Goal: Task Accomplishment & Management: Complete application form

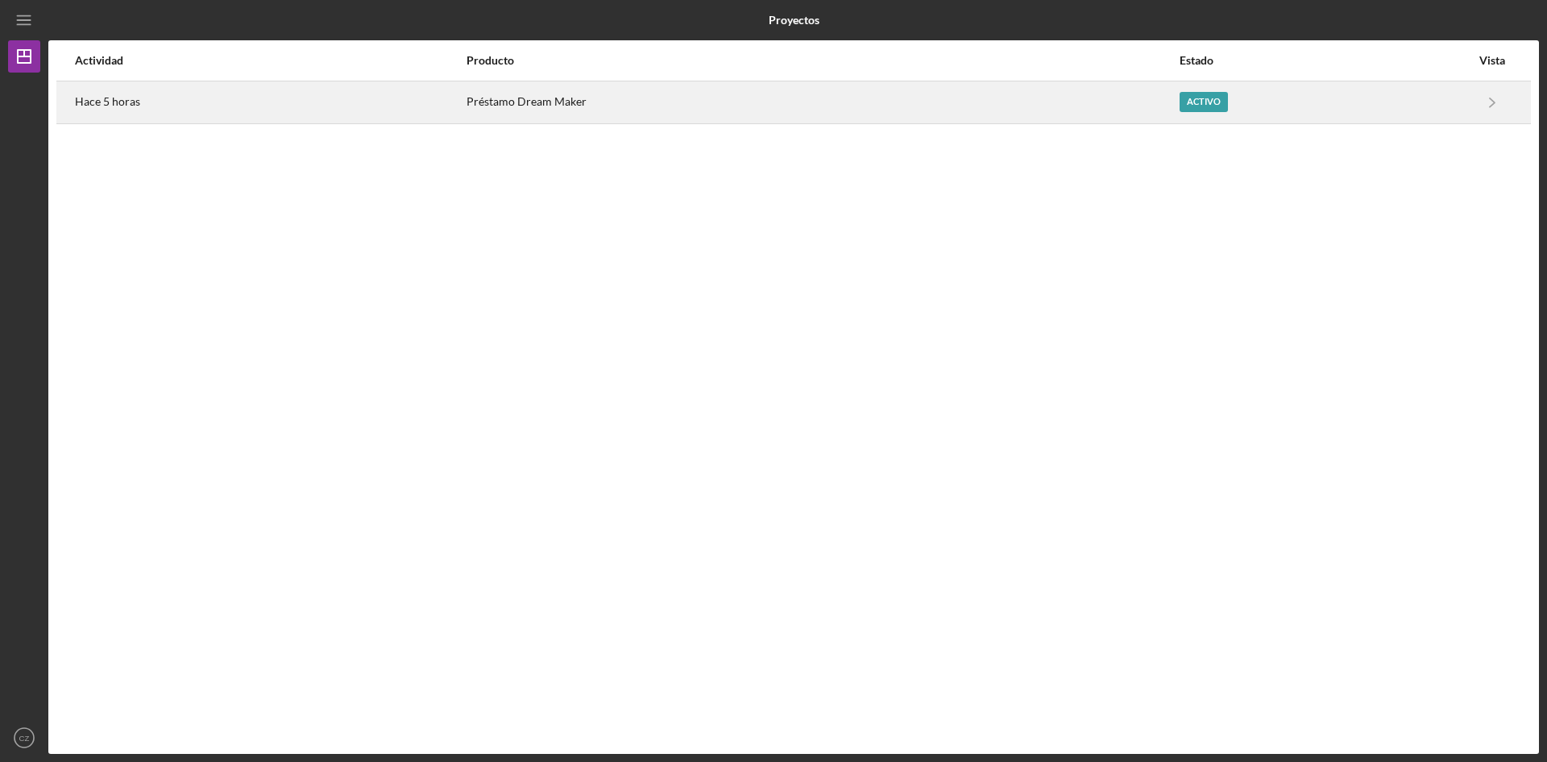
click at [116, 95] on font "Hace 5 horas" at bounding box center [107, 101] width 65 height 14
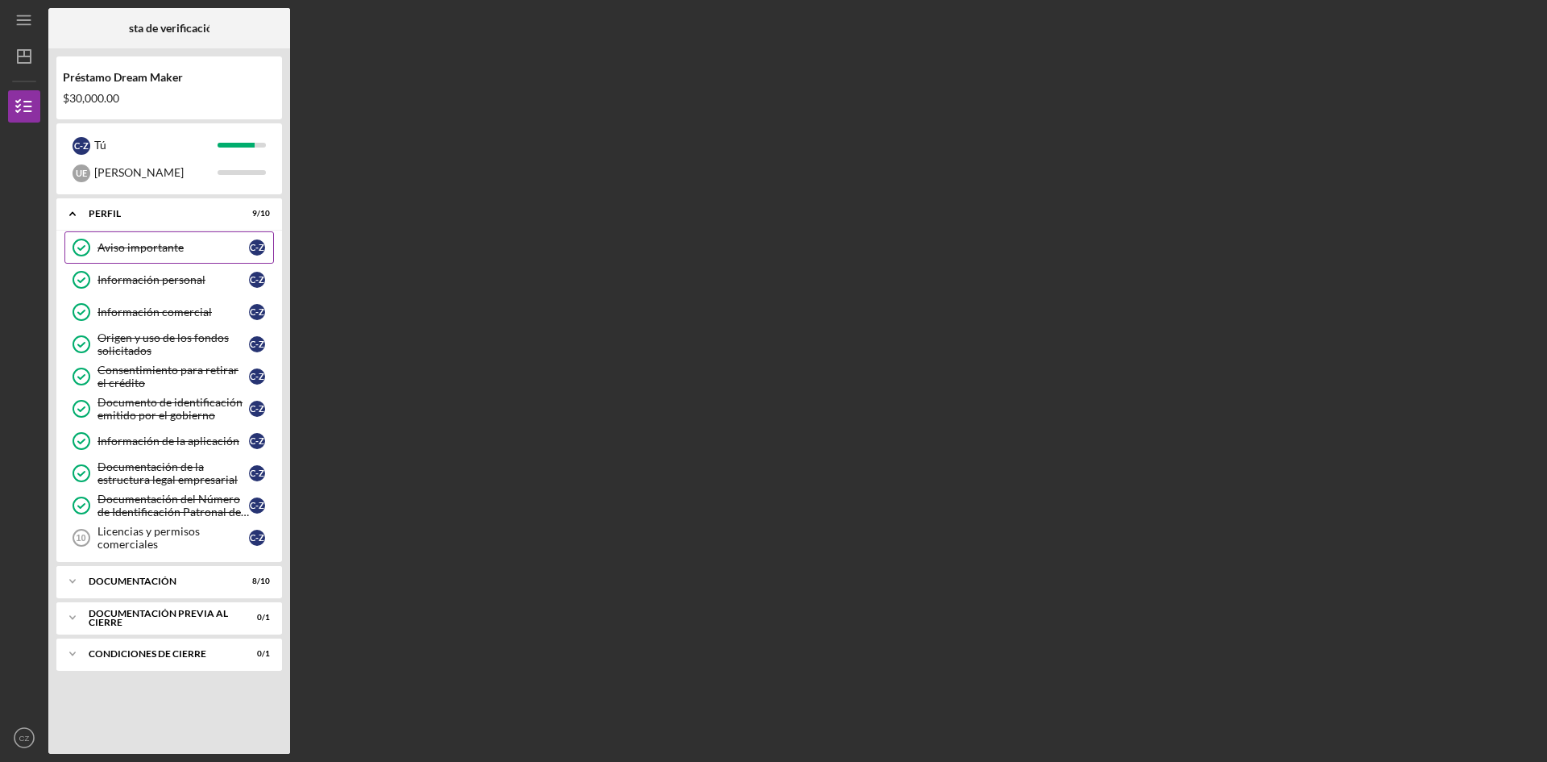
click at [145, 254] on font "Aviso importante" at bounding box center [141, 247] width 86 height 14
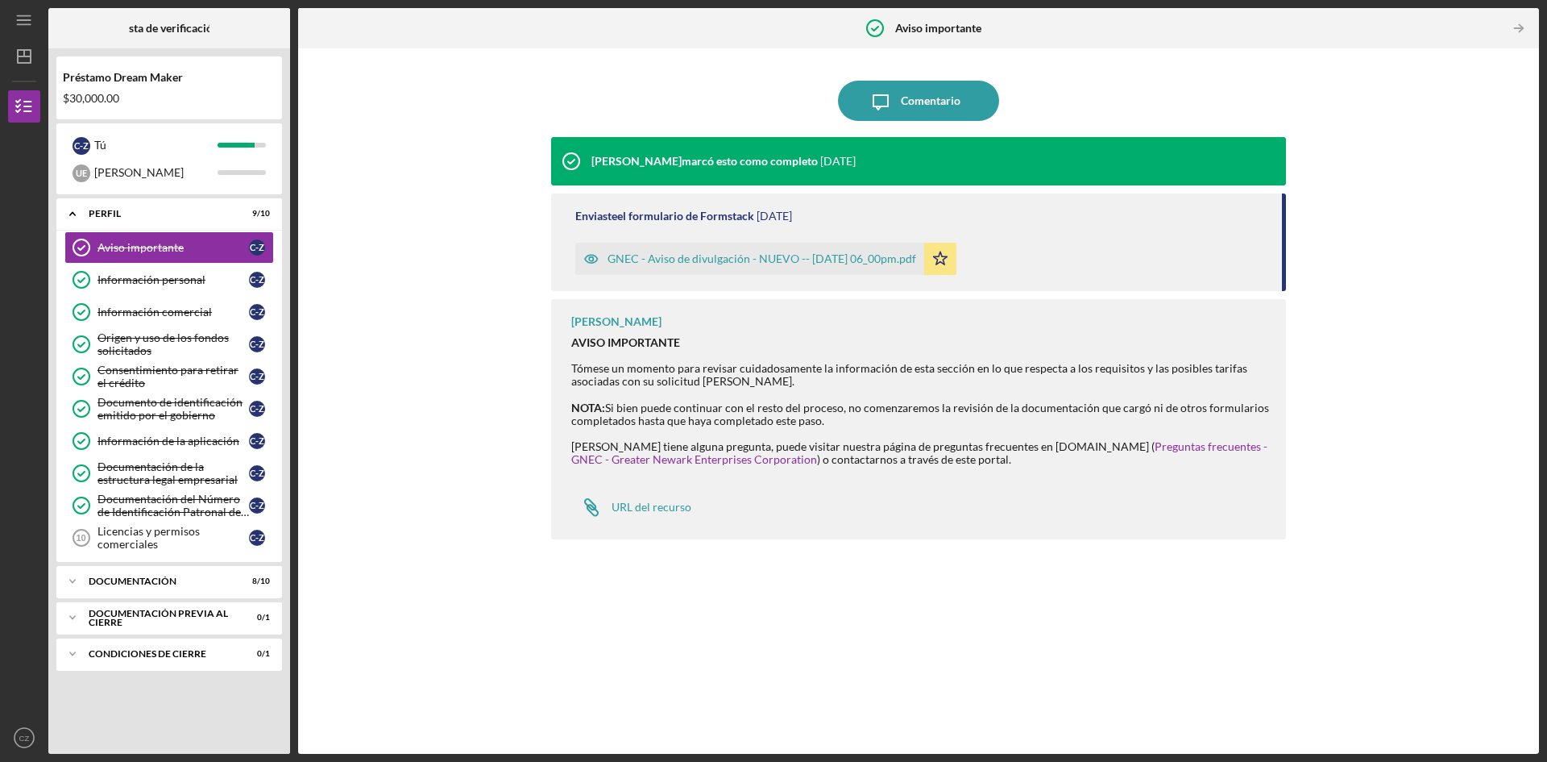
click at [799, 257] on font "GNEC - Aviso de divulgación - NUEVO -- [DATE] 06_00pm.pdf" at bounding box center [762, 258] width 309 height 14
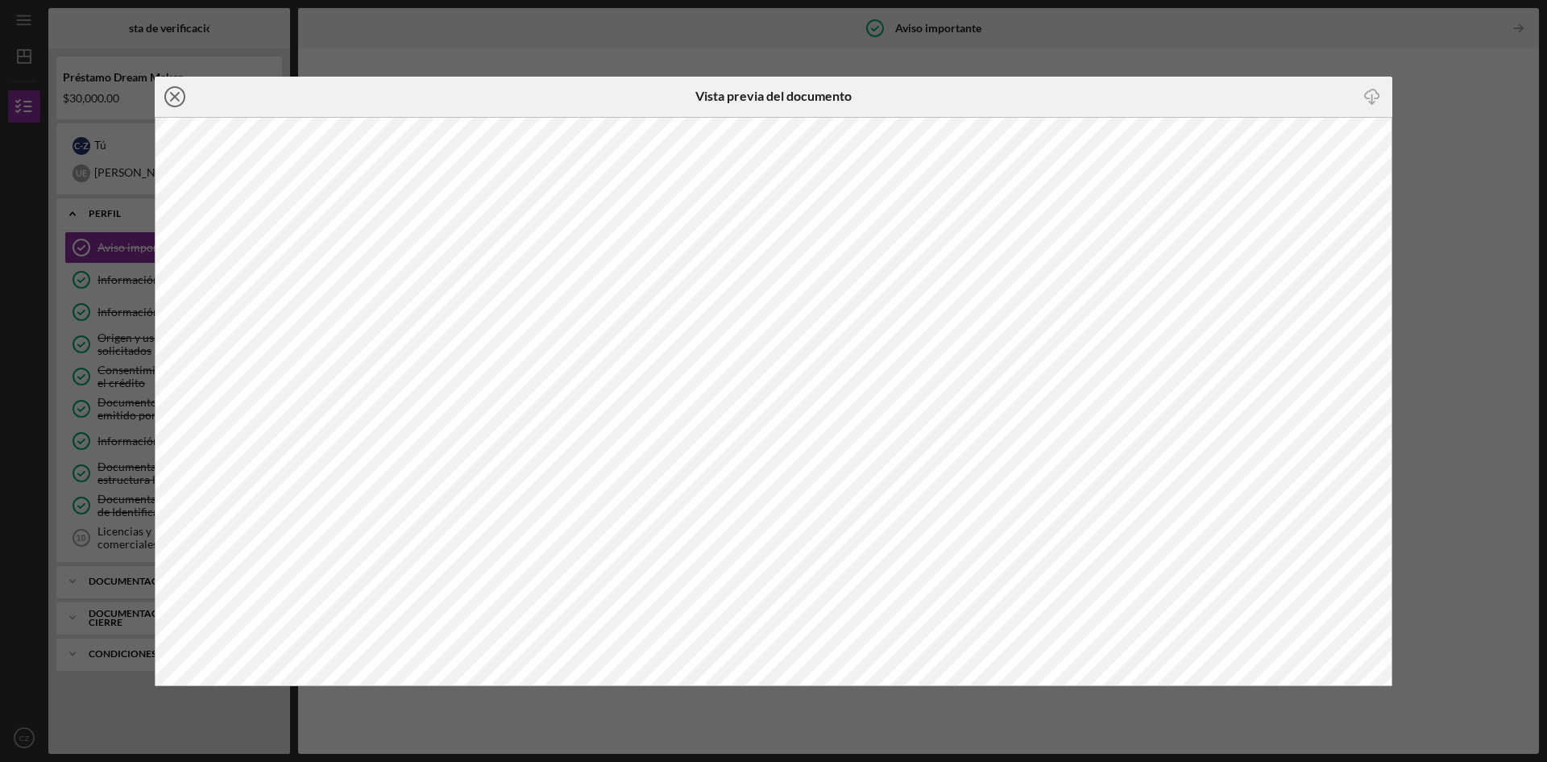
click at [176, 92] on icon "Icon/Close" at bounding box center [175, 97] width 40 height 40
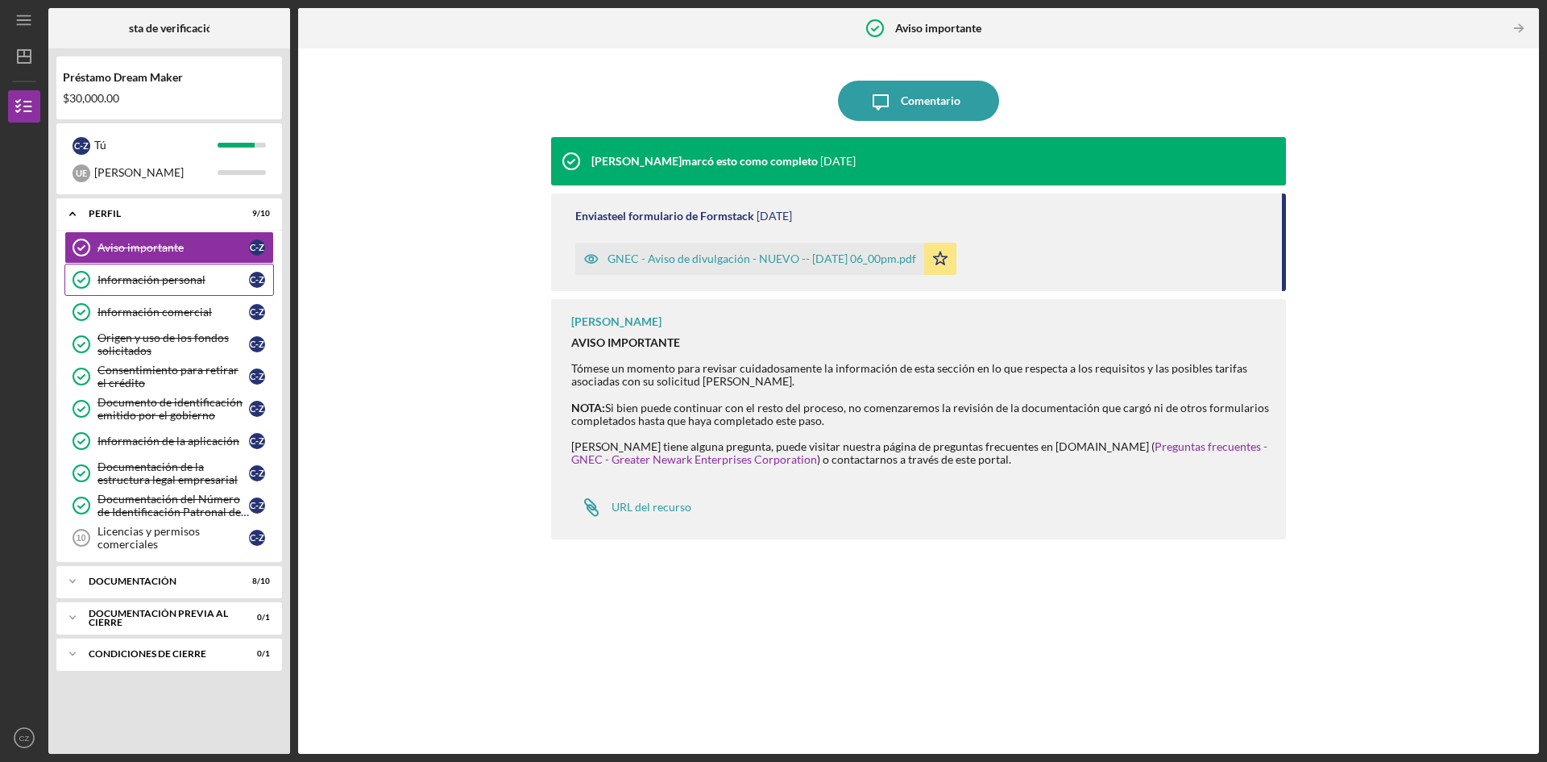
click at [156, 279] on font "Información personal" at bounding box center [152, 279] width 108 height 14
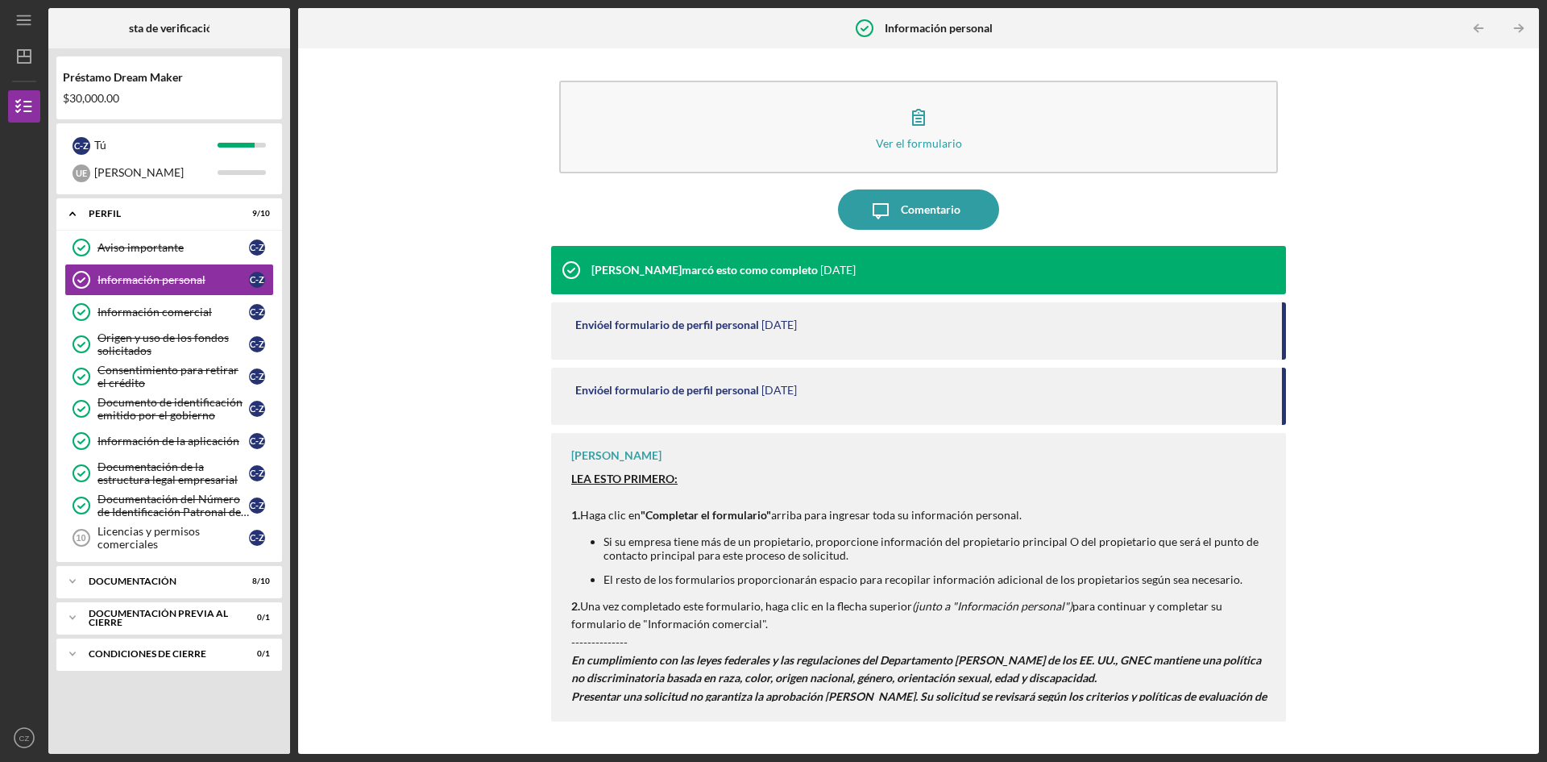
click at [750, 327] on font "el formulario de perfil personal" at bounding box center [682, 325] width 156 height 14
click at [790, 327] on font "[DATE]" at bounding box center [779, 325] width 35 height 14
click at [759, 396] on font "el formulario de perfil personal" at bounding box center [682, 390] width 156 height 14
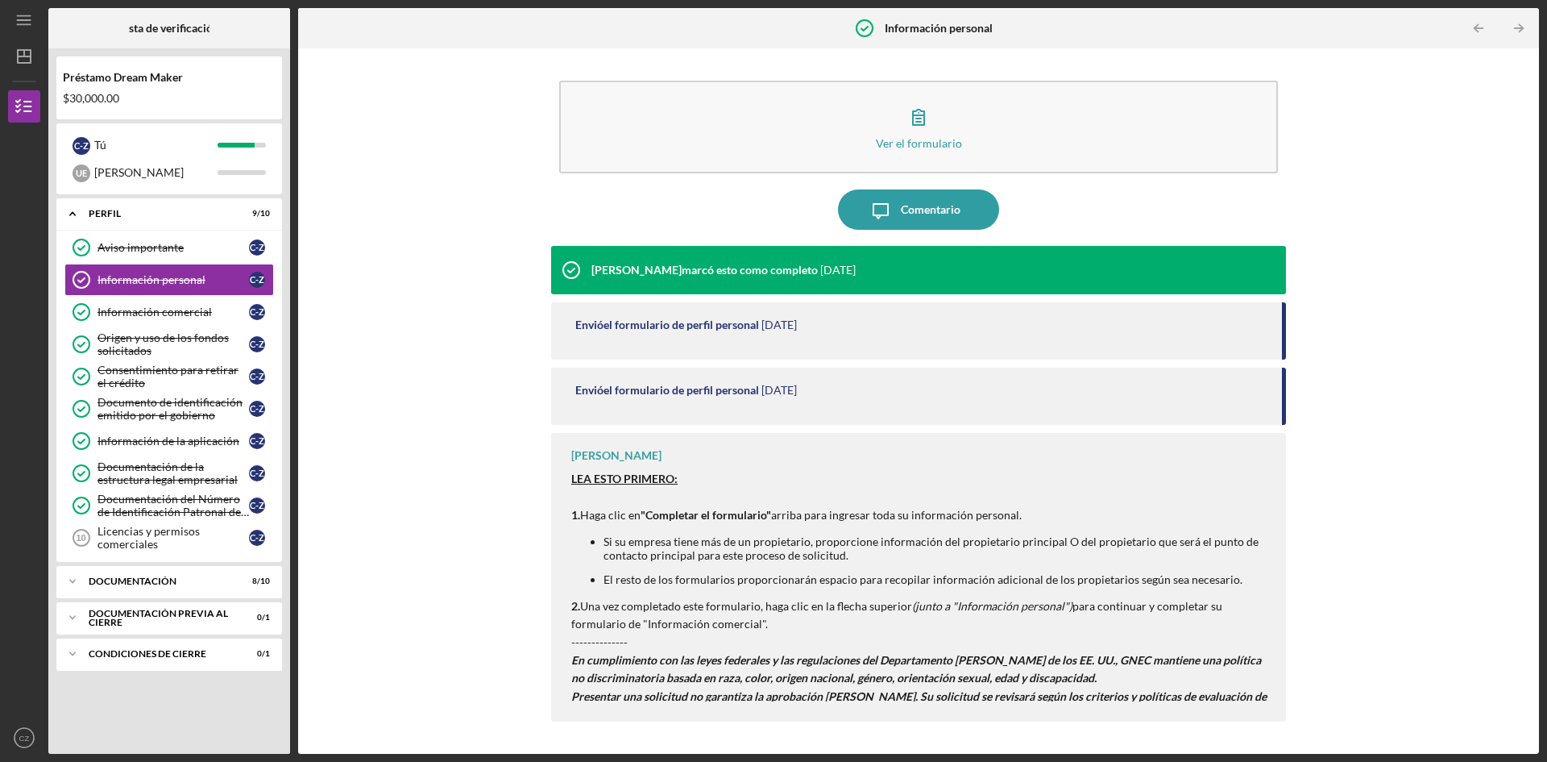
click at [720, 263] on font "marcó esto como completo" at bounding box center [750, 270] width 136 height 14
click at [554, 268] on icon at bounding box center [571, 270] width 40 height 40
click at [165, 314] on font "Información comercial" at bounding box center [155, 312] width 114 height 14
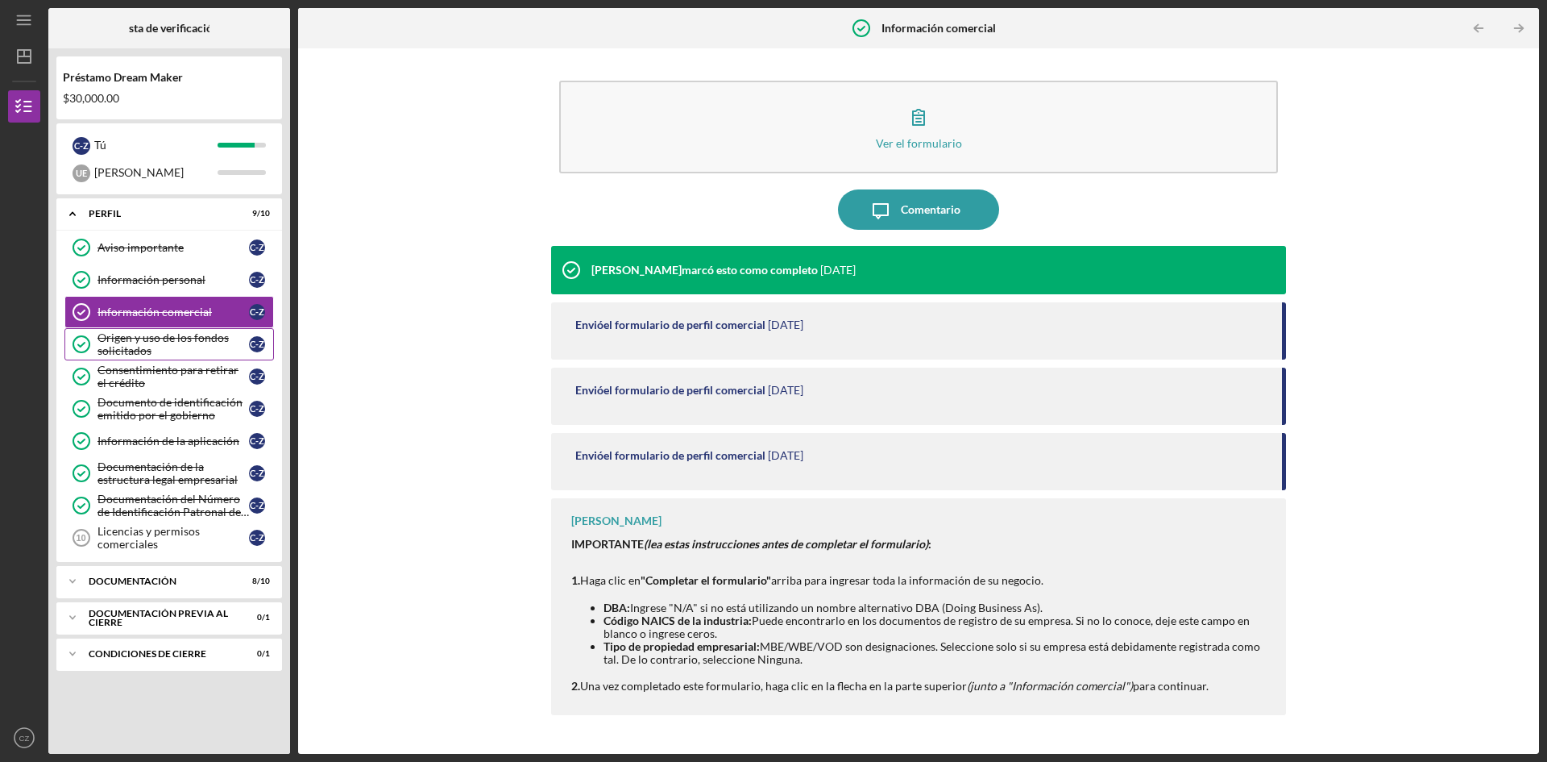
click at [144, 341] on font "Origen y uso de los fondos solicitados" at bounding box center [163, 343] width 131 height 27
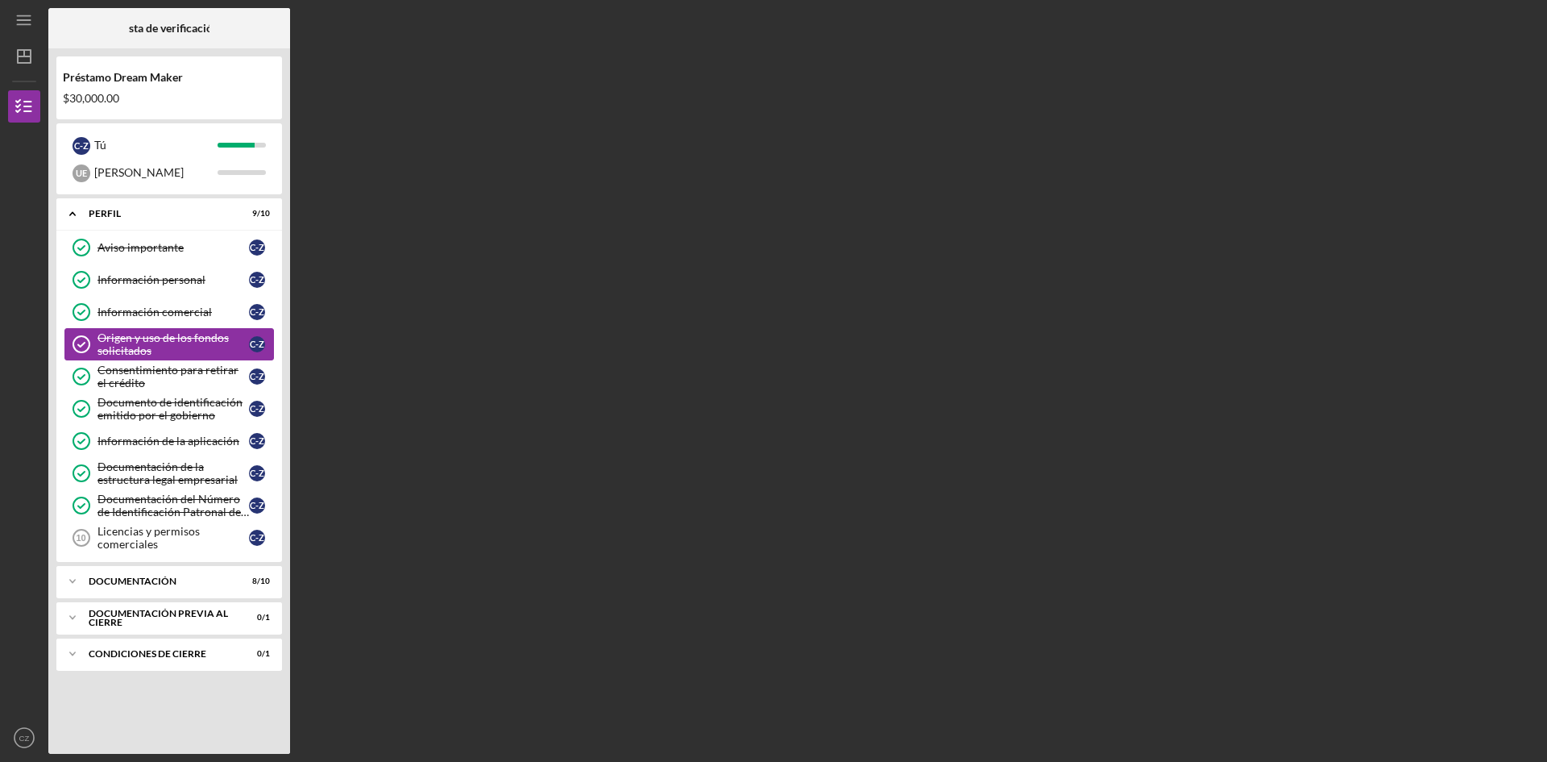
click at [144, 341] on font "Origen y uso de los fondos solicitados" at bounding box center [163, 343] width 131 height 27
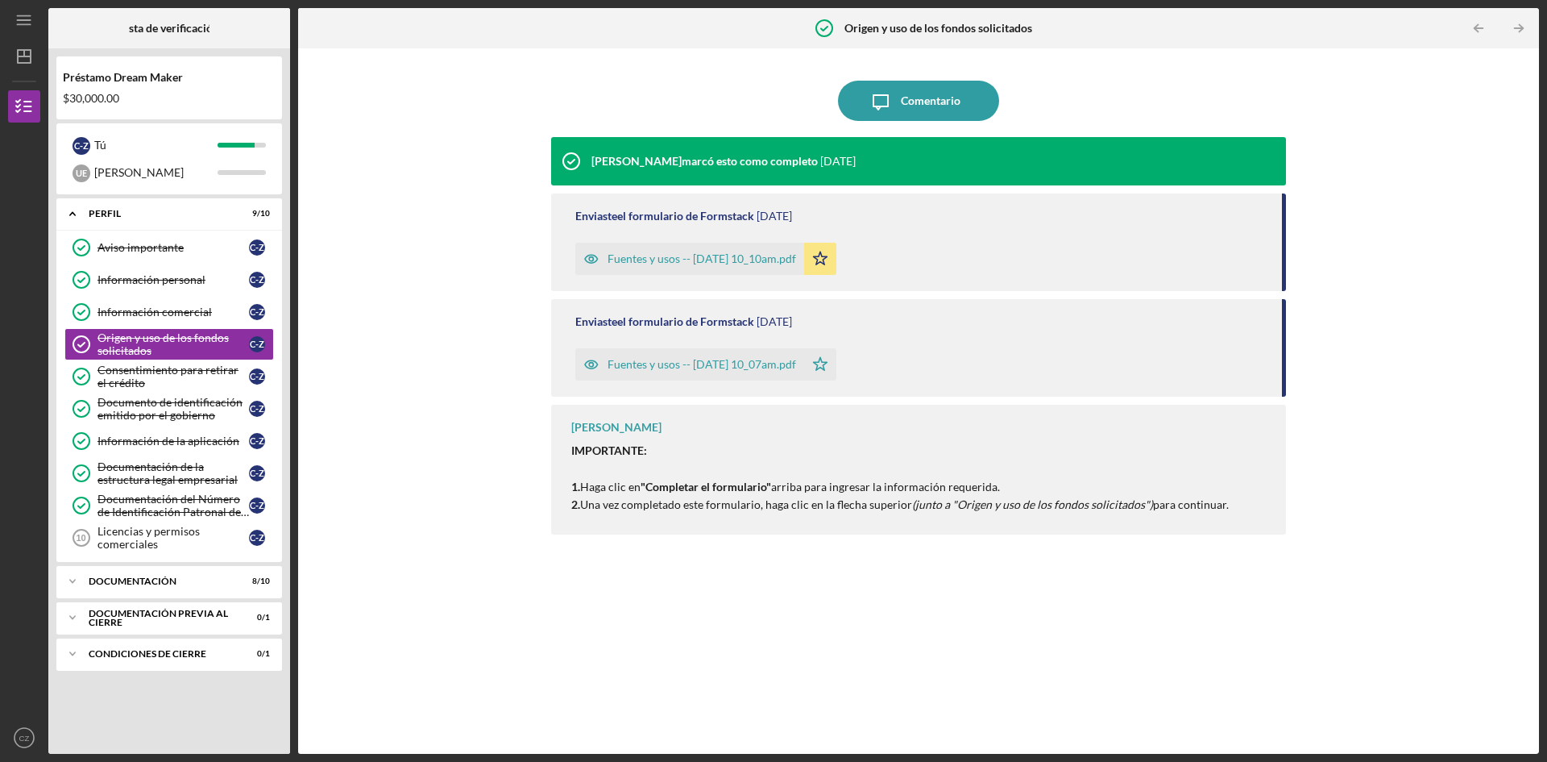
click at [750, 267] on div "Fuentes y usos -- [DATE] 10_10am.pdf" at bounding box center [689, 259] width 229 height 32
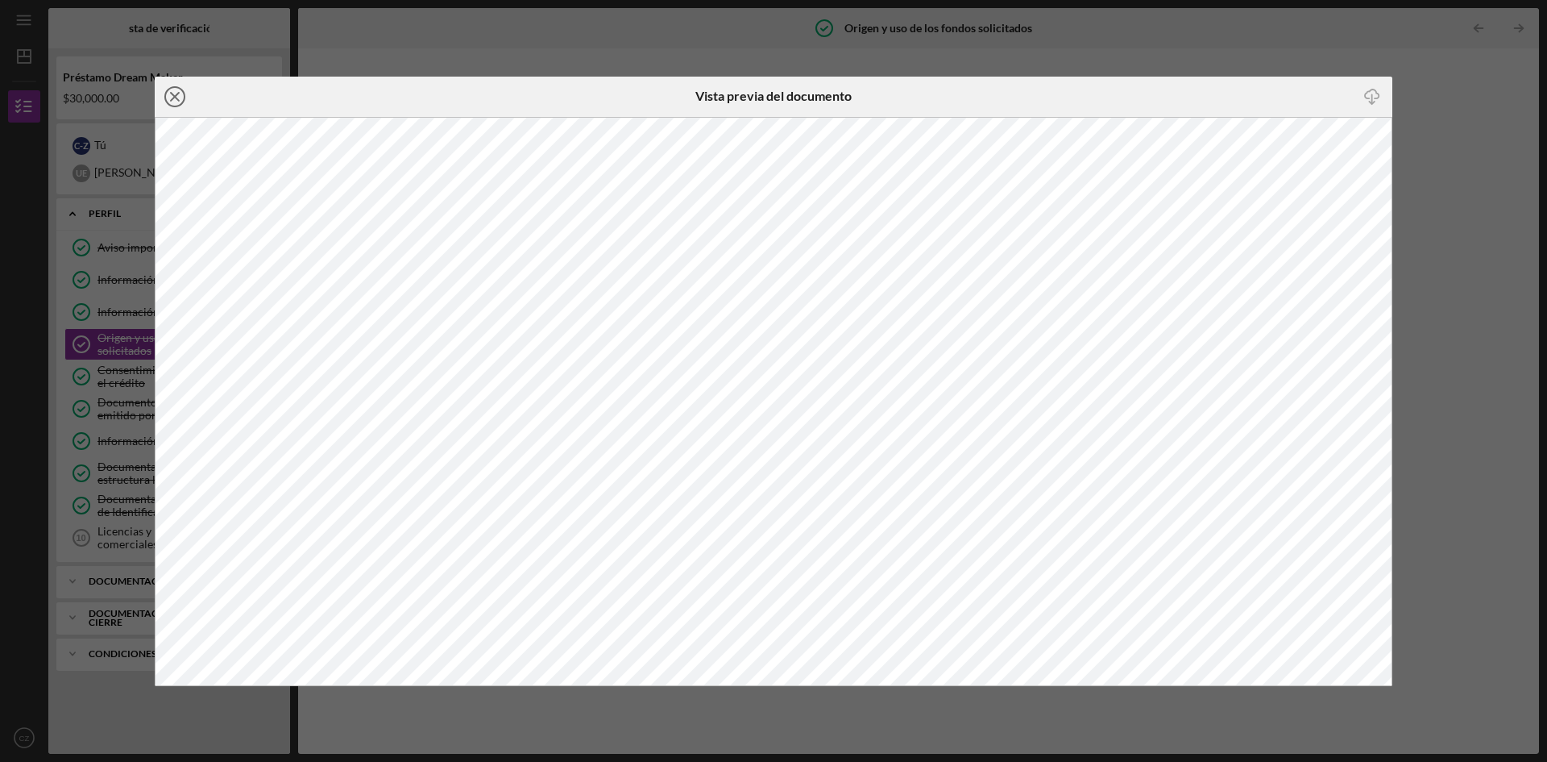
click at [171, 98] on icon "Icon/Close" at bounding box center [175, 97] width 40 height 40
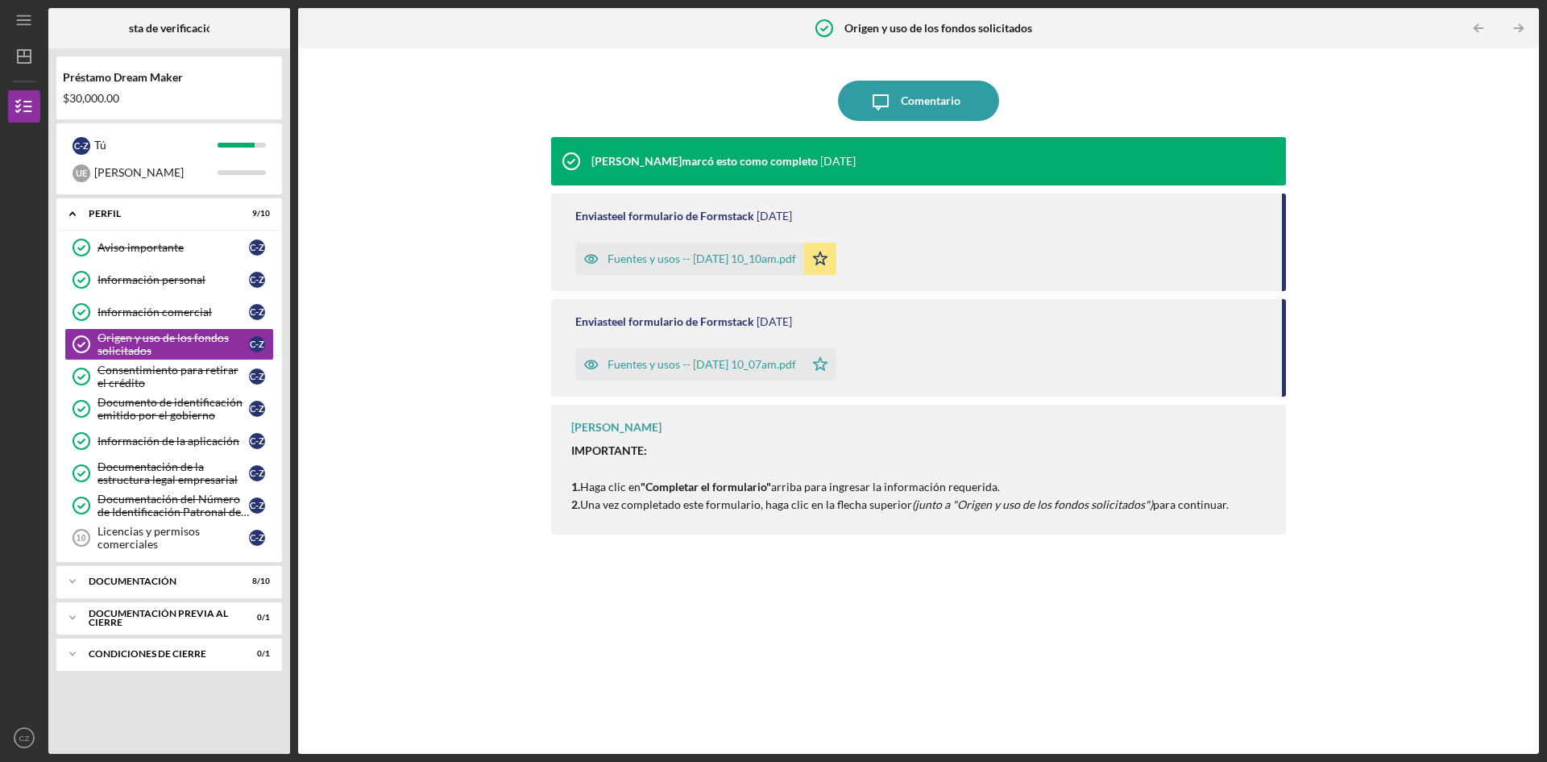
click at [665, 360] on font "Fuentes y usos -- [DATE] 10_07am.pdf" at bounding box center [702, 364] width 189 height 14
click at [138, 376] on font "Consentimiento para retirar el crédito" at bounding box center [168, 376] width 141 height 27
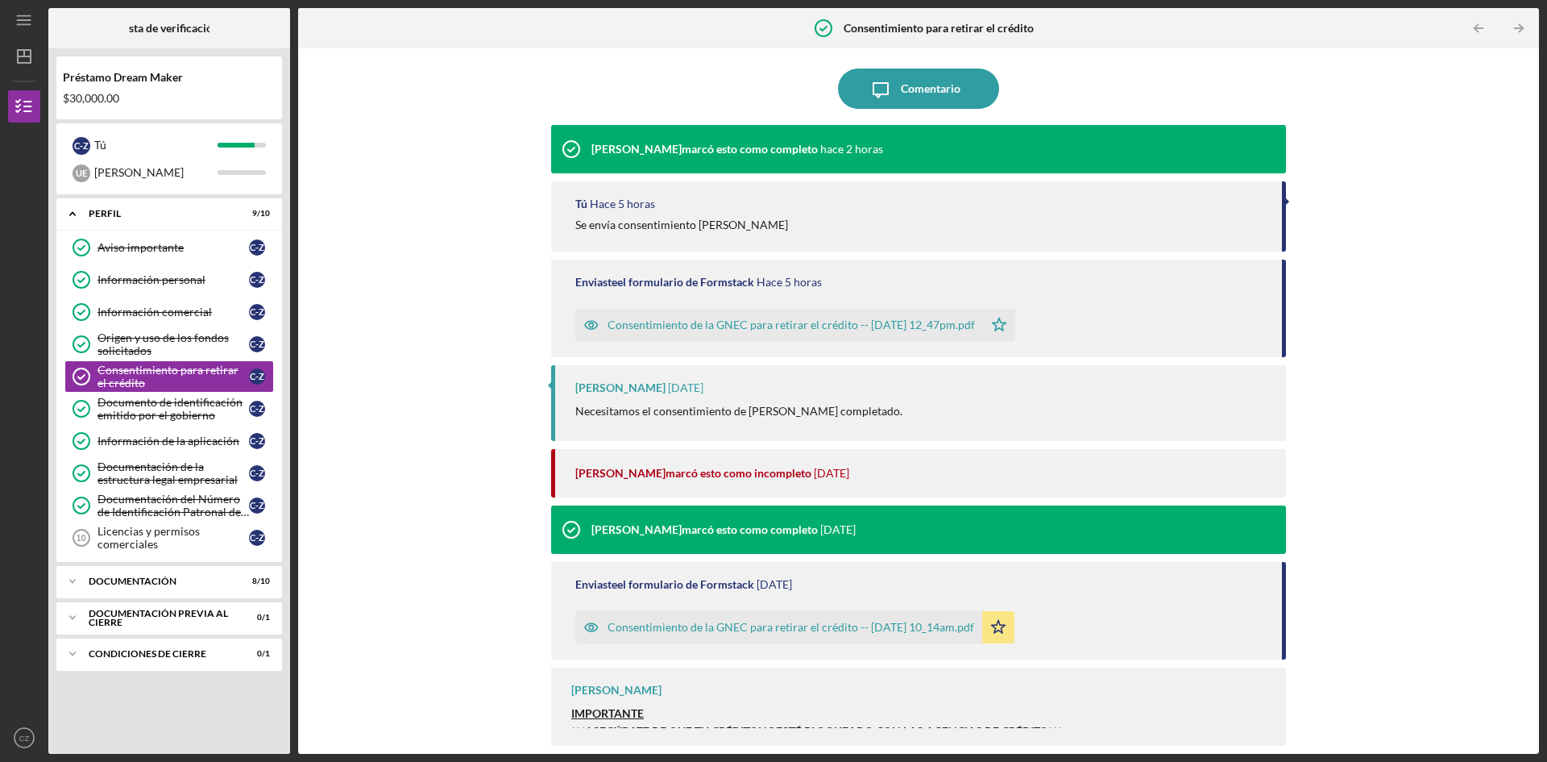
scroll to position [15, 0]
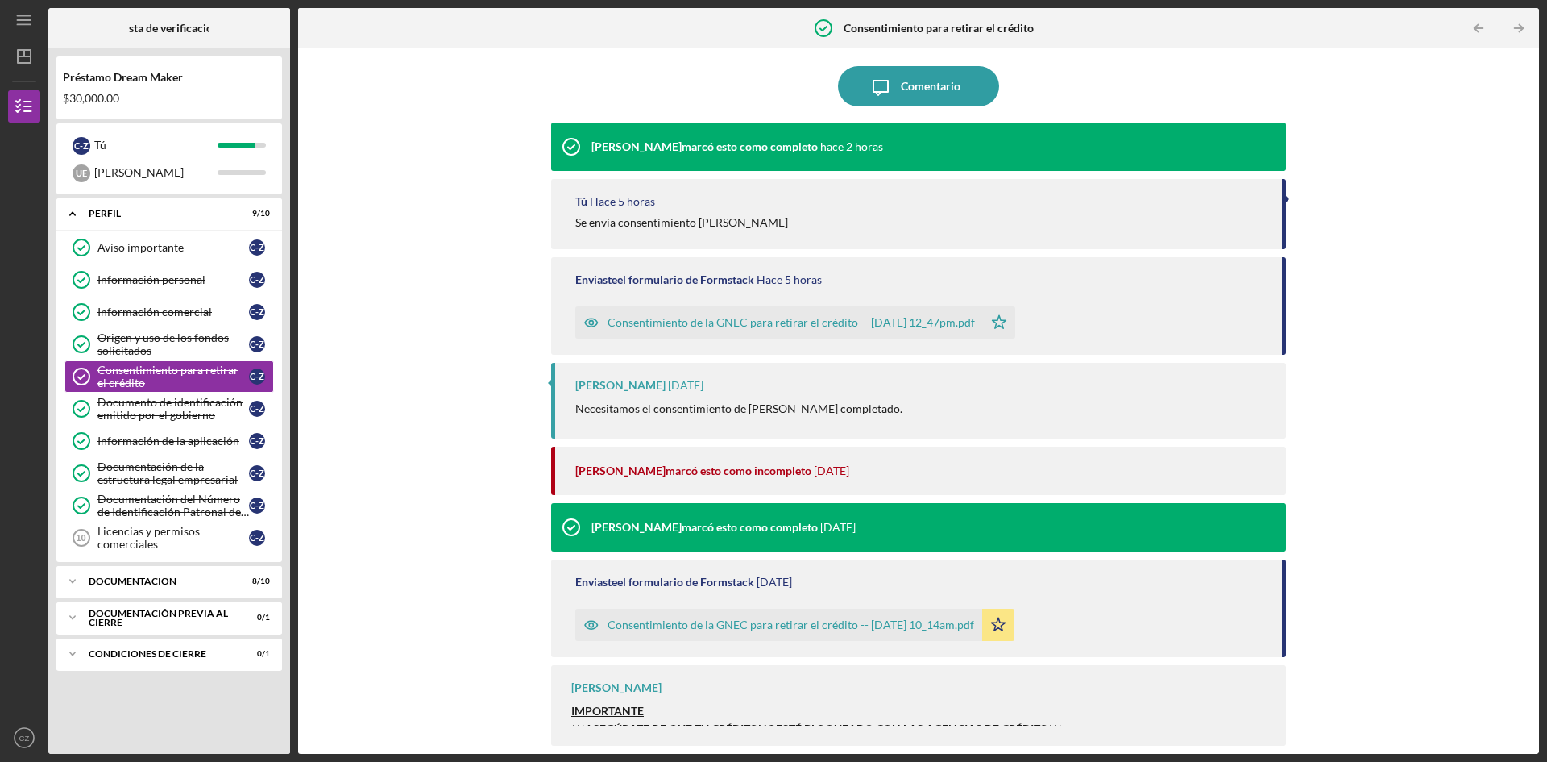
click at [771, 324] on font "Consentimiento de la GNEC para retirar el crédito -- [DATE] 12_47pm.pdf" at bounding box center [792, 322] width 368 height 14
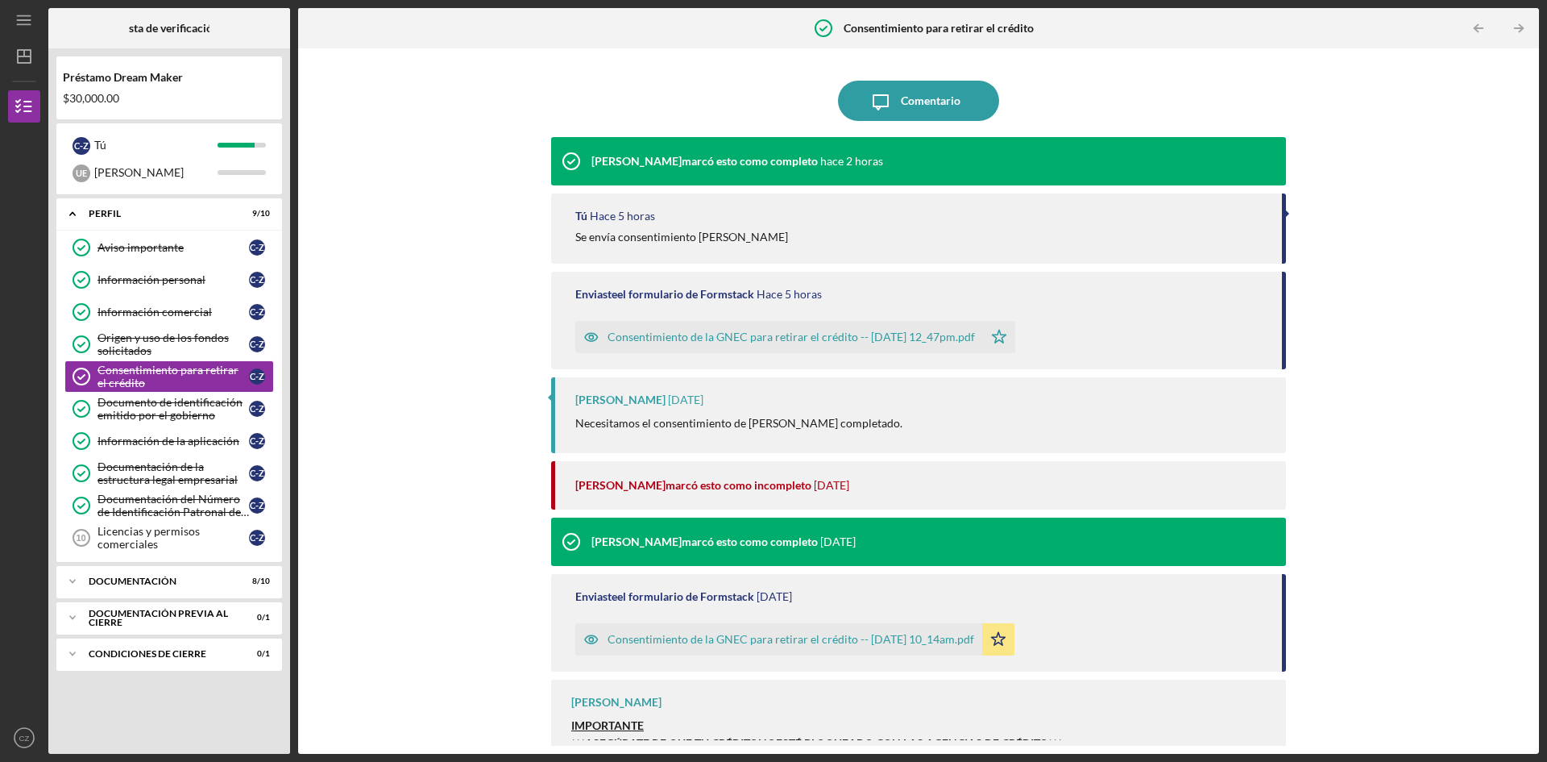
scroll to position [15, 0]
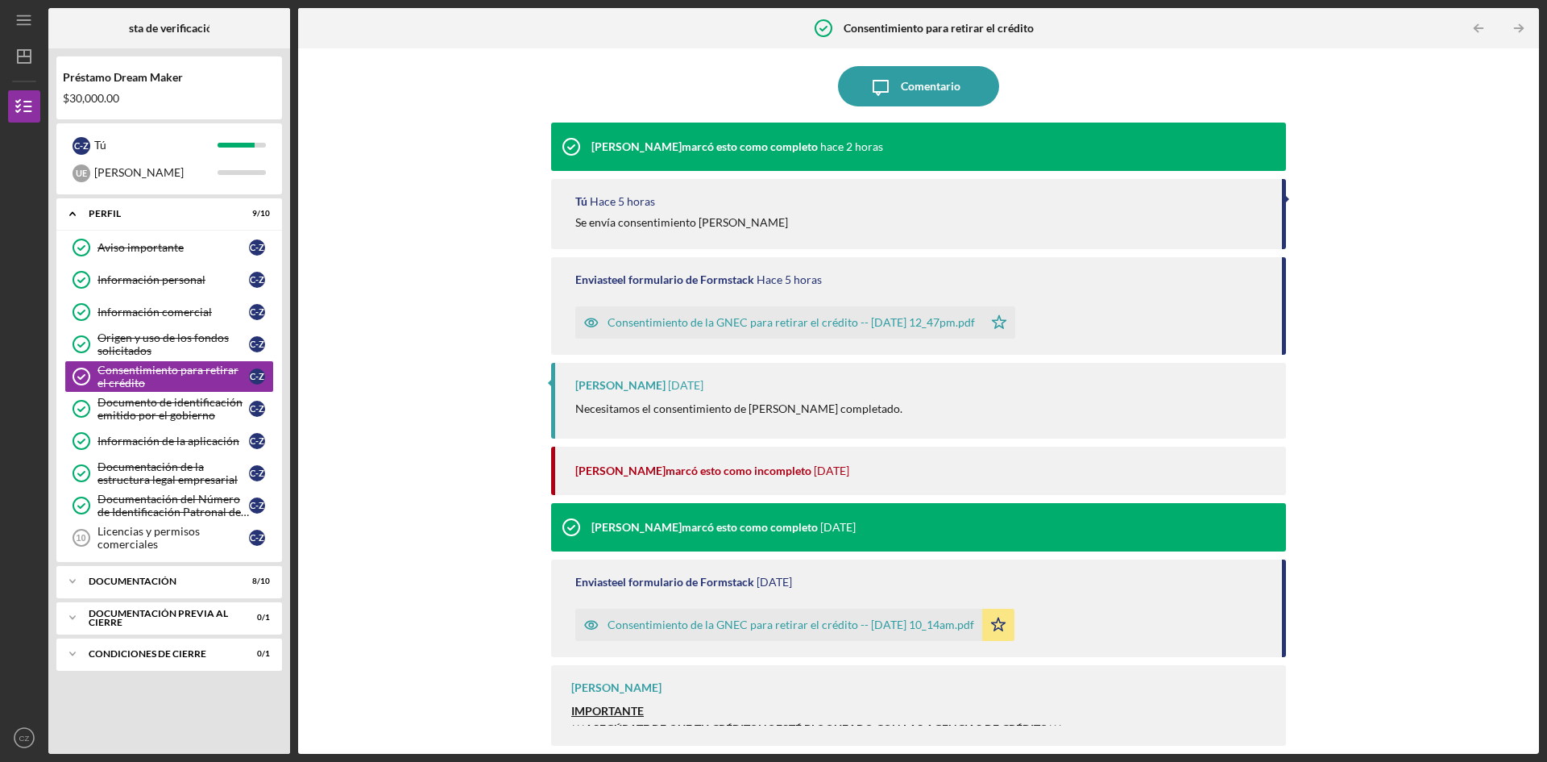
click at [732, 621] on font "Consentimiento de la GNEC para retirar el crédito -- [DATE] 10_14am.pdf" at bounding box center [791, 624] width 367 height 14
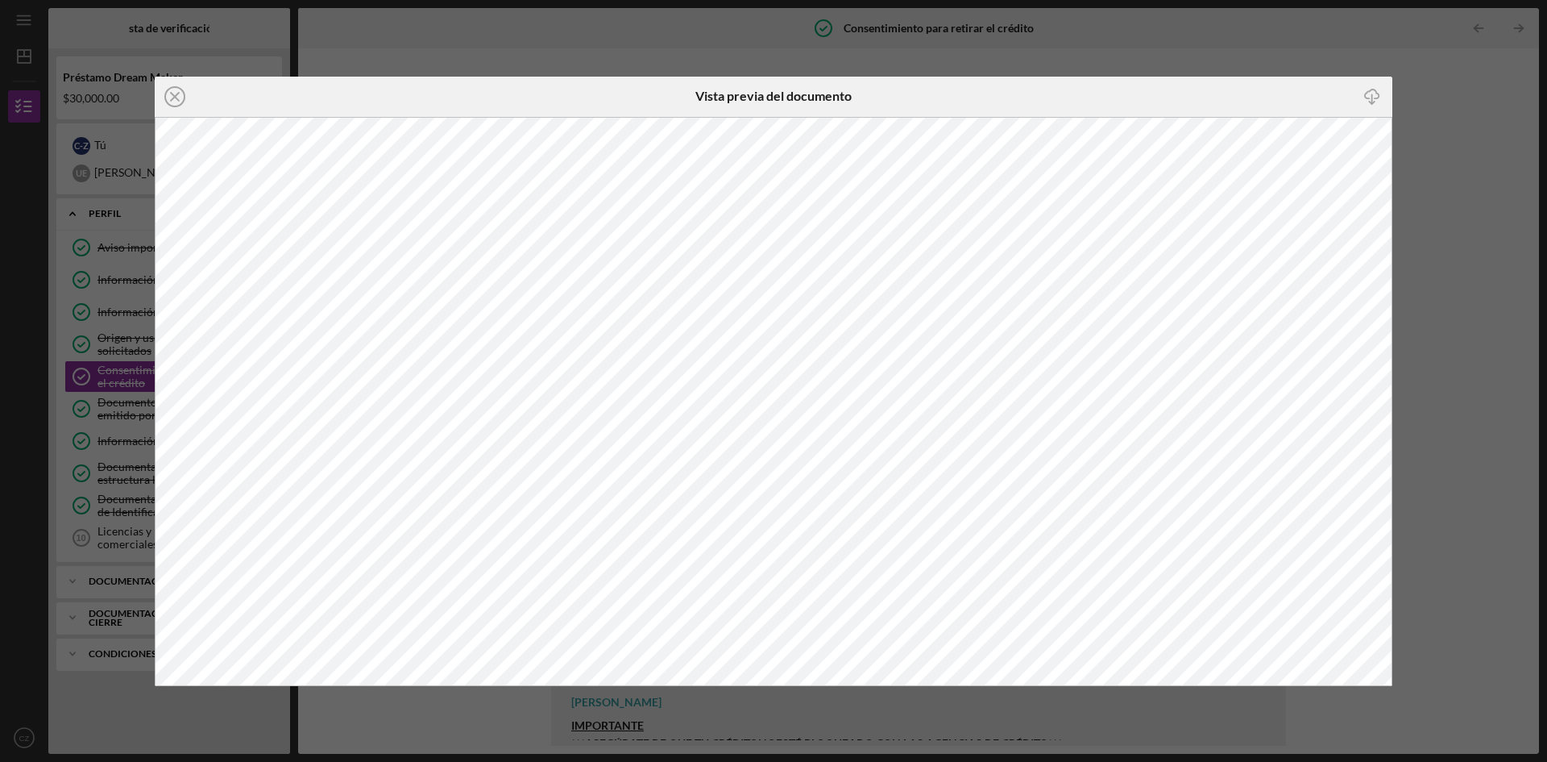
click at [170, 91] on icon "Icon/Close" at bounding box center [175, 97] width 40 height 40
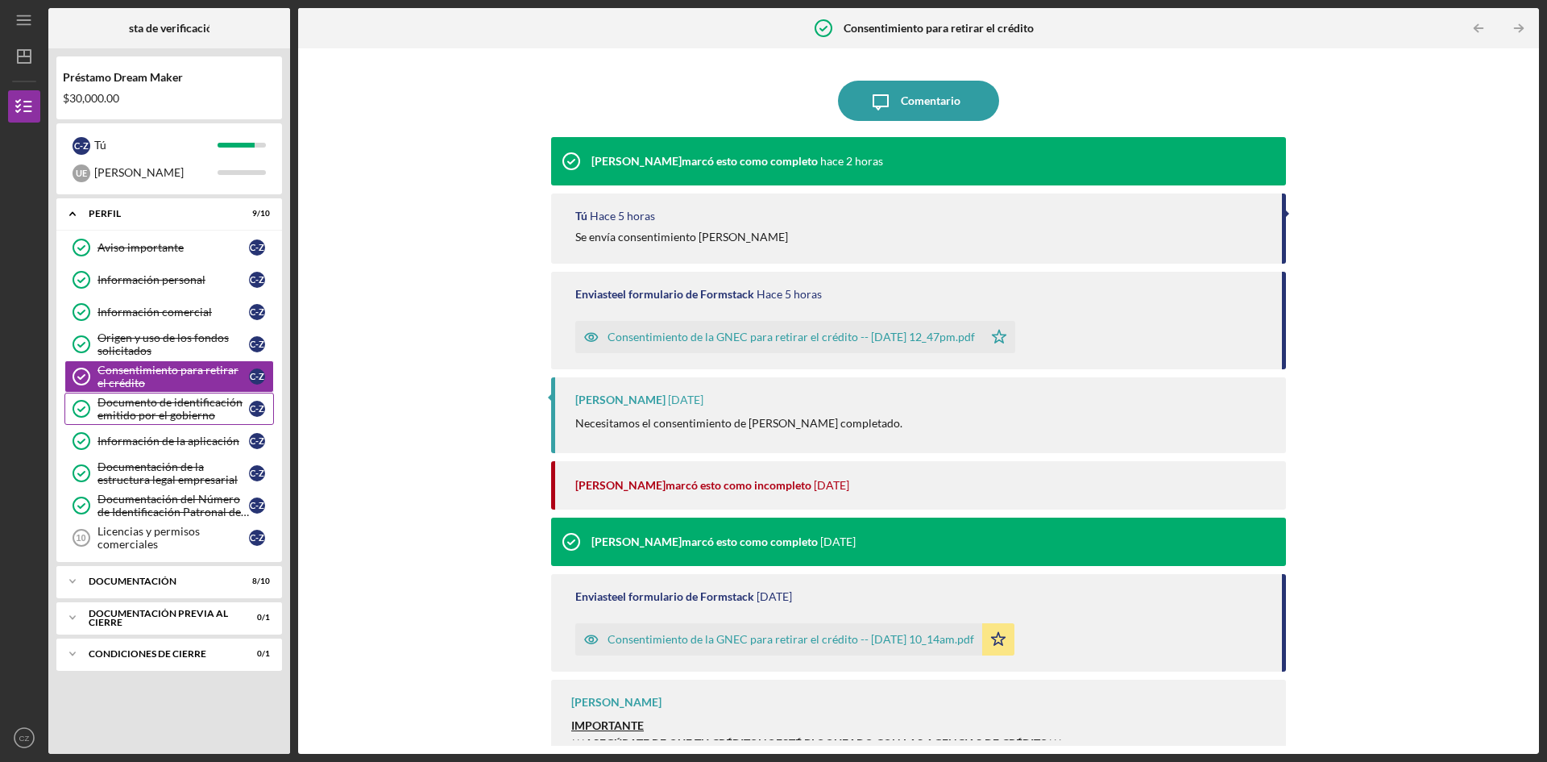
click at [163, 397] on font "Documento de identificación emitido por el gobierno" at bounding box center [170, 408] width 145 height 27
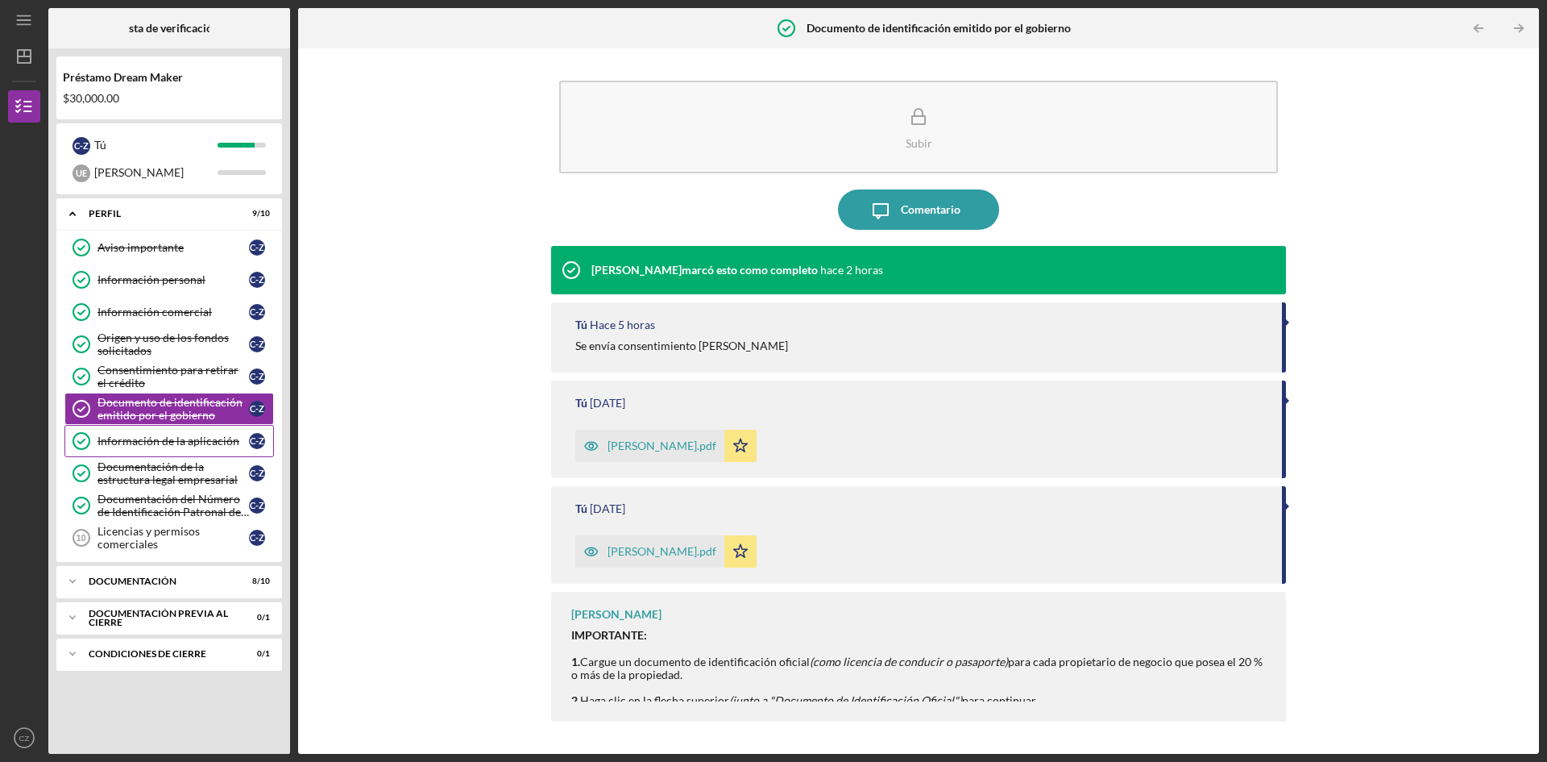
click at [181, 443] on font "Información de la aplicación" at bounding box center [169, 441] width 142 height 14
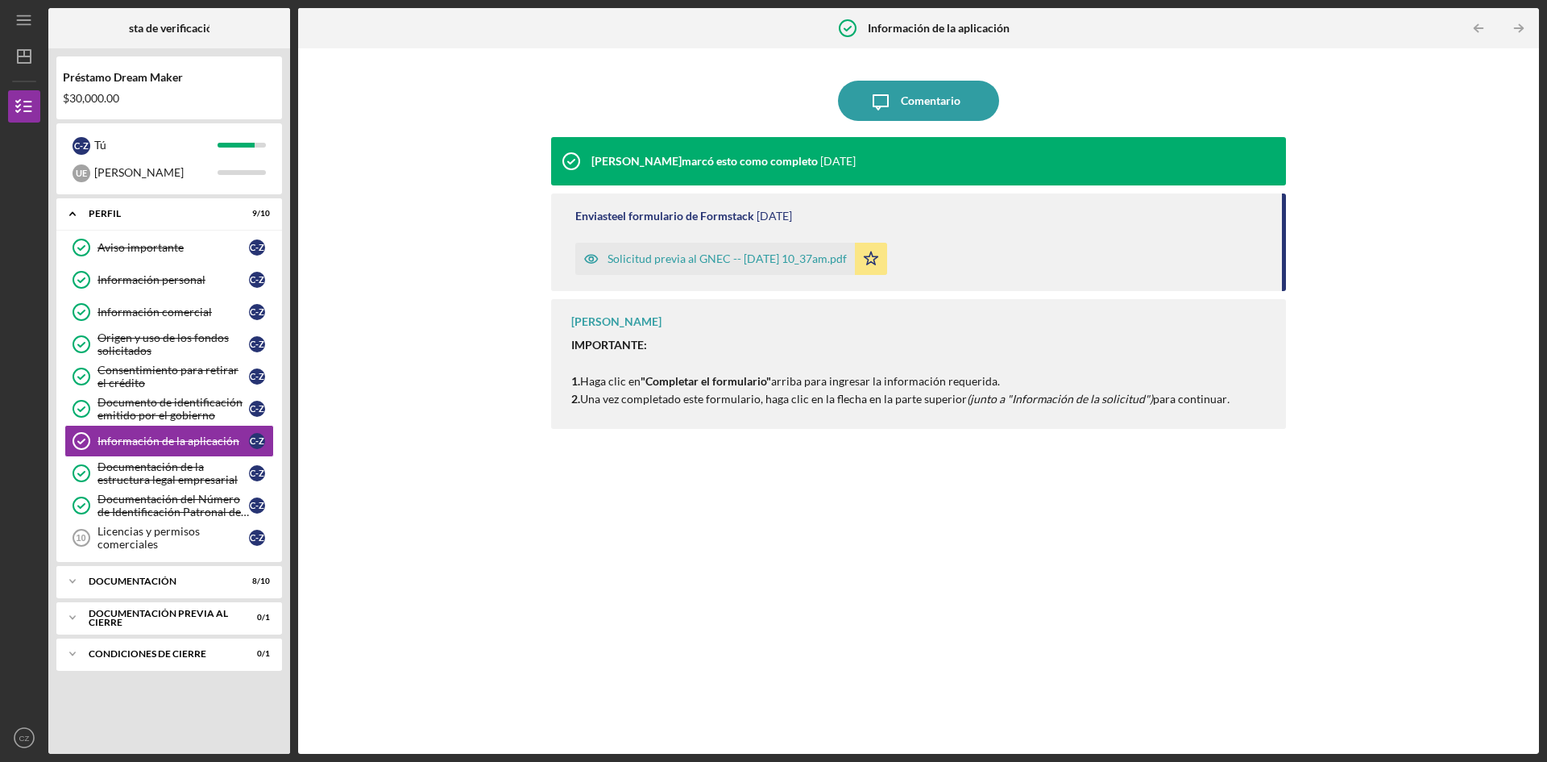
click at [651, 265] on font "Solicitud previa al GNEC -- [DATE] 10_37am.pdf" at bounding box center [727, 258] width 239 height 14
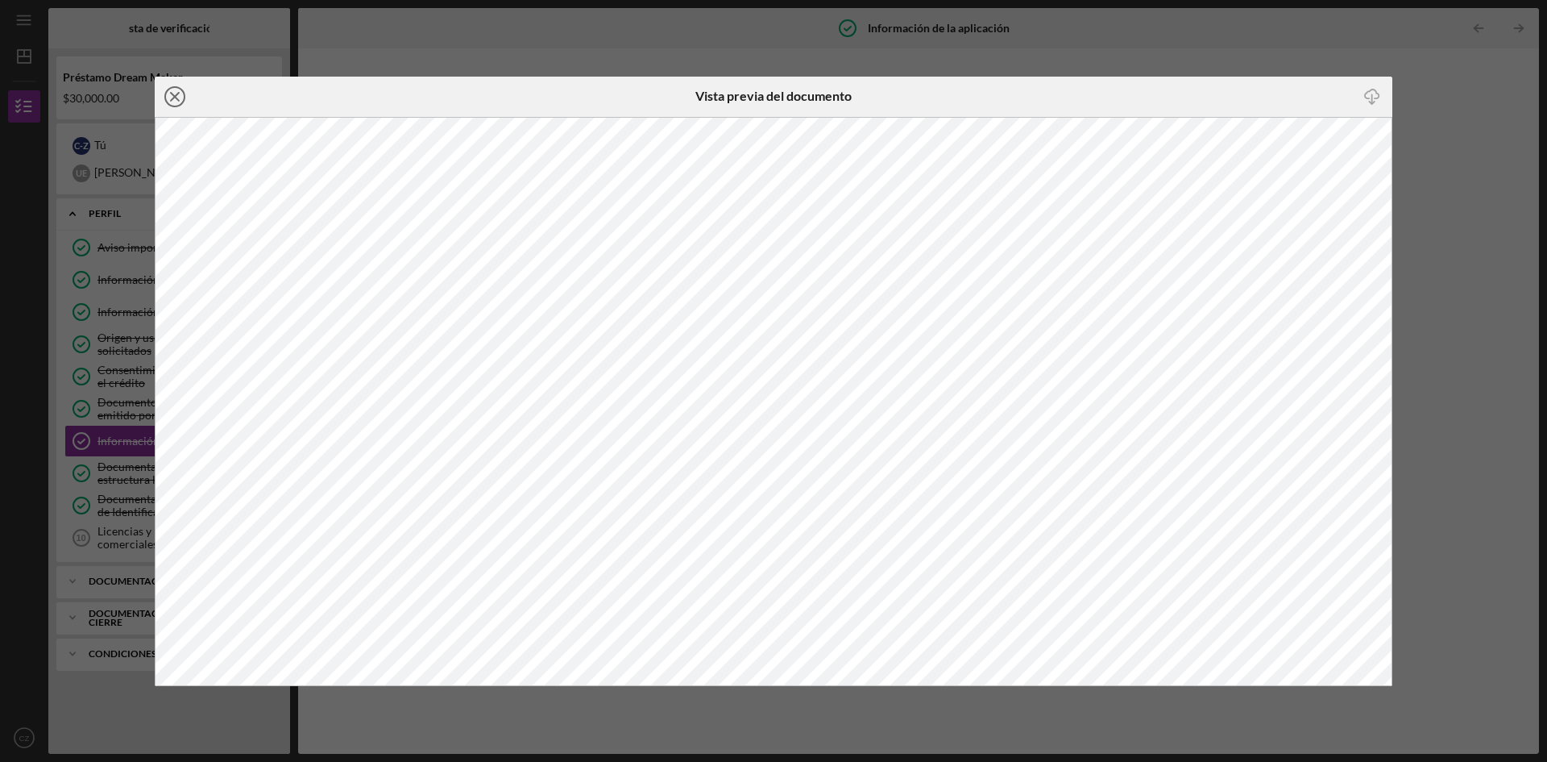
click at [175, 91] on icon "Icon/Close" at bounding box center [175, 97] width 40 height 40
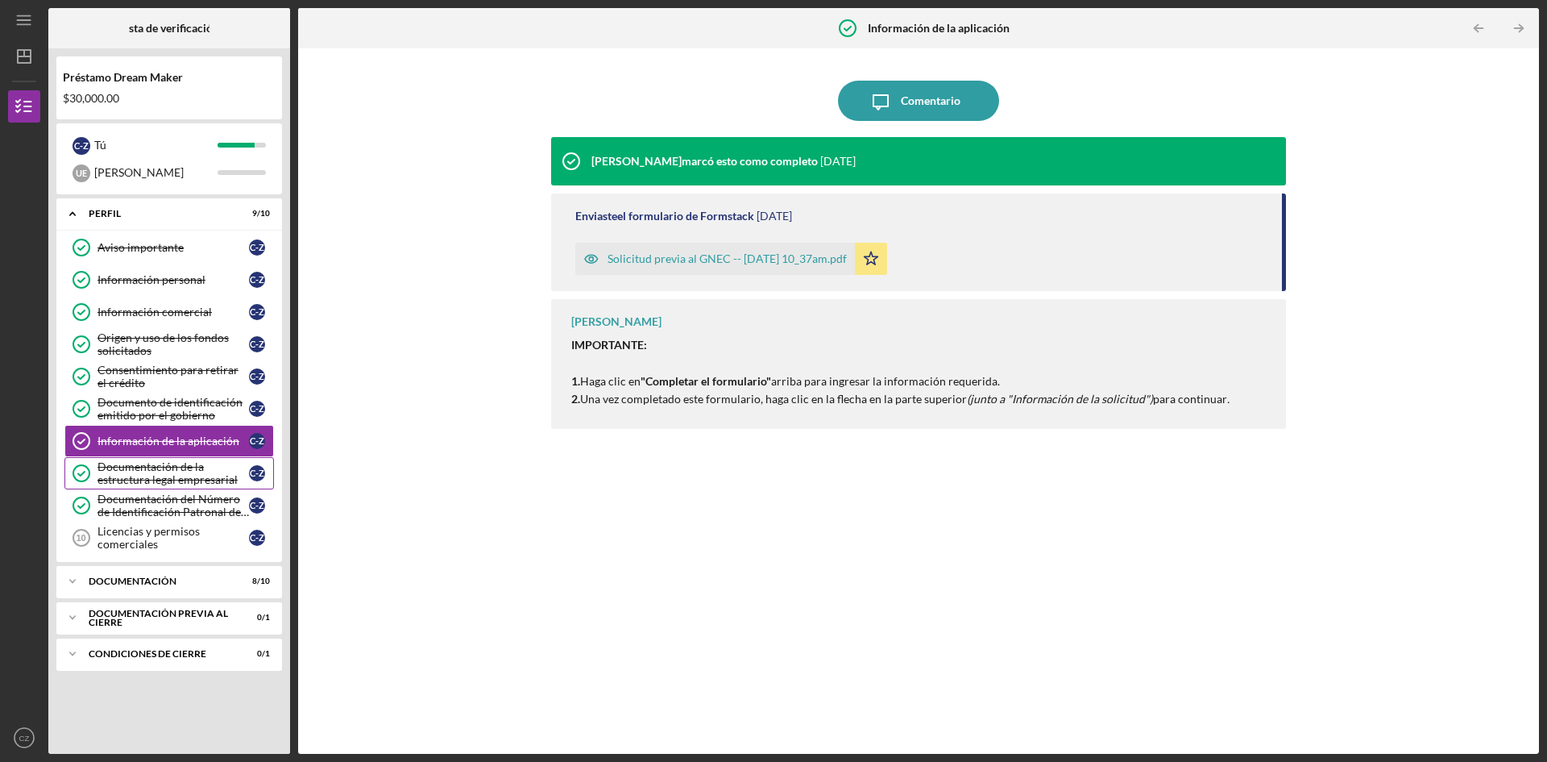
click at [147, 467] on font "Documentación de la estructura legal empresarial" at bounding box center [168, 472] width 140 height 27
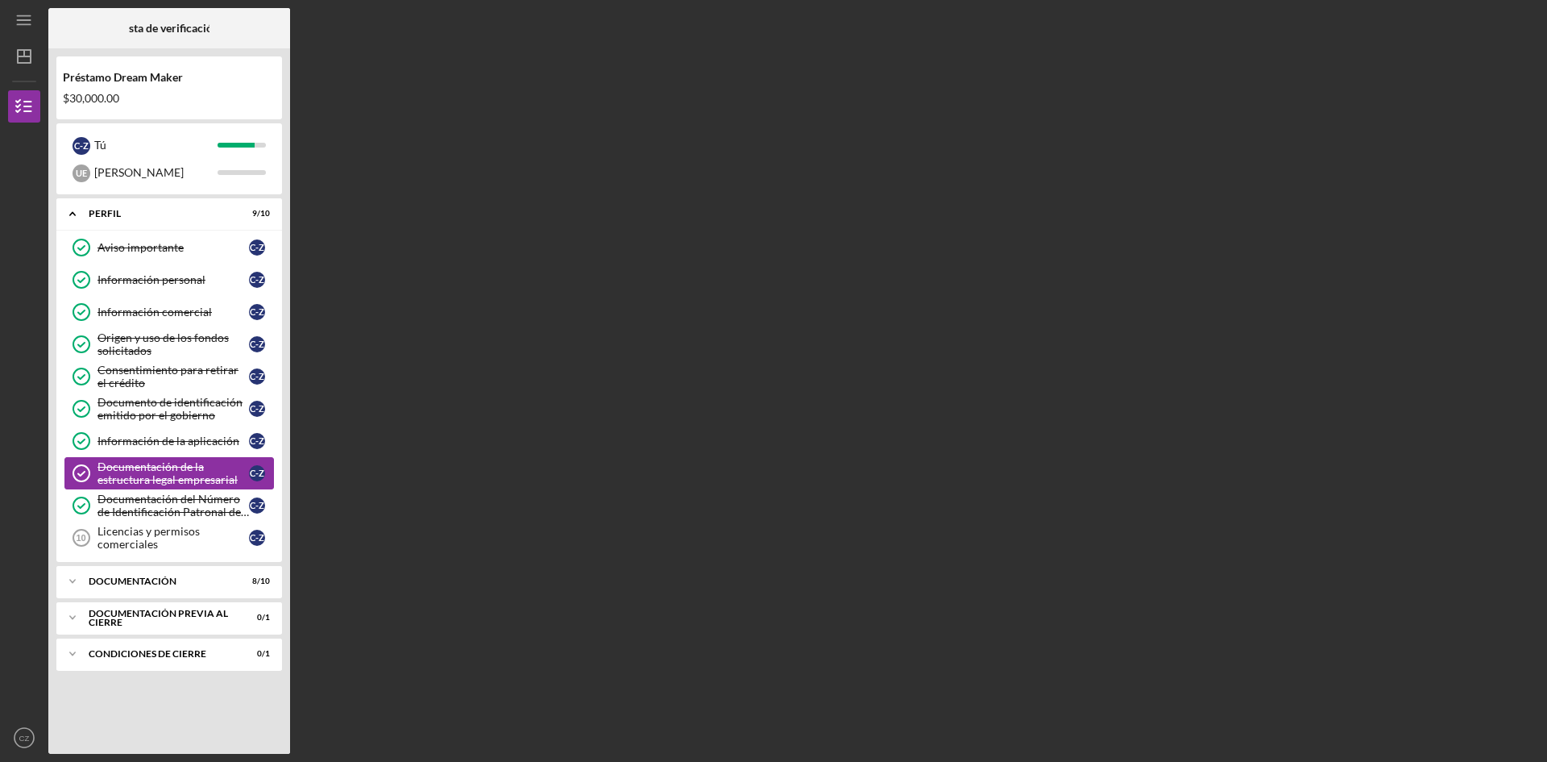
click at [147, 467] on font "Documentación de la estructura legal empresarial" at bounding box center [168, 472] width 140 height 27
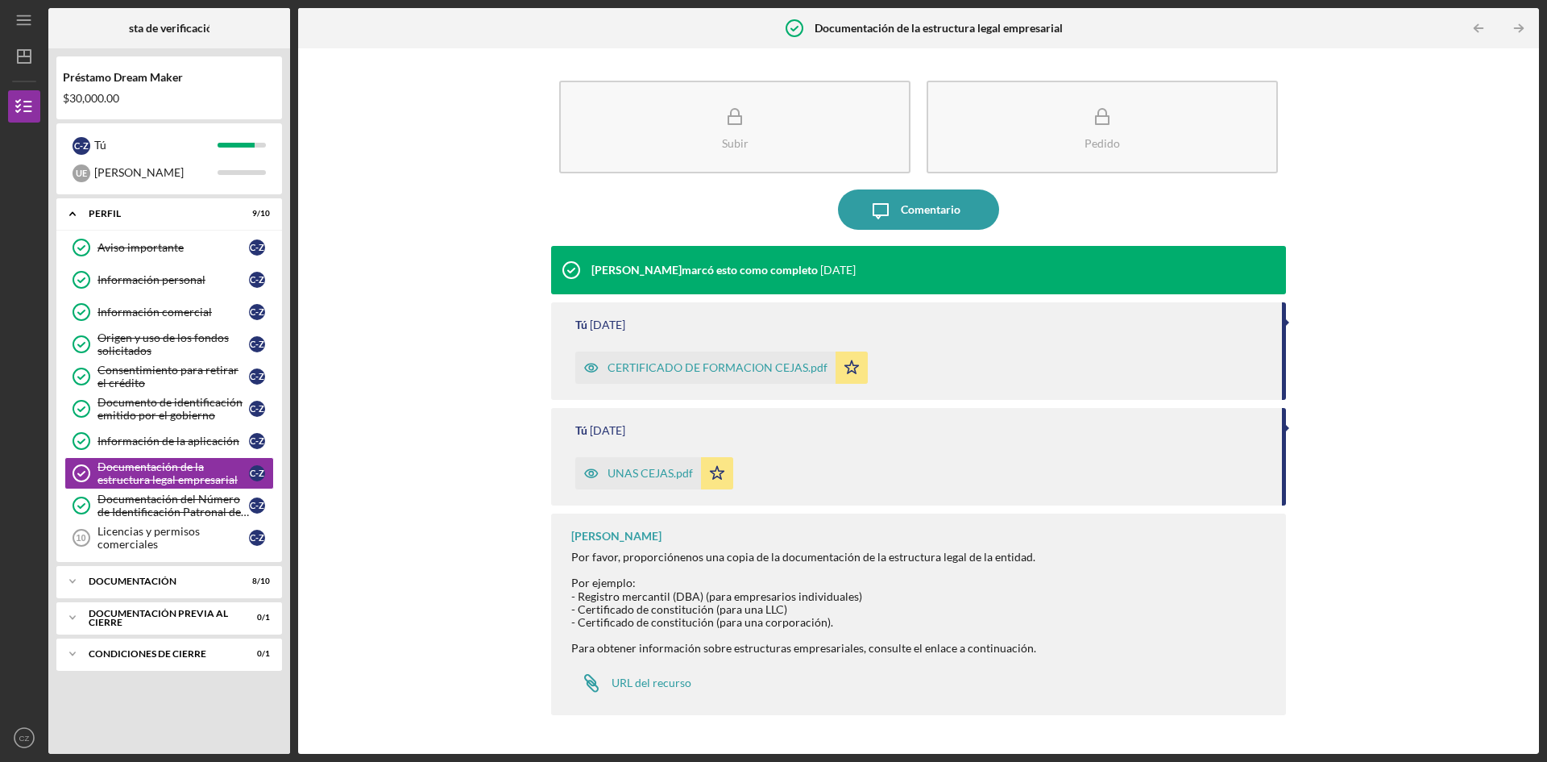
click at [718, 370] on font "CERTIFICADO DE FORMACION CEJAS.pdf" at bounding box center [718, 367] width 220 height 14
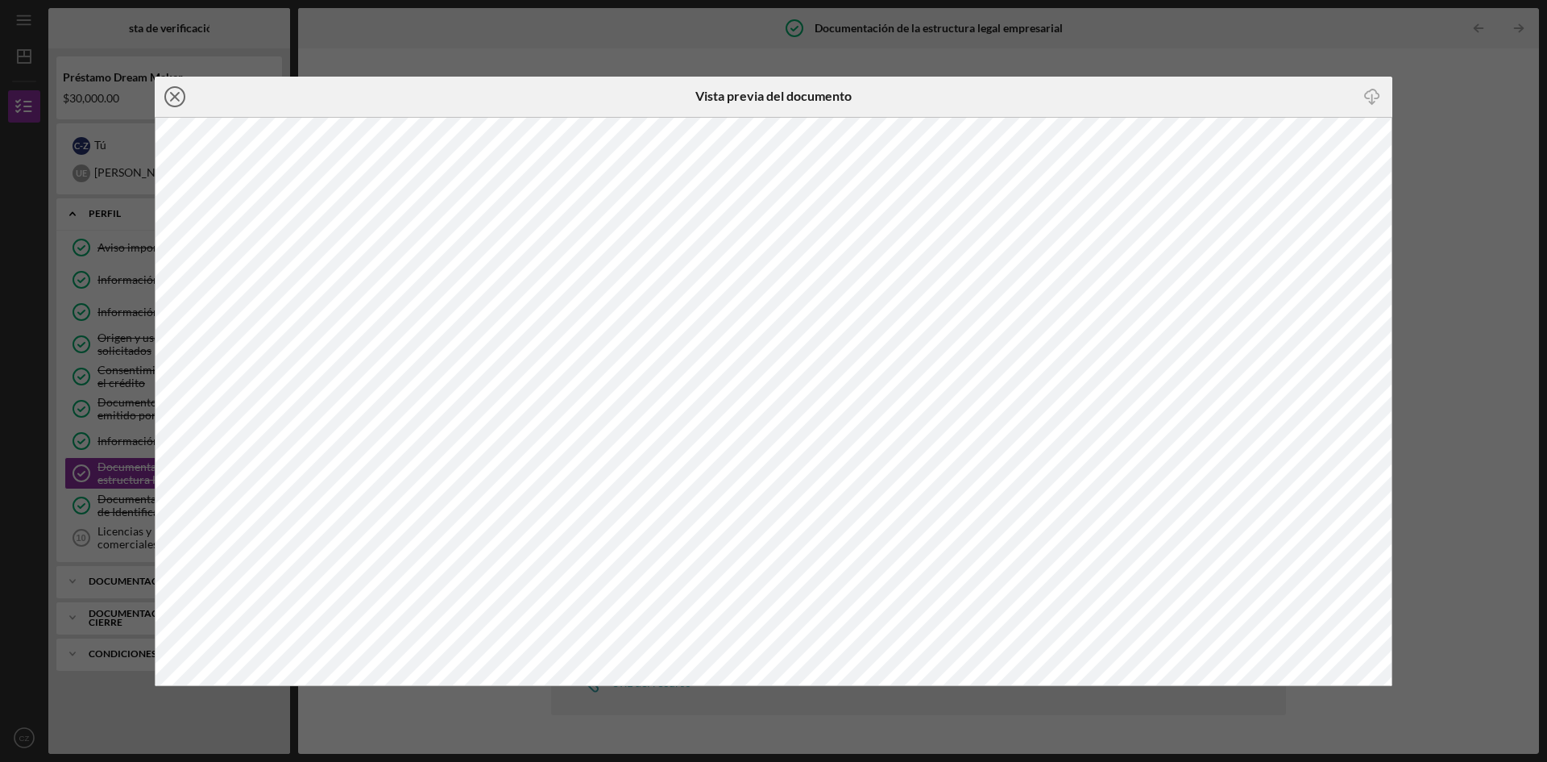
click at [170, 96] on icon "Icon/Close" at bounding box center [175, 97] width 40 height 40
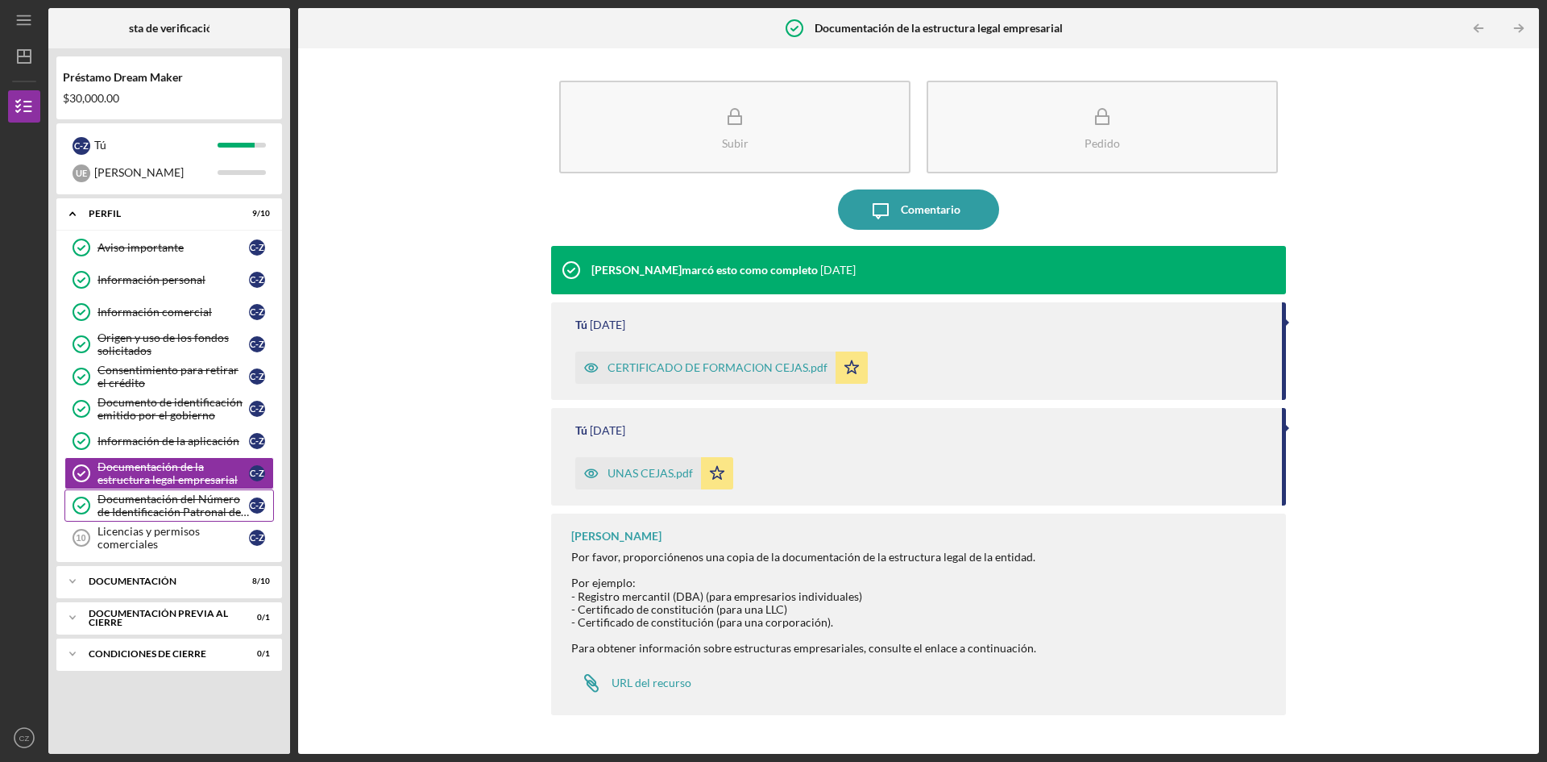
click at [131, 505] on font "Documentación del Número de Identificación Patronal del IRS" at bounding box center [174, 511] width 152 height 39
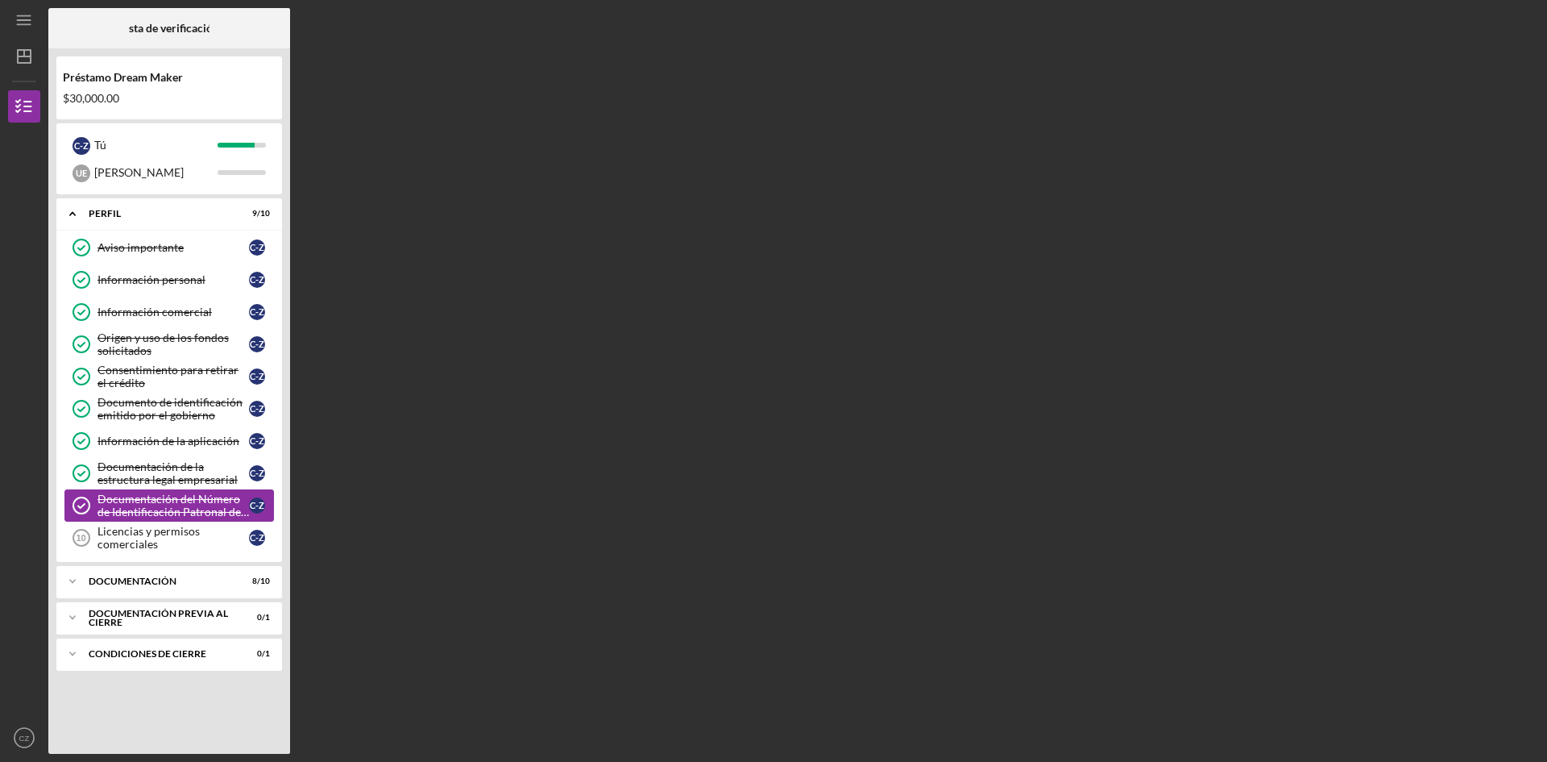
click at [131, 505] on font "Documentación del Número de Identificación Patronal del IRS" at bounding box center [174, 511] width 152 height 39
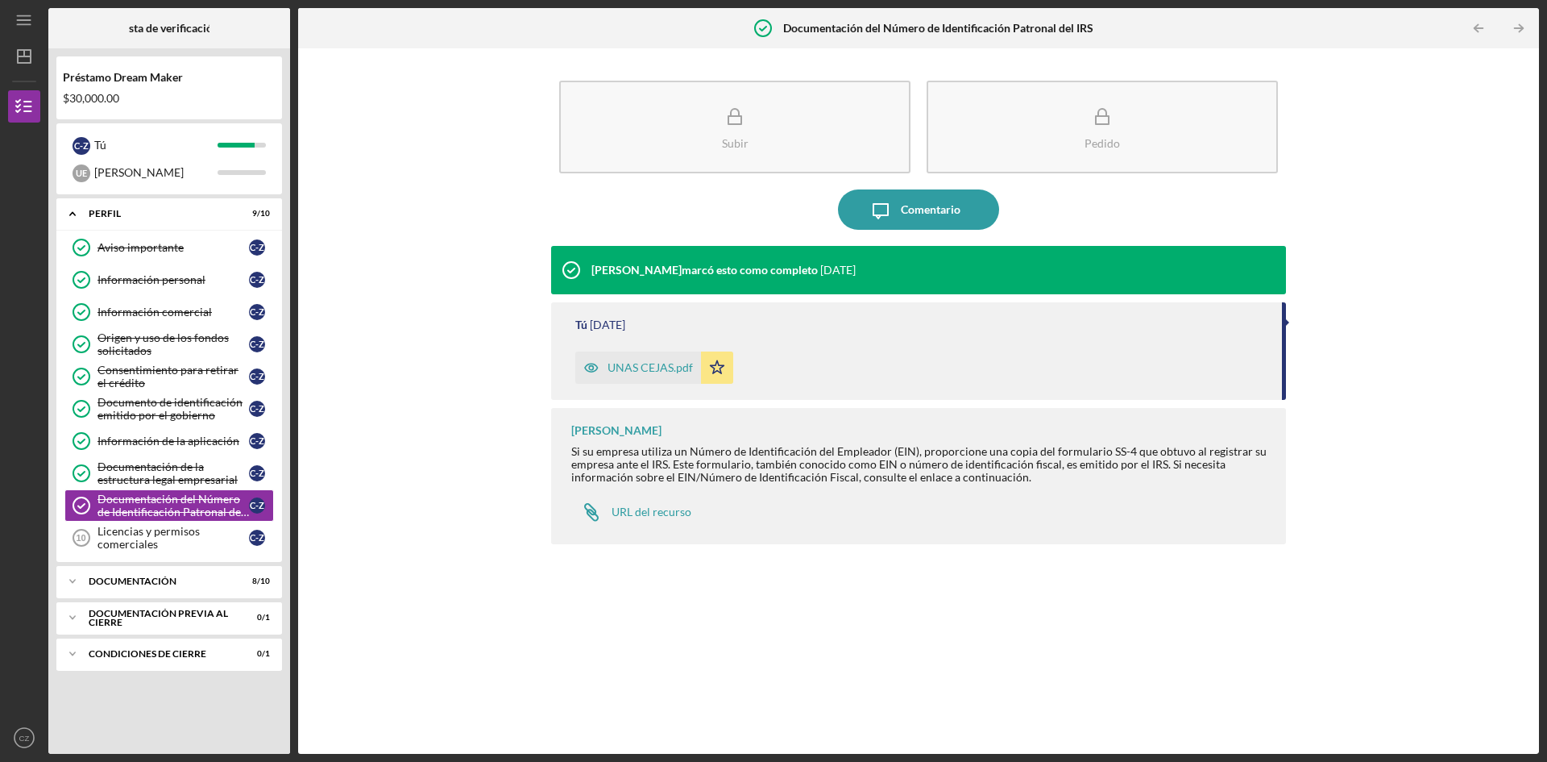
click at [649, 371] on font "UNAS CEJAS.pdf" at bounding box center [650, 367] width 85 height 14
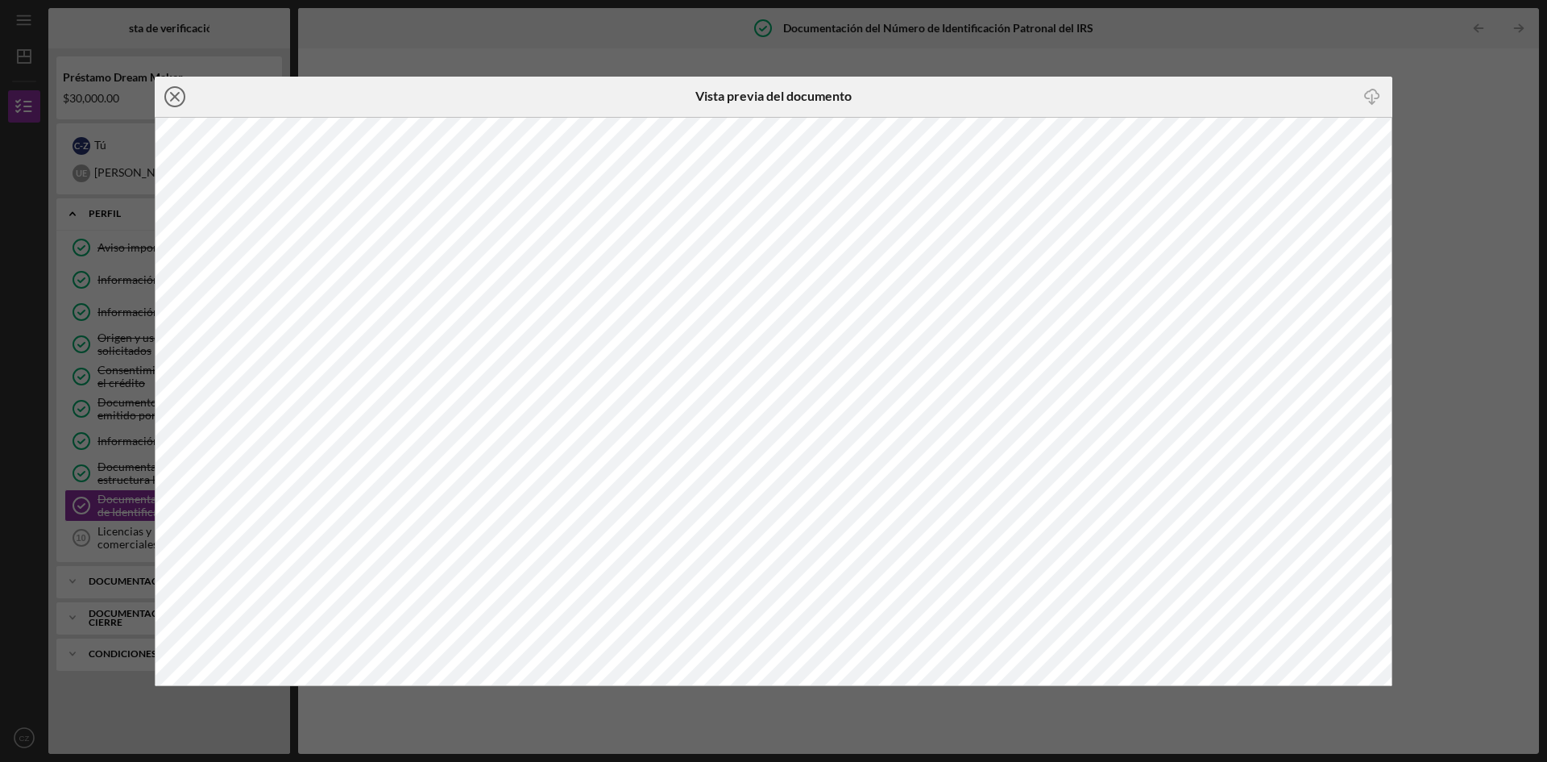
click at [174, 99] on icon "Icon/Close" at bounding box center [175, 97] width 40 height 40
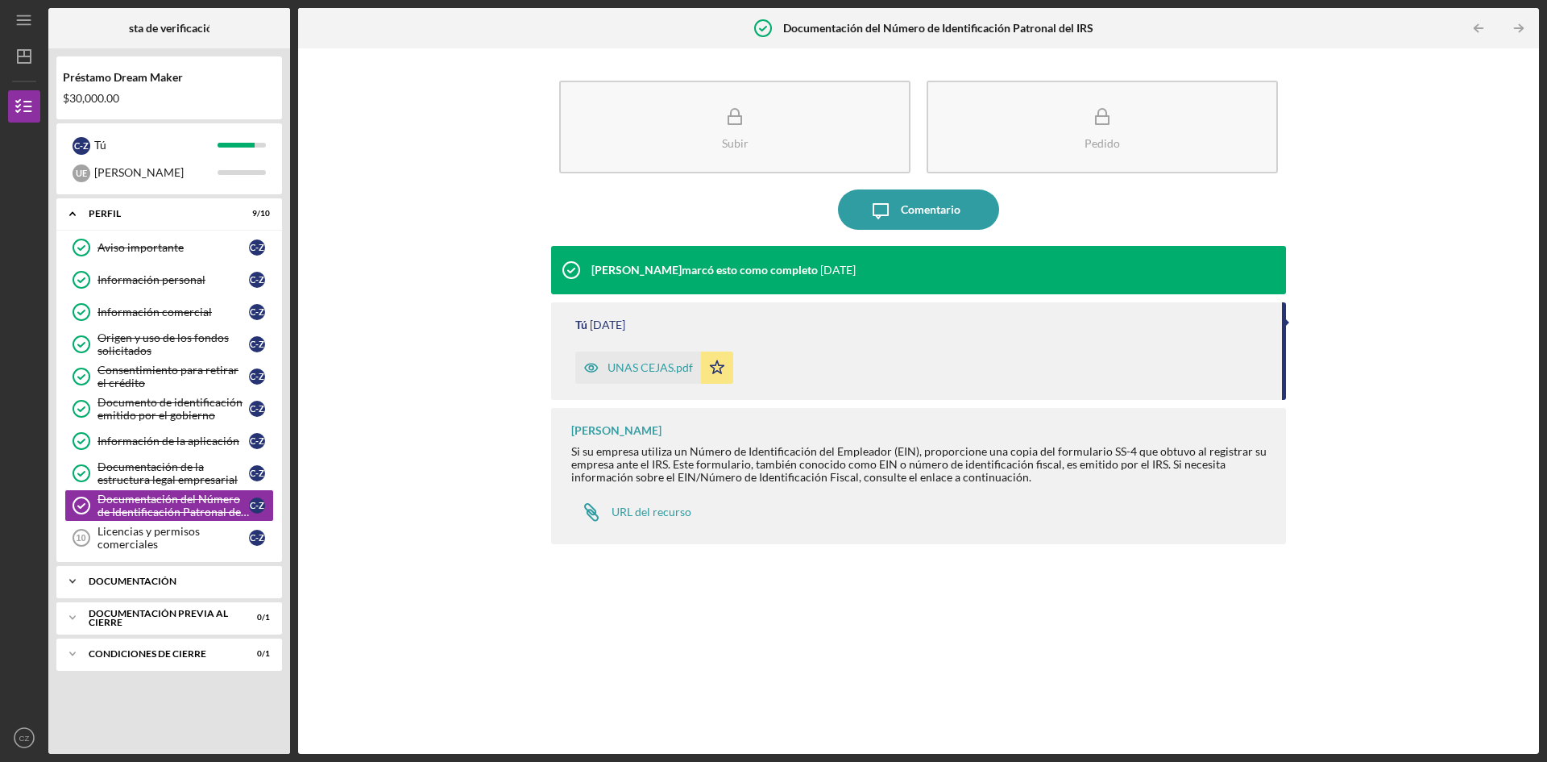
click at [129, 581] on font "Documentación" at bounding box center [133, 581] width 88 height 12
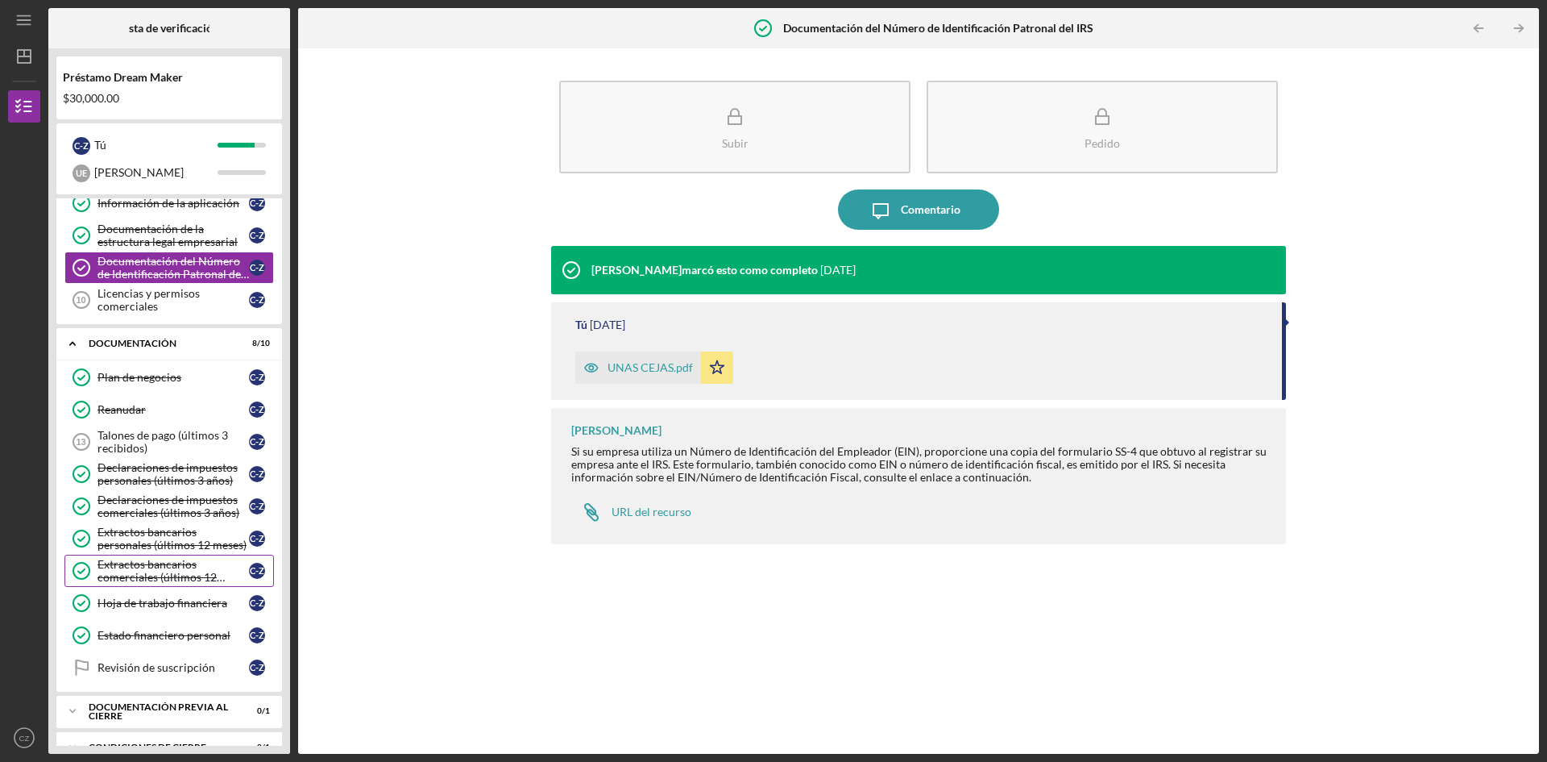
scroll to position [242, 0]
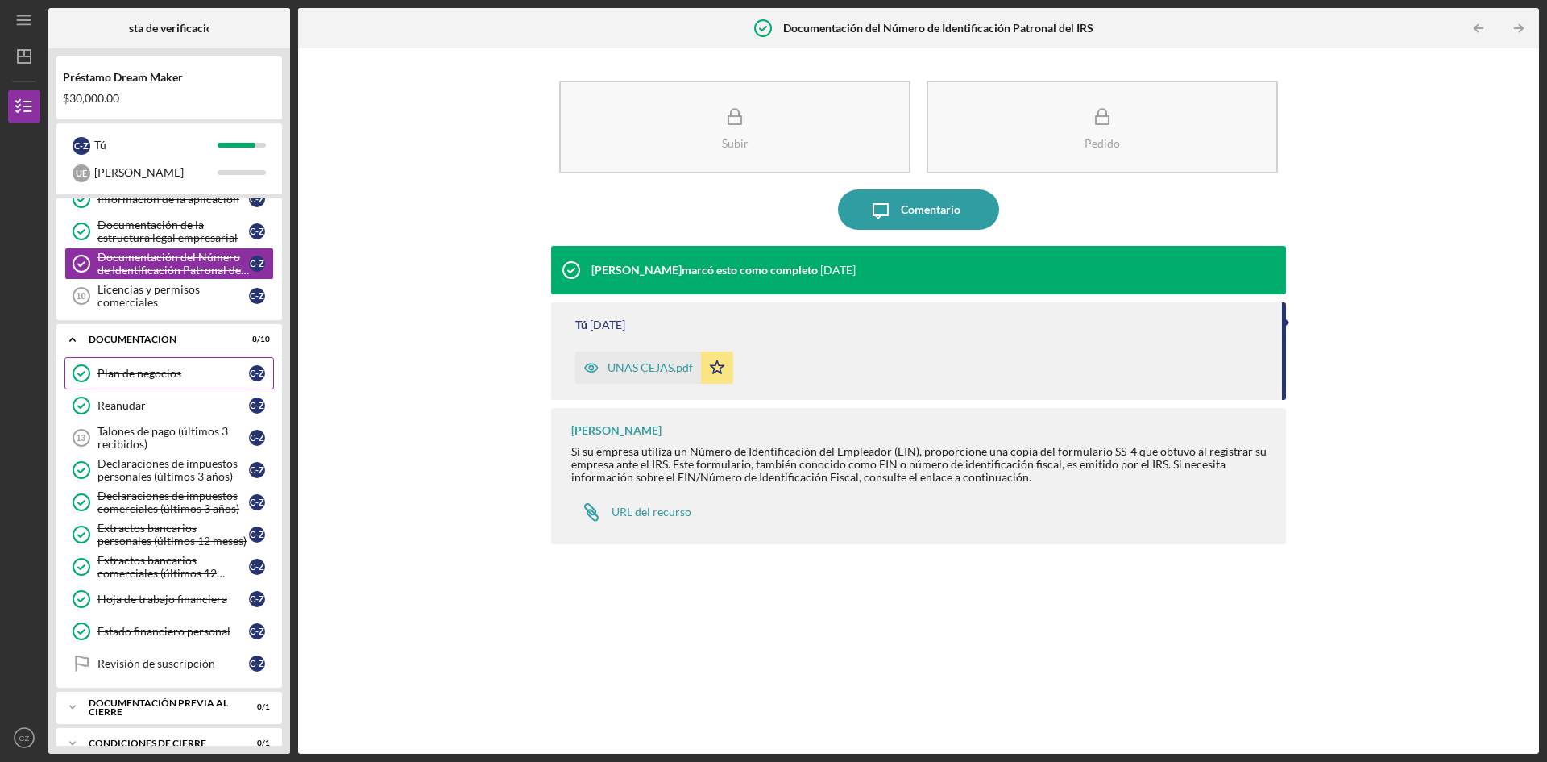
click at [173, 373] on font "Plan de negocios" at bounding box center [140, 373] width 84 height 14
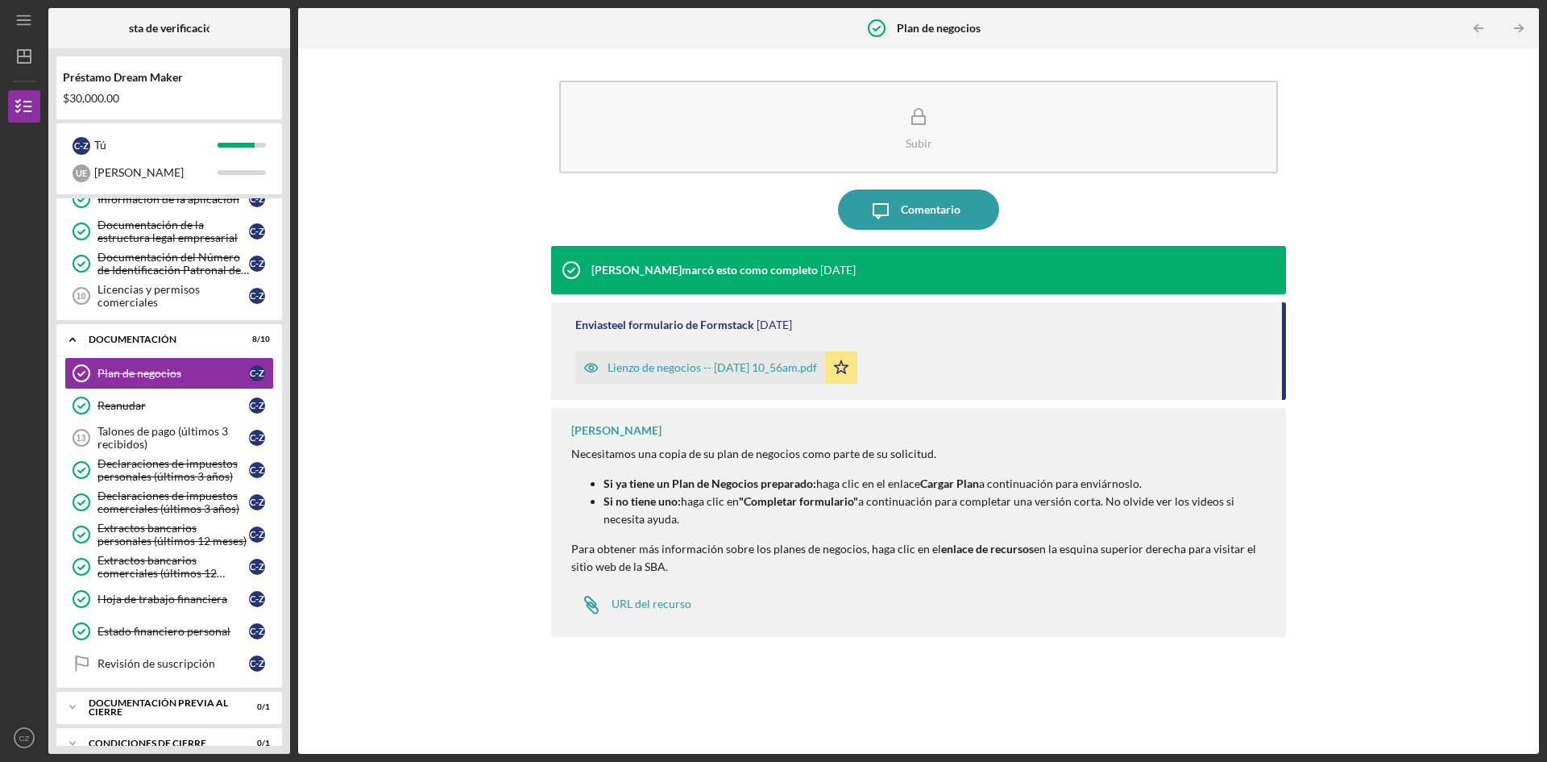
click at [691, 368] on font "Lienzo de negocios -- [DATE] 10_56am.pdf" at bounding box center [713, 367] width 210 height 14
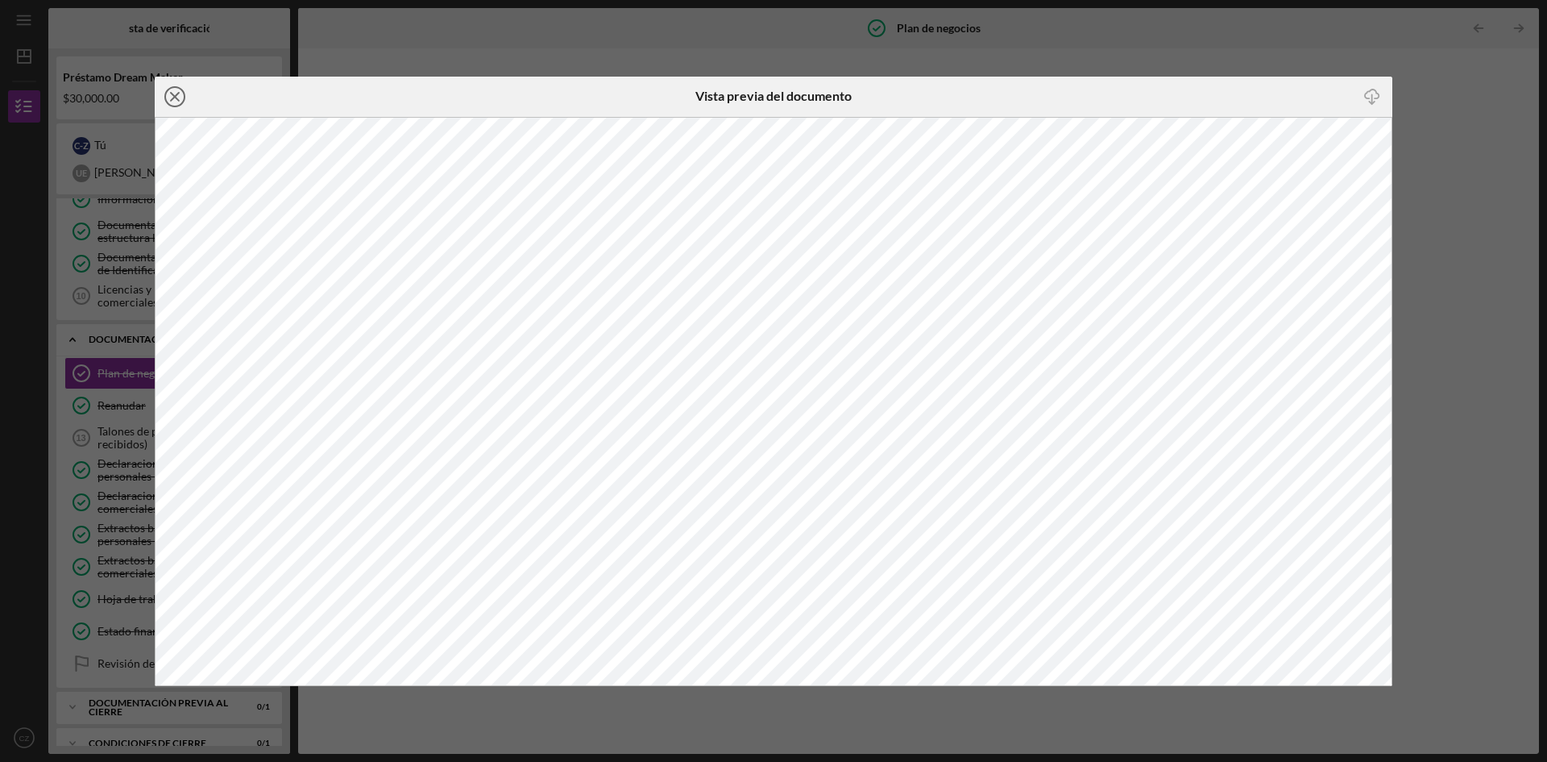
click at [174, 98] on icon "Icon/Close" at bounding box center [175, 97] width 40 height 40
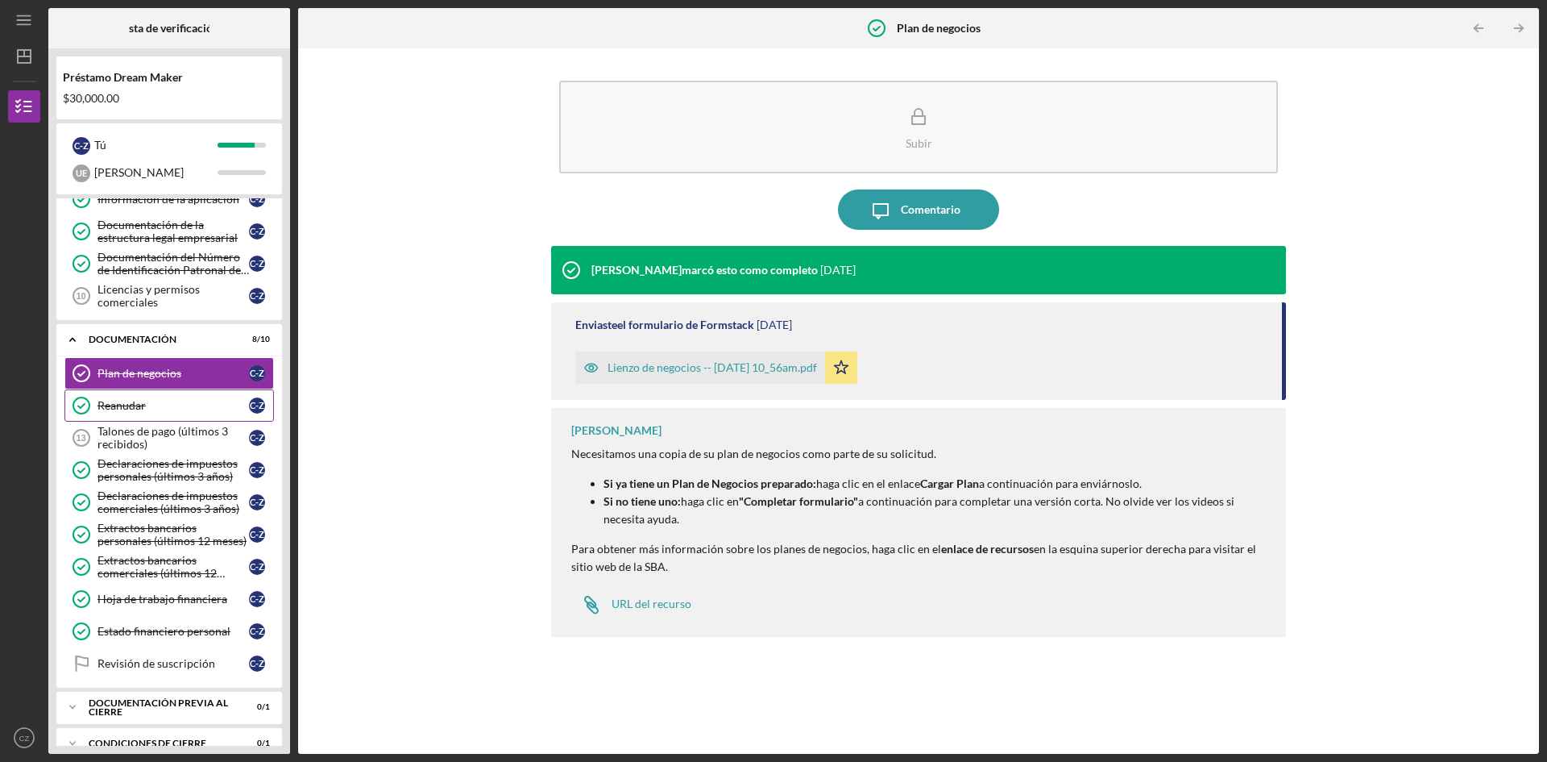
click at [132, 407] on font "Reanudar" at bounding box center [122, 405] width 48 height 14
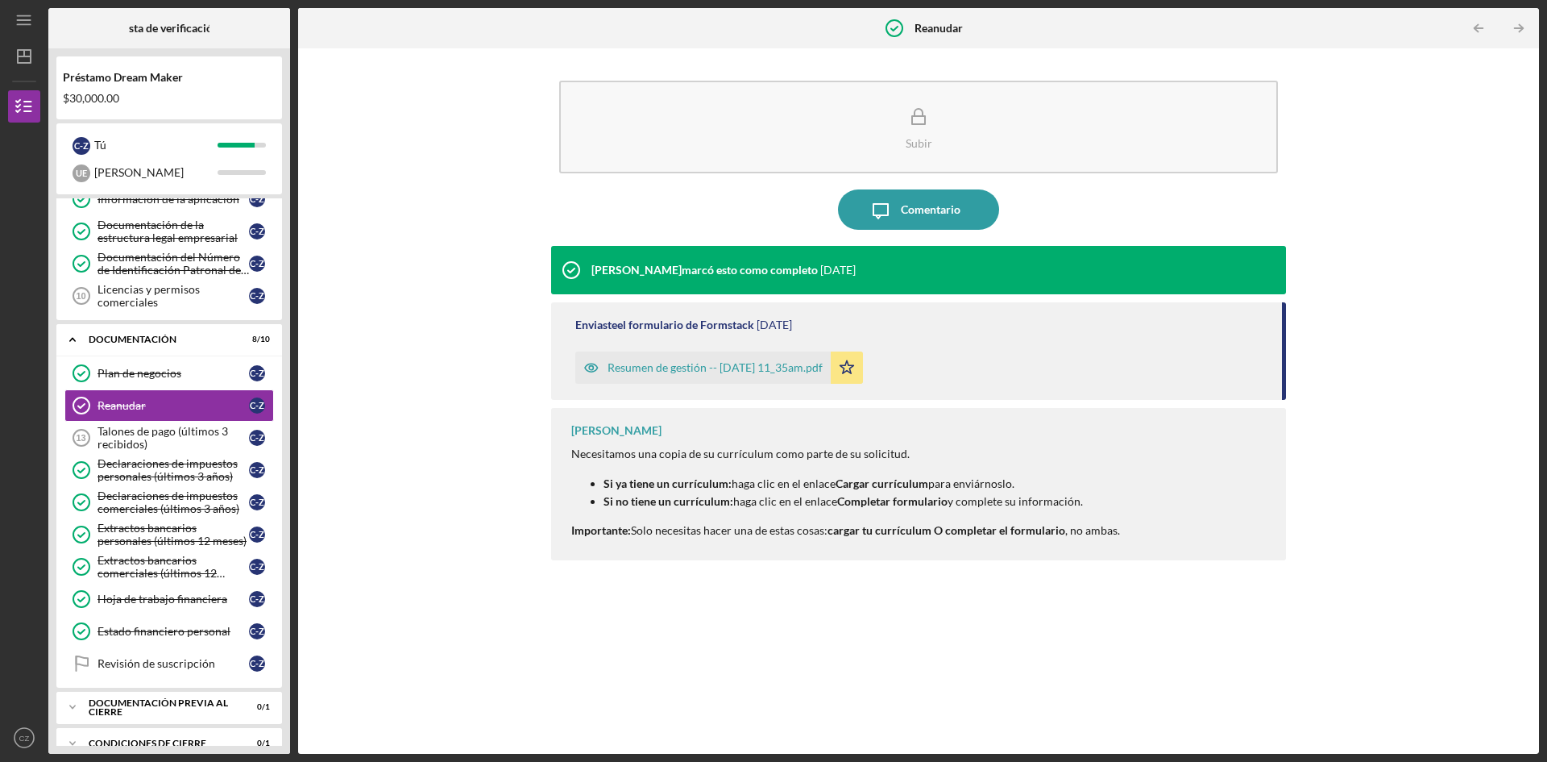
click at [667, 367] on font "Resumen de gestión -- [DATE] 11_35am.pdf" at bounding box center [715, 367] width 215 height 14
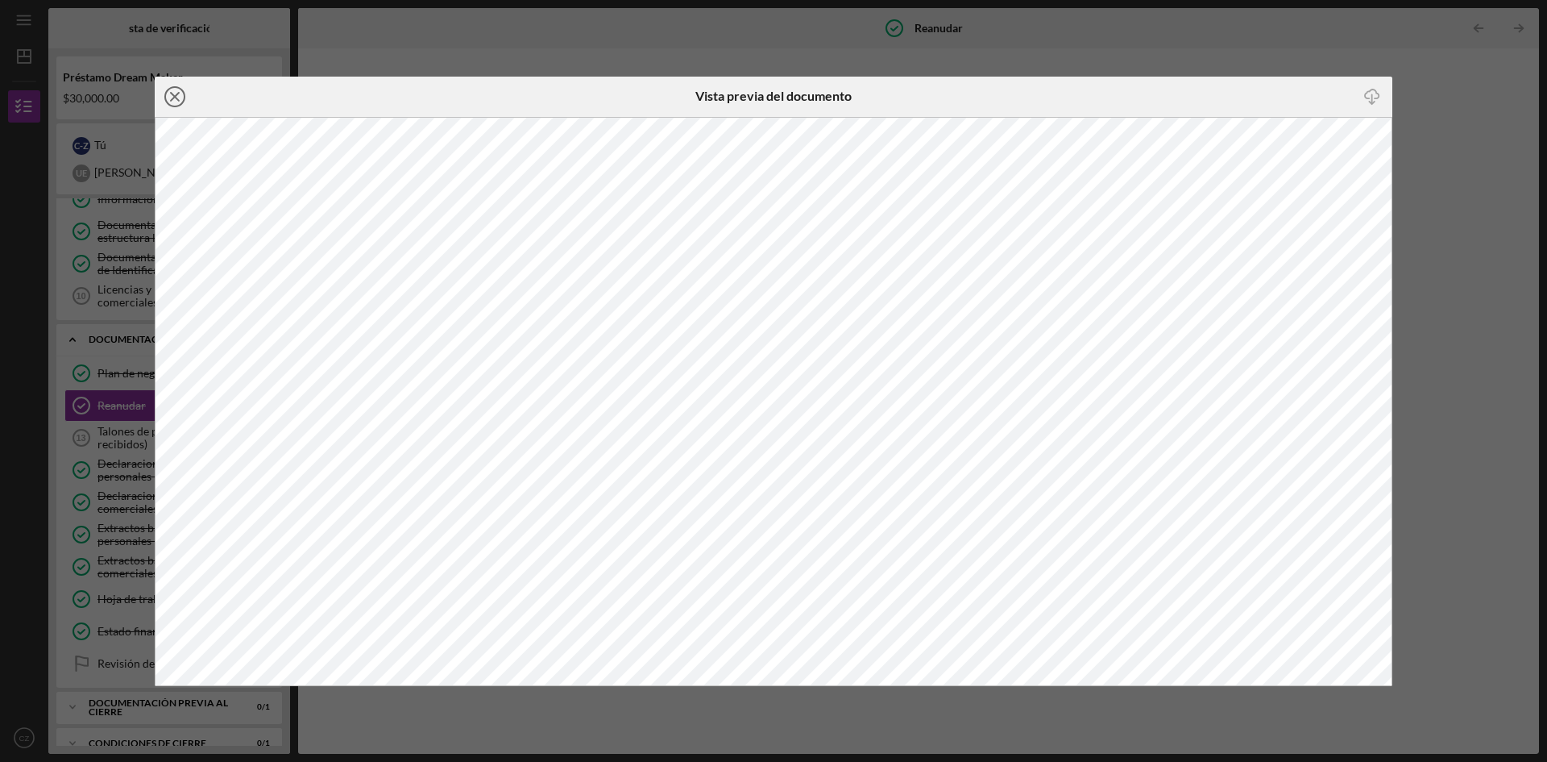
click at [178, 100] on line at bounding box center [175, 97] width 8 height 8
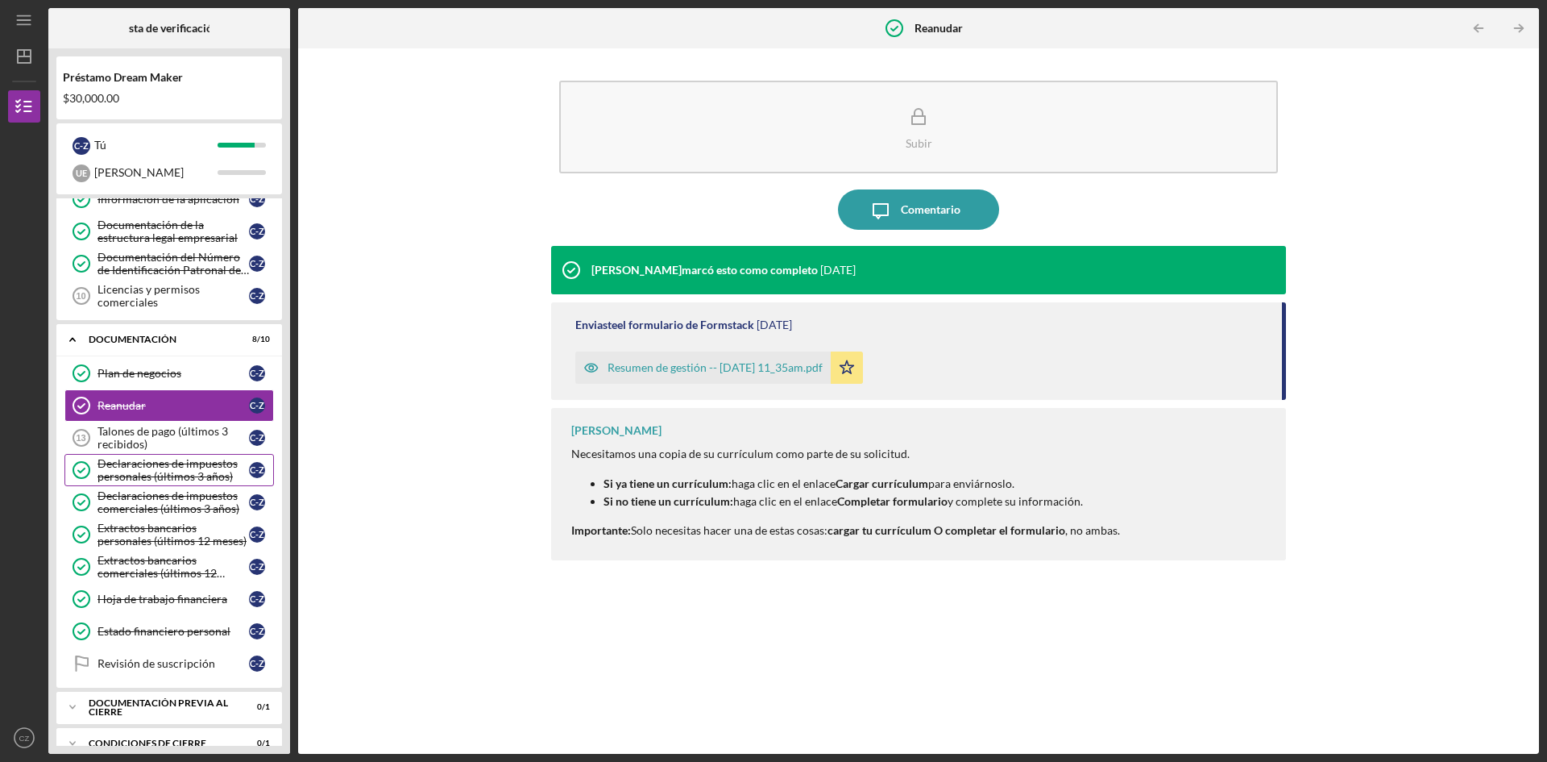
click at [135, 466] on font "Declaraciones de impuestos personales (últimos 3 años)" at bounding box center [168, 469] width 140 height 27
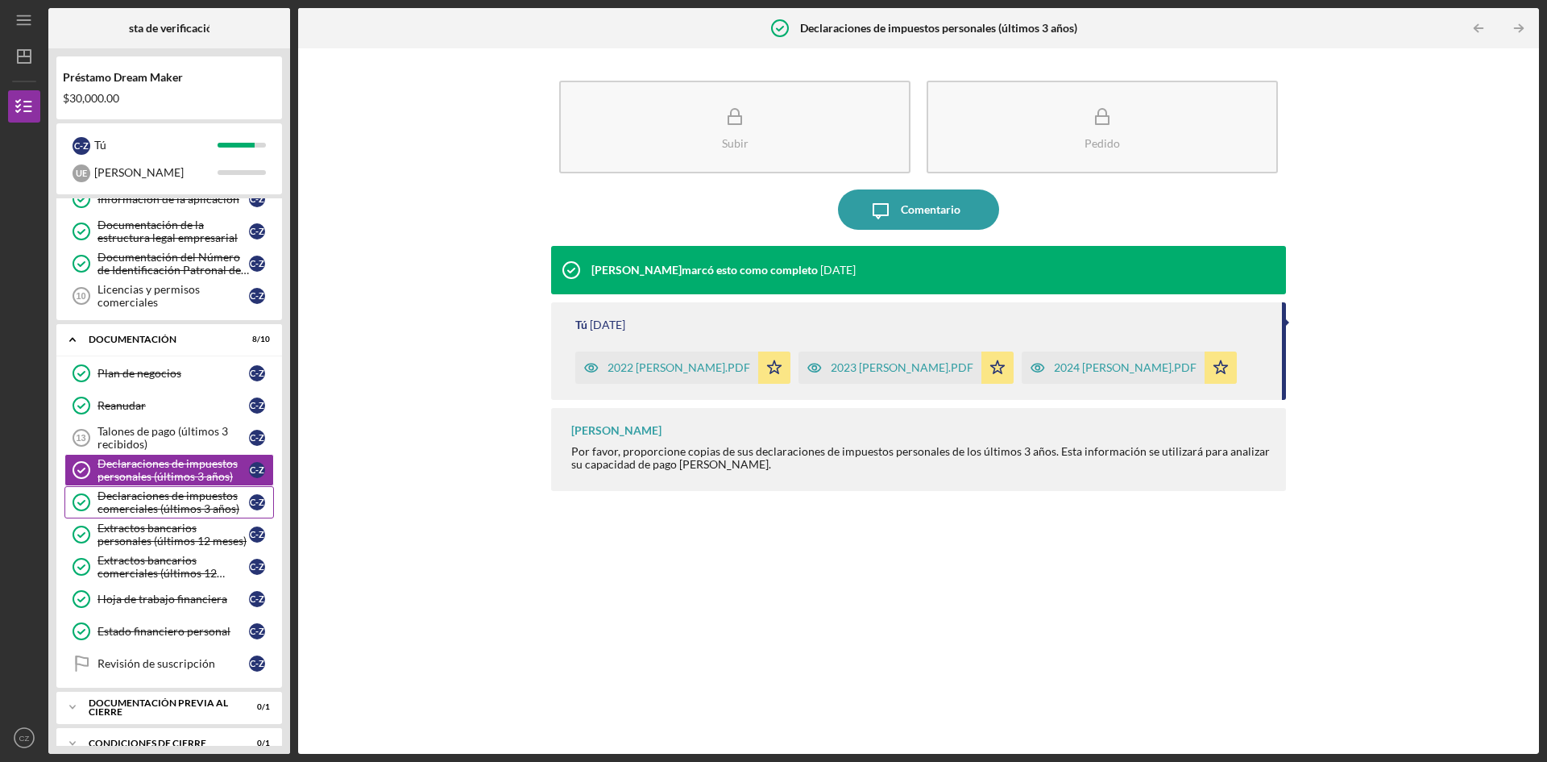
click at [135, 502] on font "Declaraciones de impuestos comerciales (últimos 3 años)" at bounding box center [169, 501] width 142 height 27
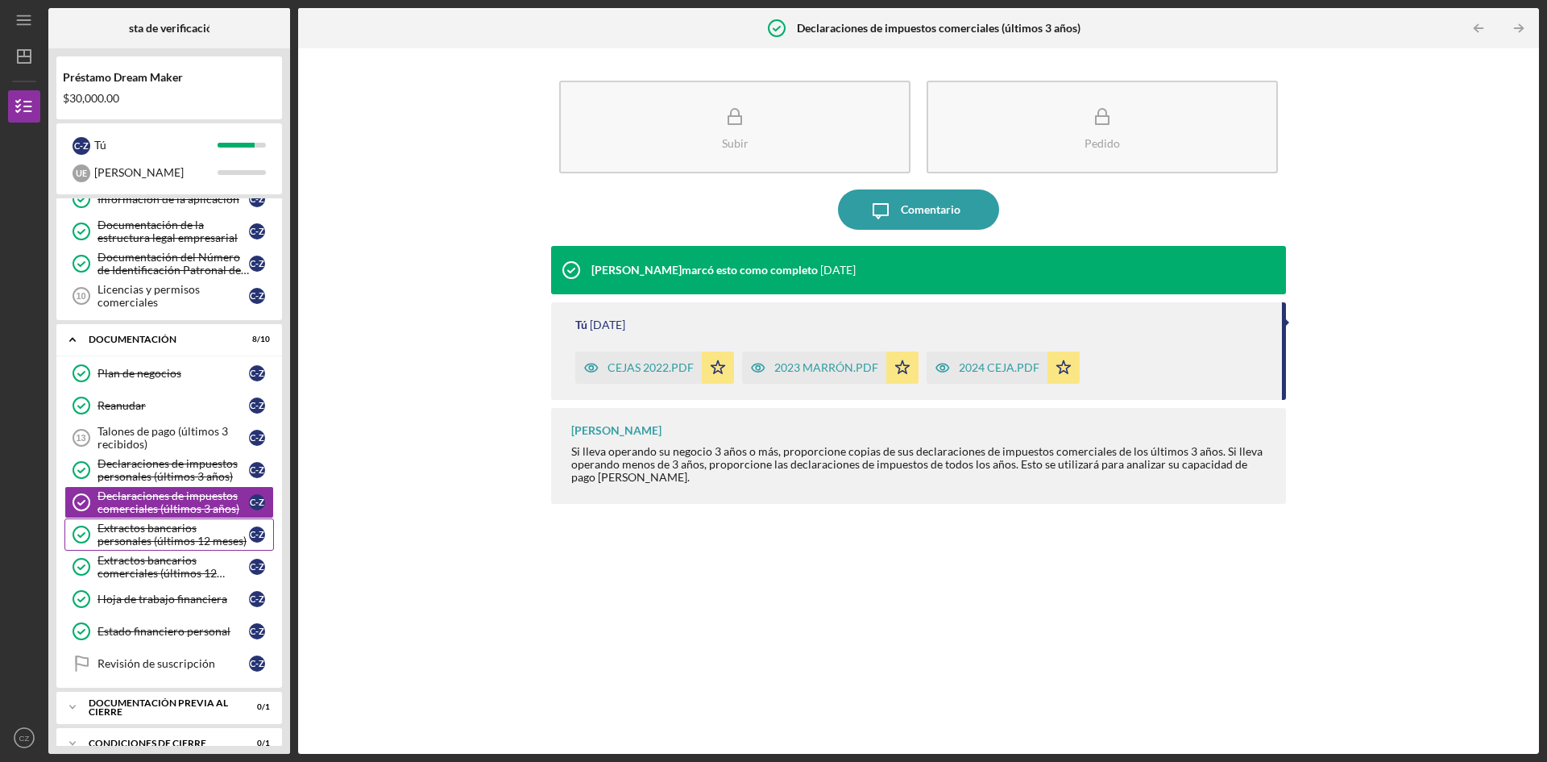
click at [138, 530] on font "Extractos bancarios personales (últimos 12 meses)" at bounding box center [172, 534] width 149 height 27
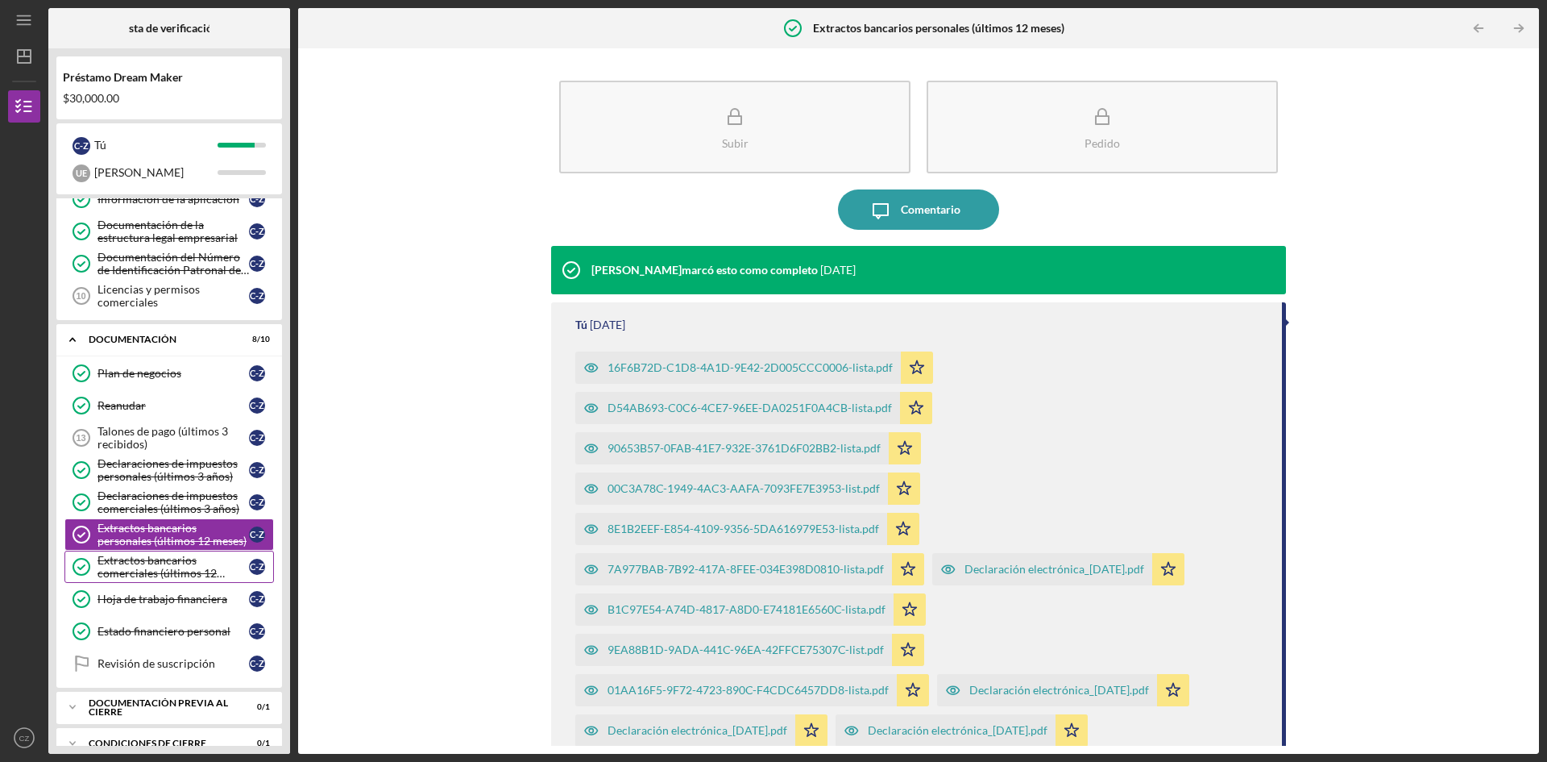
click at [139, 561] on font "Extractos bancarios comerciales (últimos 12 meses)" at bounding box center [161, 572] width 127 height 39
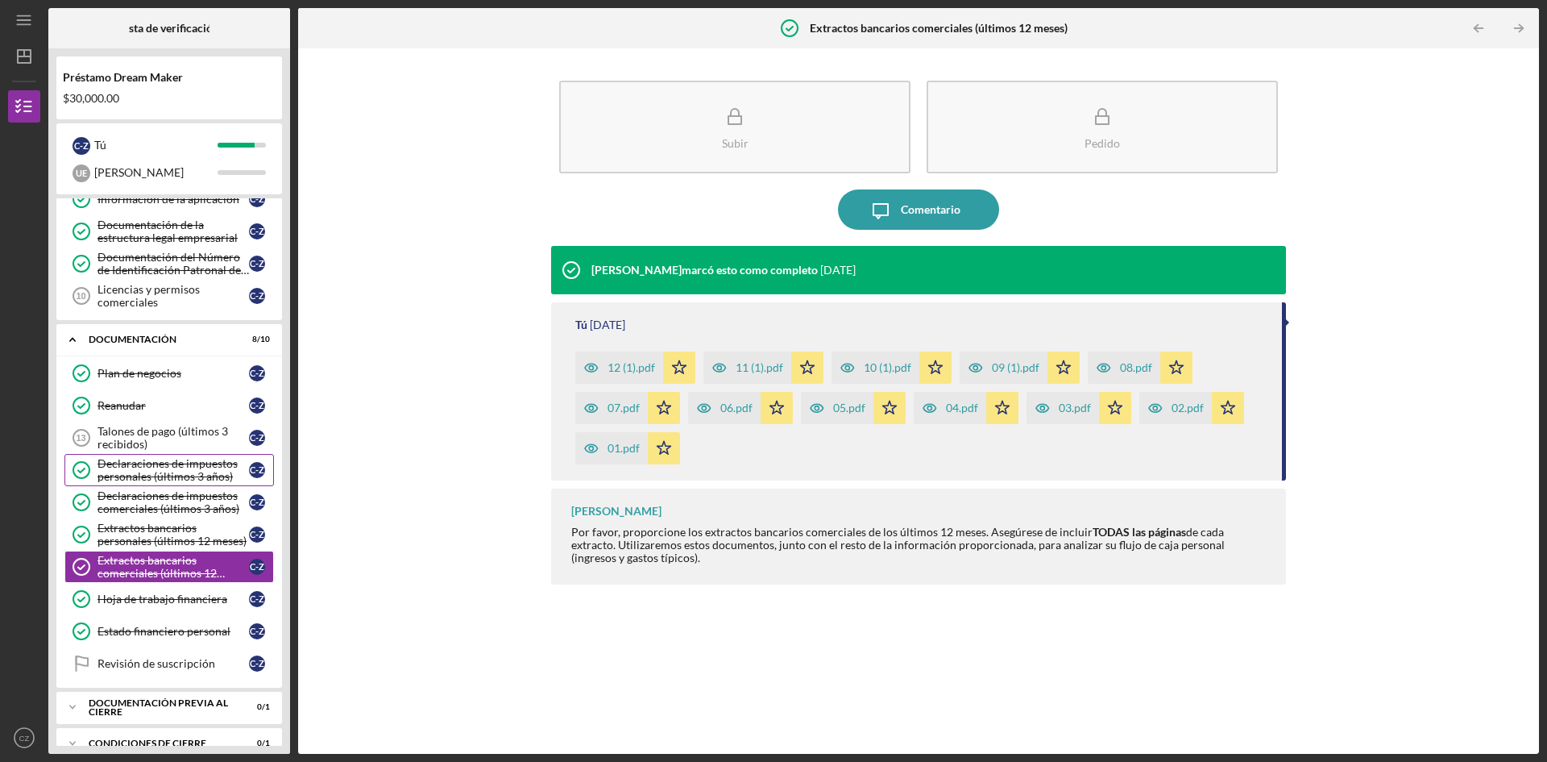
click at [153, 467] on font "Declaraciones de impuestos personales (últimos 3 años)" at bounding box center [168, 469] width 140 height 27
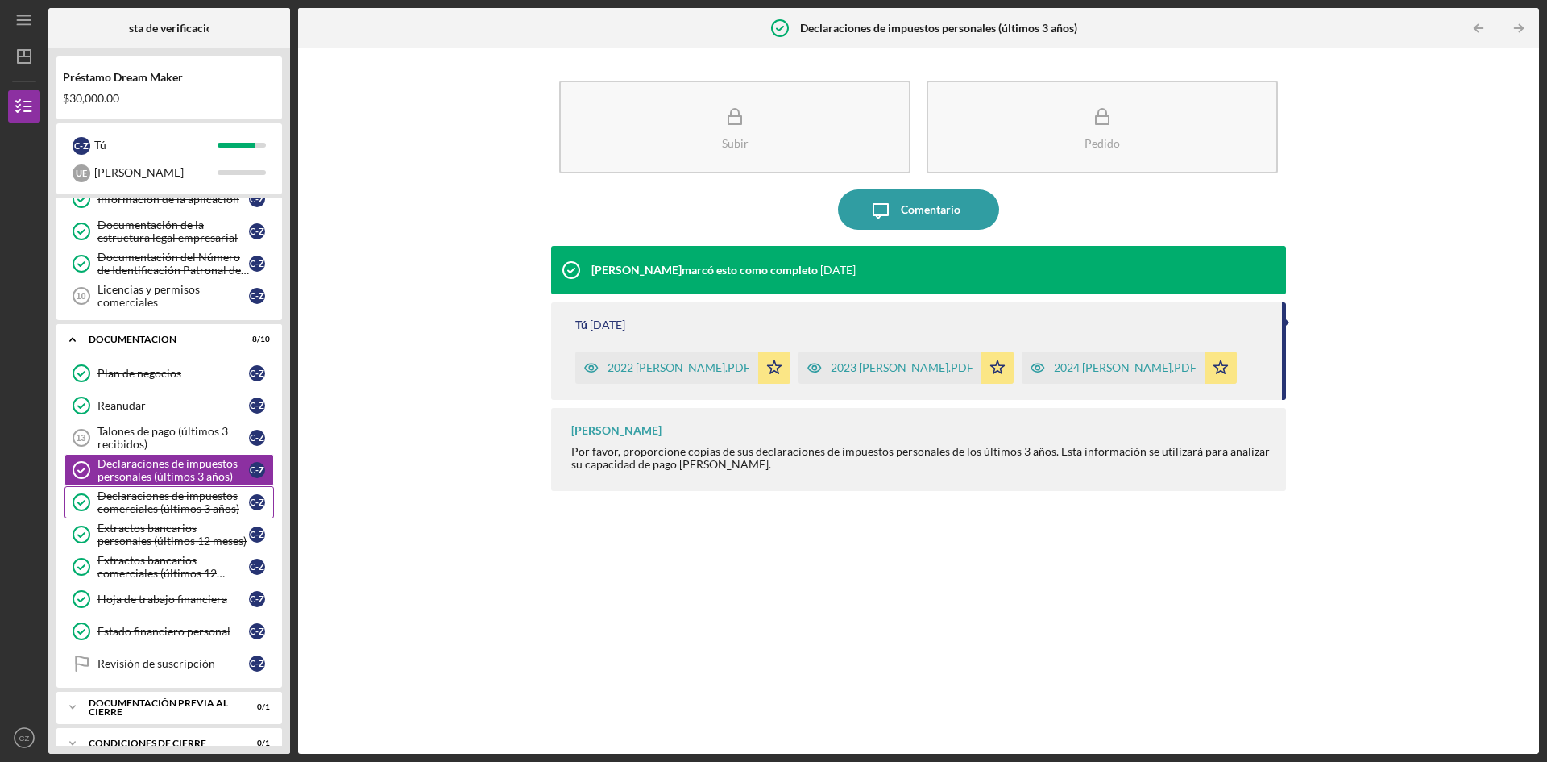
click at [153, 503] on font "Declaraciones de impuestos comerciales (últimos 3 años)" at bounding box center [169, 501] width 142 height 27
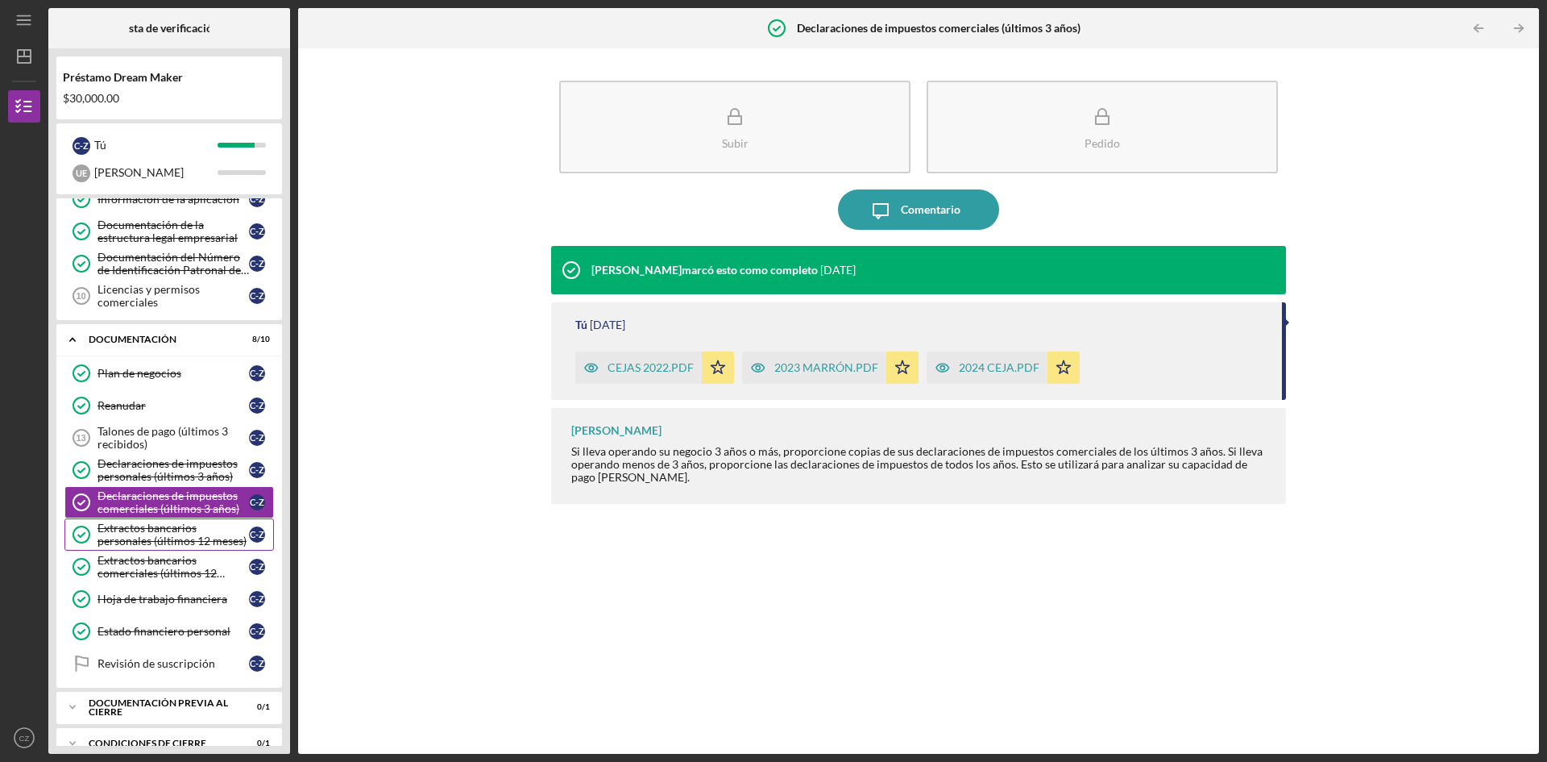
click at [151, 539] on font "Extractos bancarios personales (últimos 12 meses)" at bounding box center [172, 534] width 149 height 27
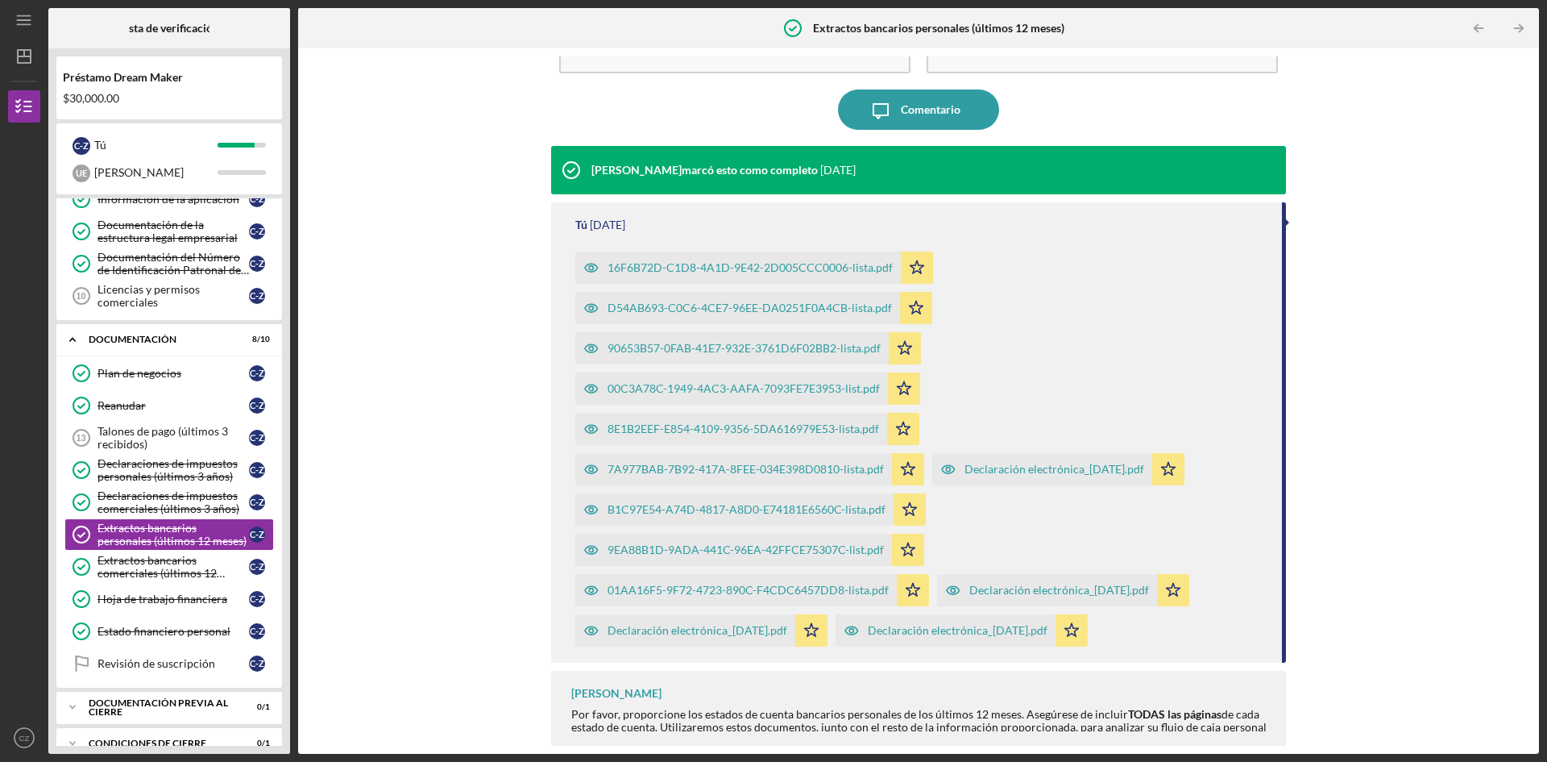
scroll to position [106, 0]
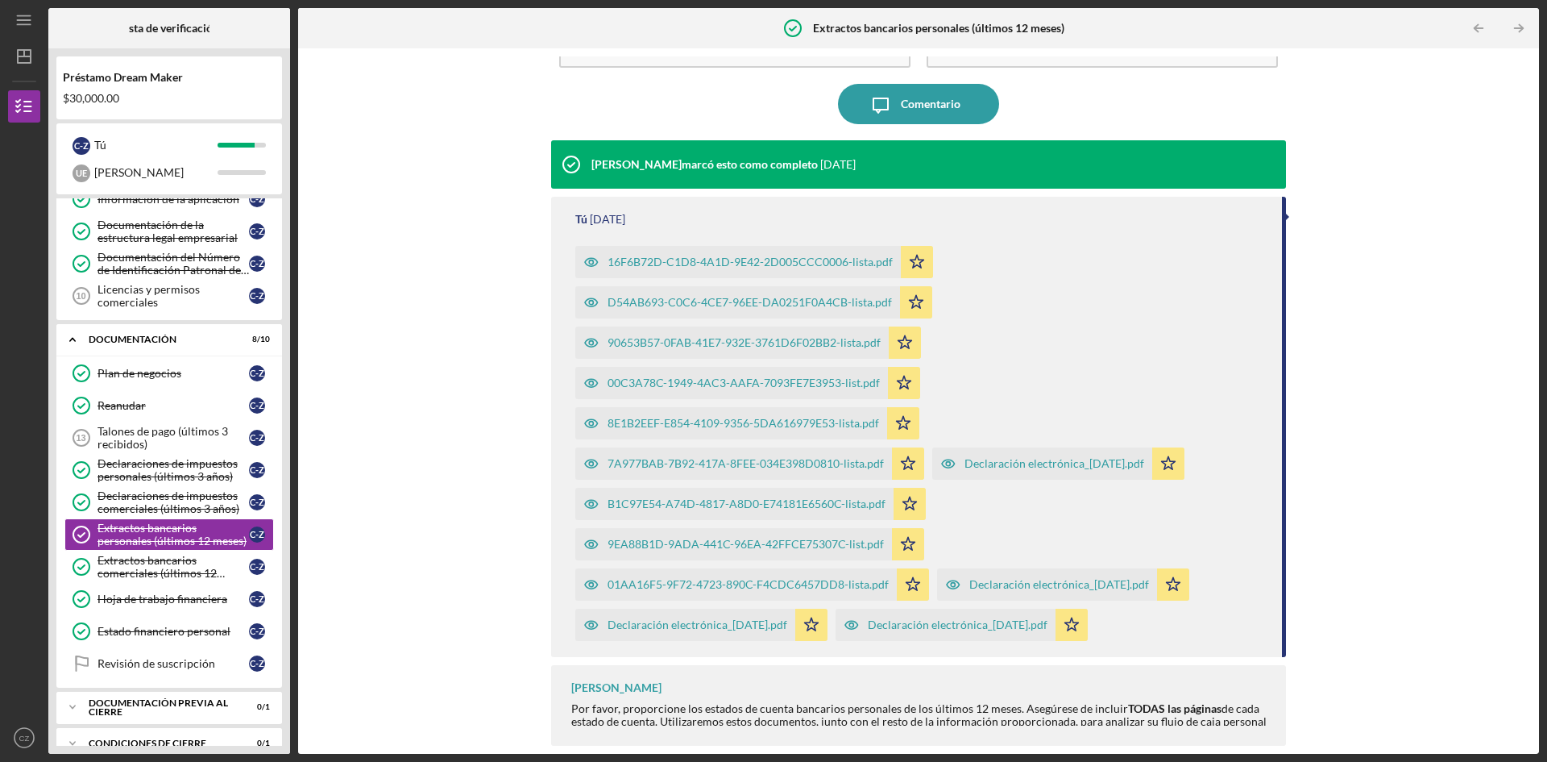
click at [1057, 467] on font "Declaración electrónica_[DATE].pdf" at bounding box center [1055, 463] width 180 height 14
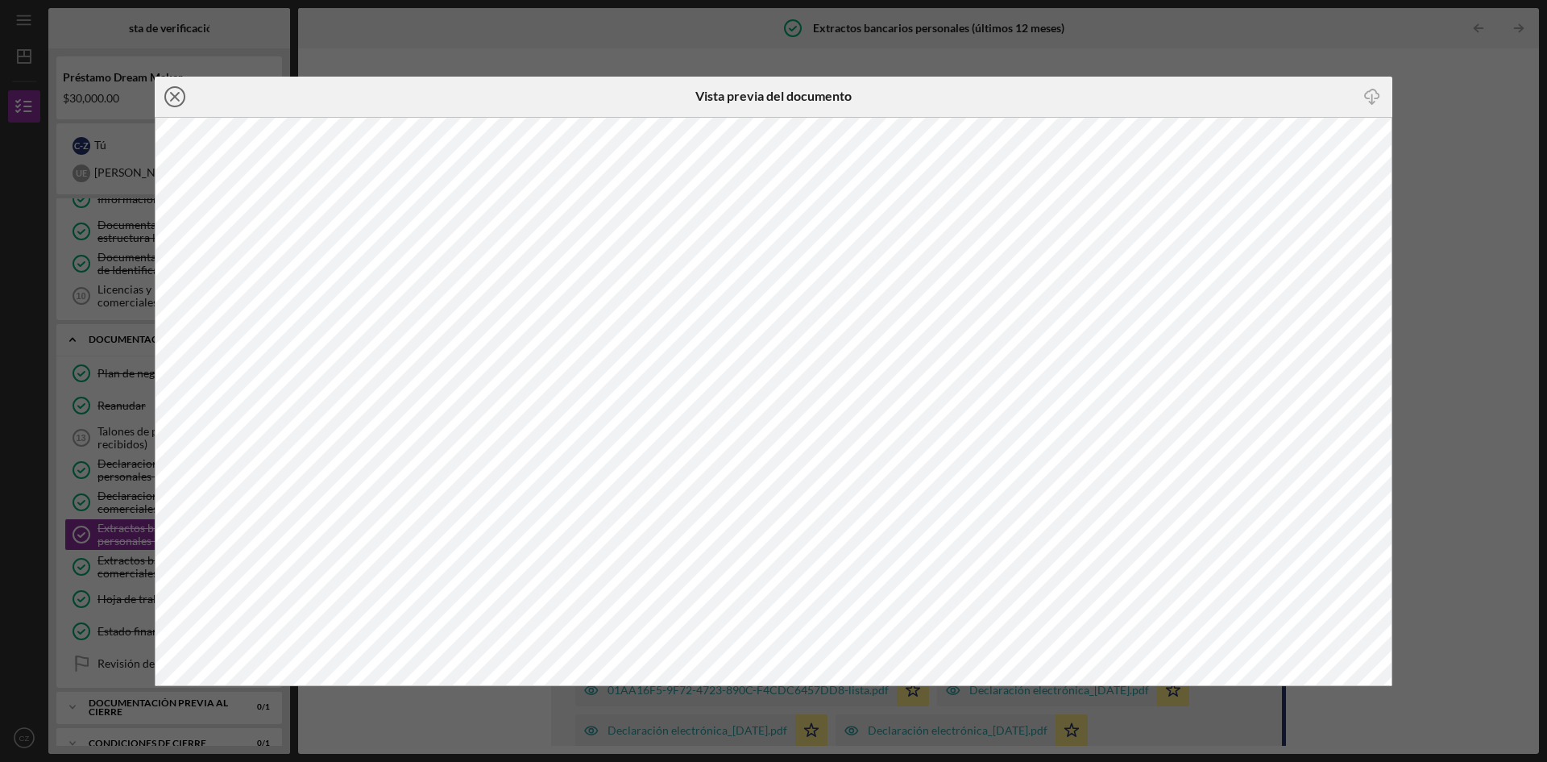
click at [172, 93] on line at bounding box center [175, 97] width 8 height 8
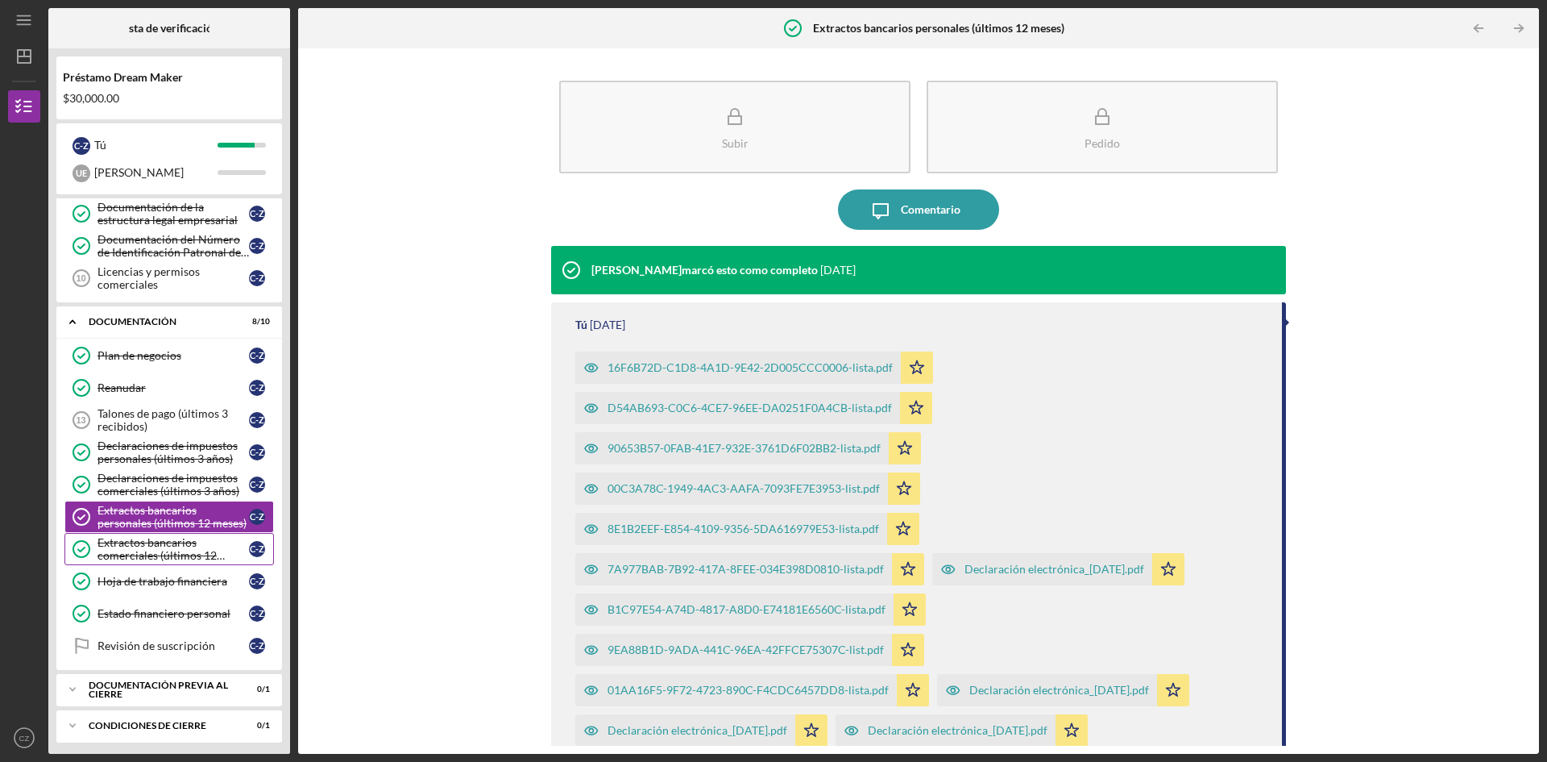
scroll to position [264, 0]
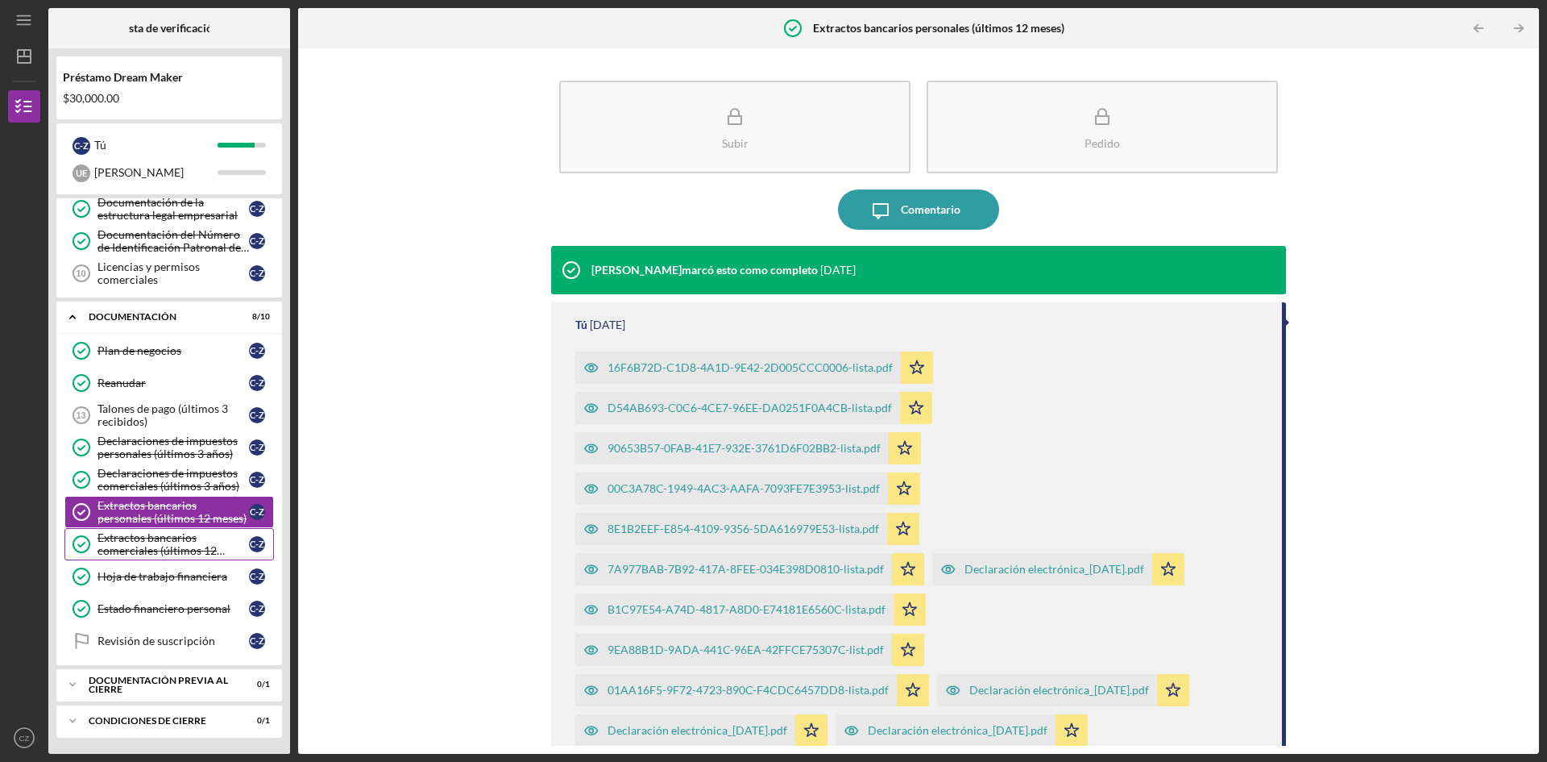
click at [147, 544] on font "Extractos bancarios comerciales (últimos 12 meses)" at bounding box center [161, 549] width 127 height 39
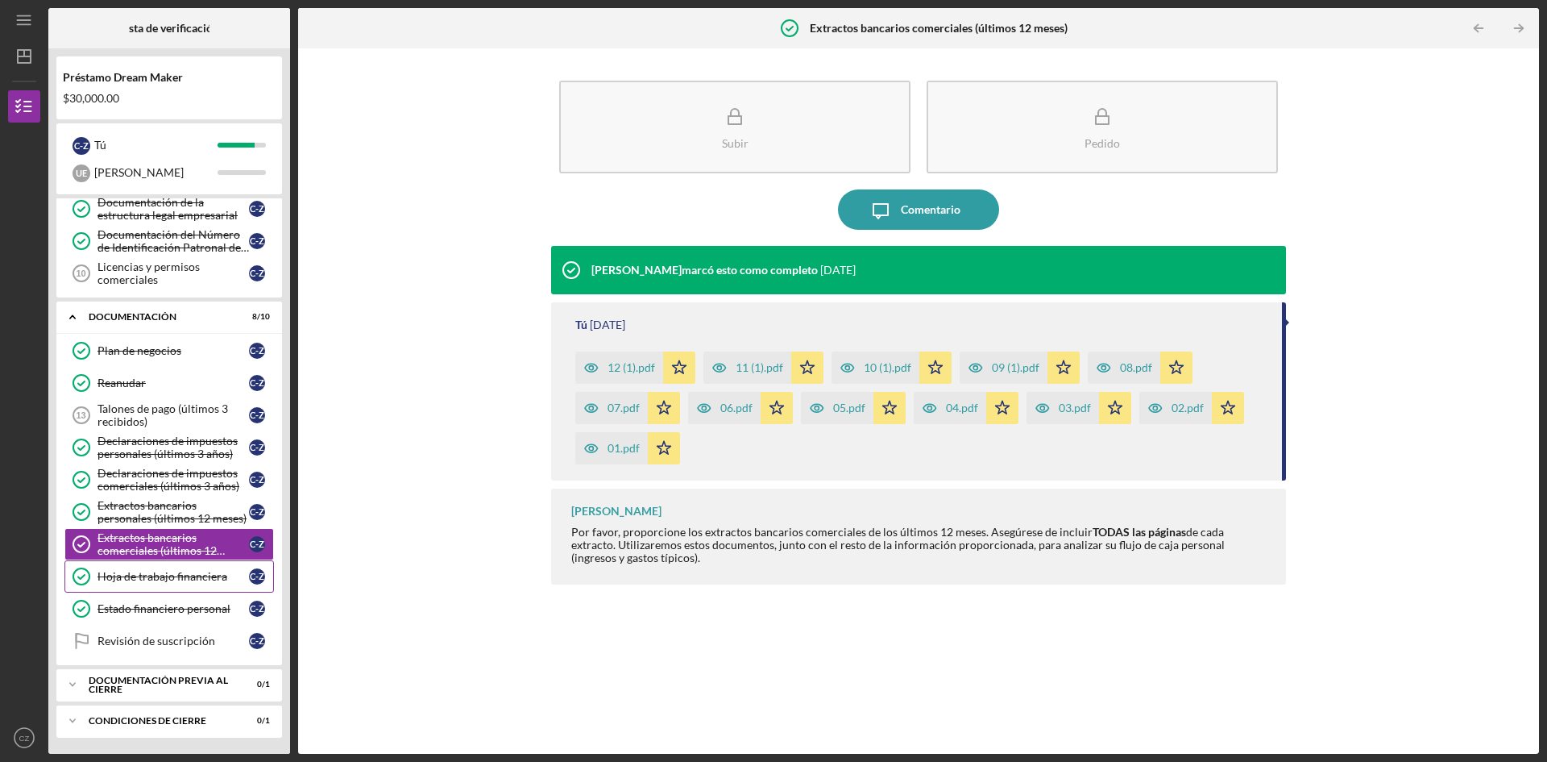
click at [160, 585] on link "Financial Worksheet Hoja de trabajo financiera C -Z" at bounding box center [169, 576] width 210 height 32
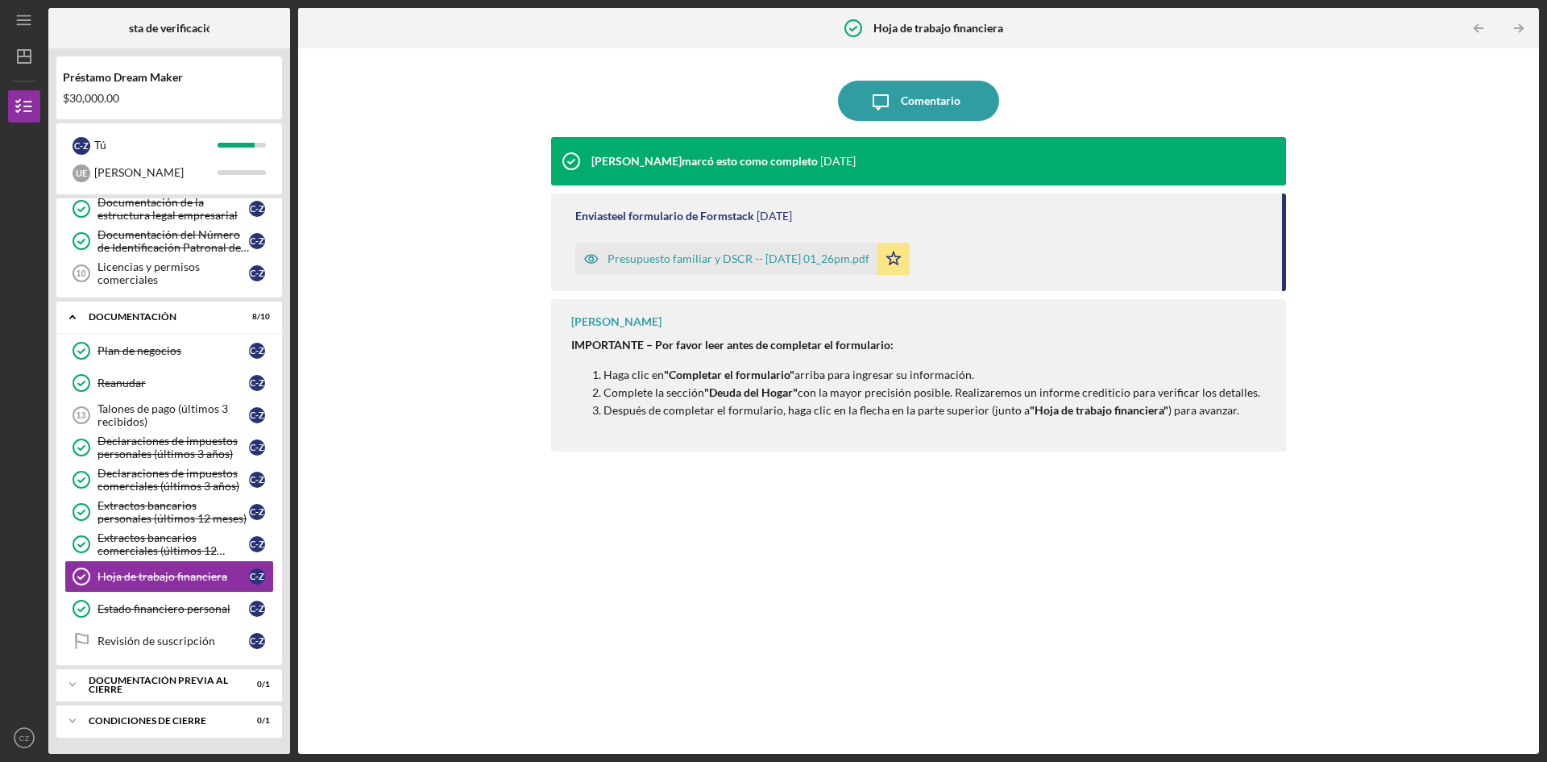
click at [741, 258] on font "Presupuesto familiar y DSCR -- [DATE] 01_26pm.pdf" at bounding box center [739, 258] width 262 height 14
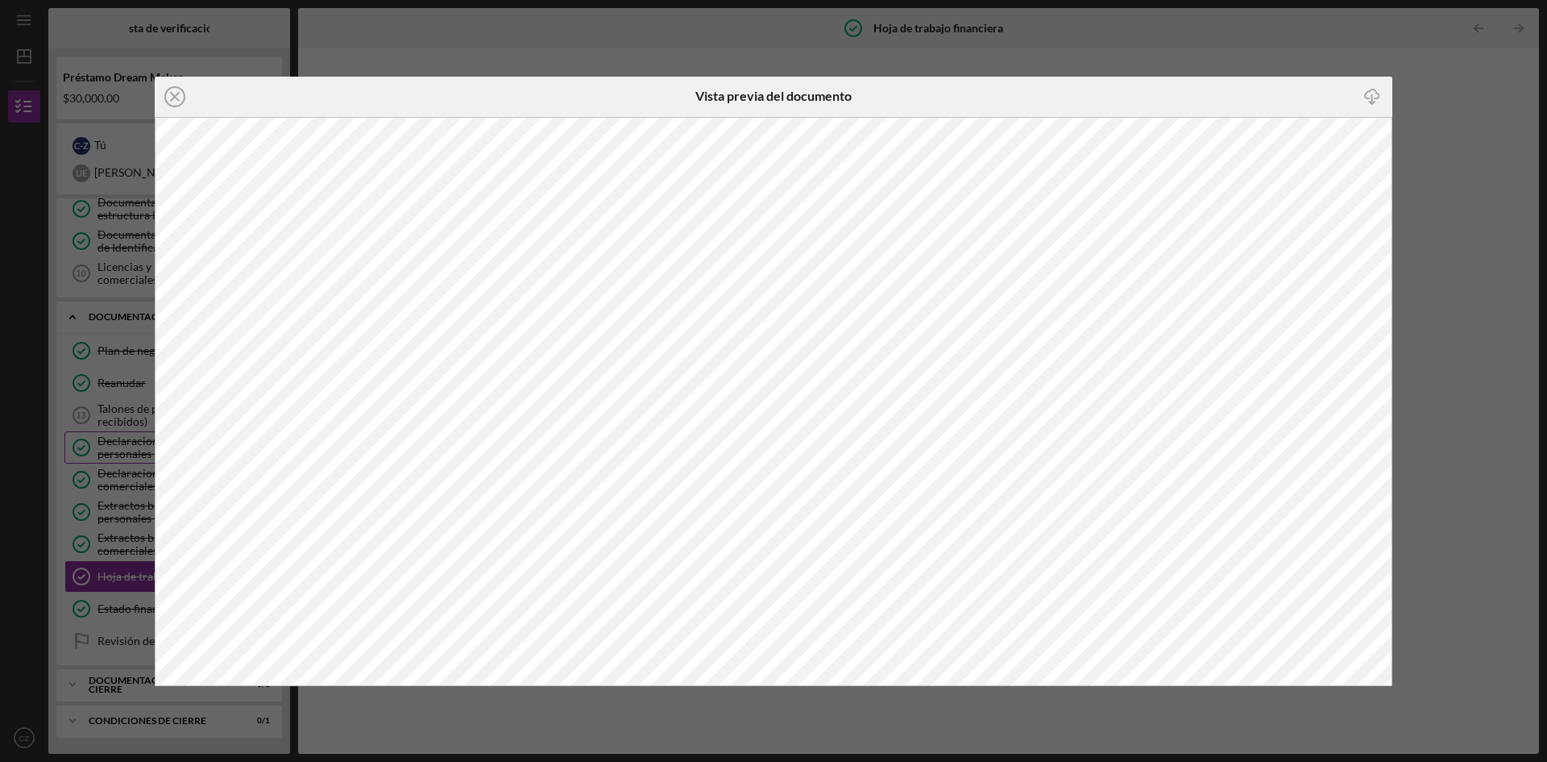
click at [71, 452] on div "Icon/Close Vista previa del documento Icon/Download" at bounding box center [773, 381] width 1547 height 762
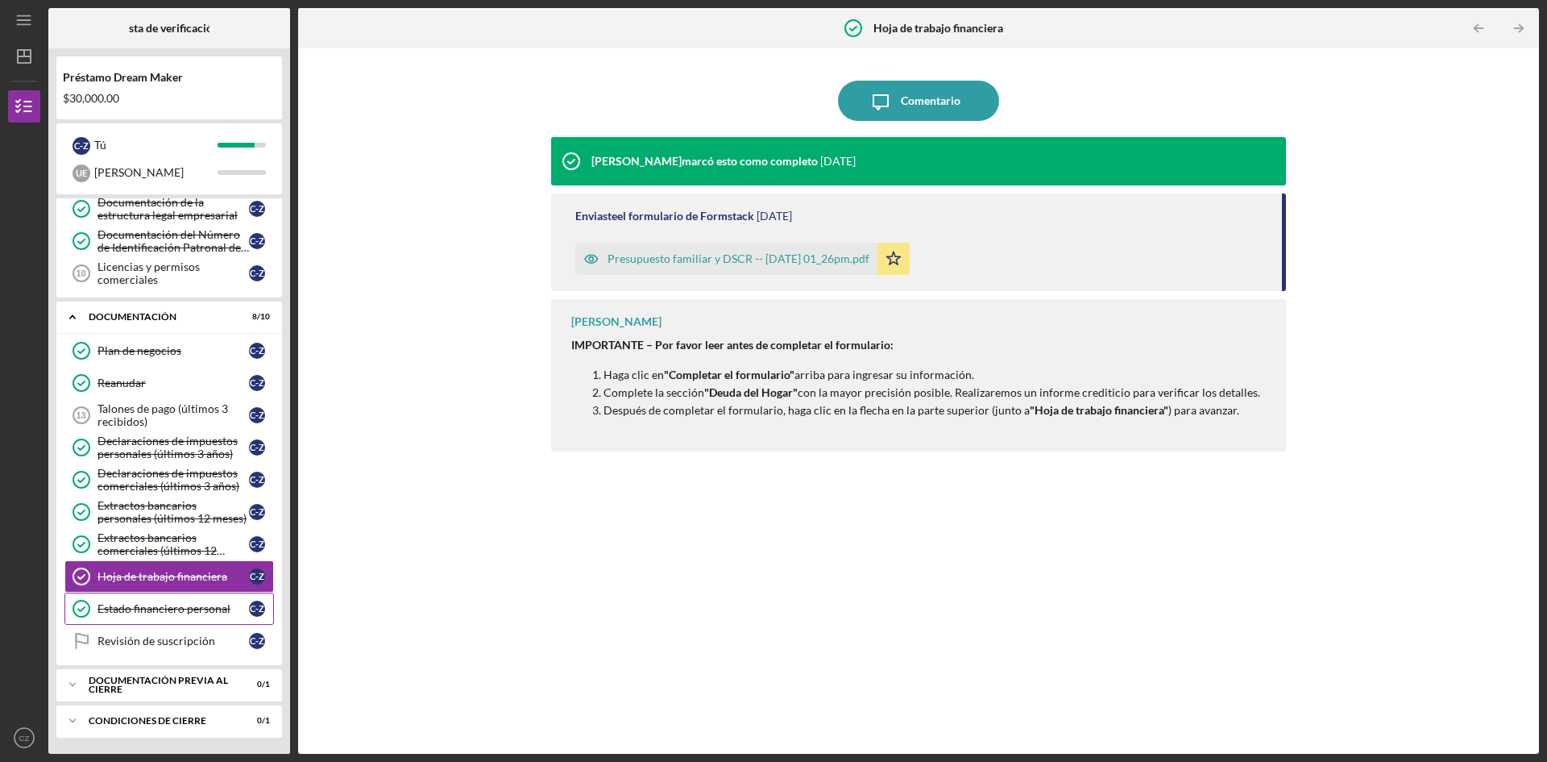
click at [130, 608] on font "Estado financiero personal" at bounding box center [164, 608] width 133 height 14
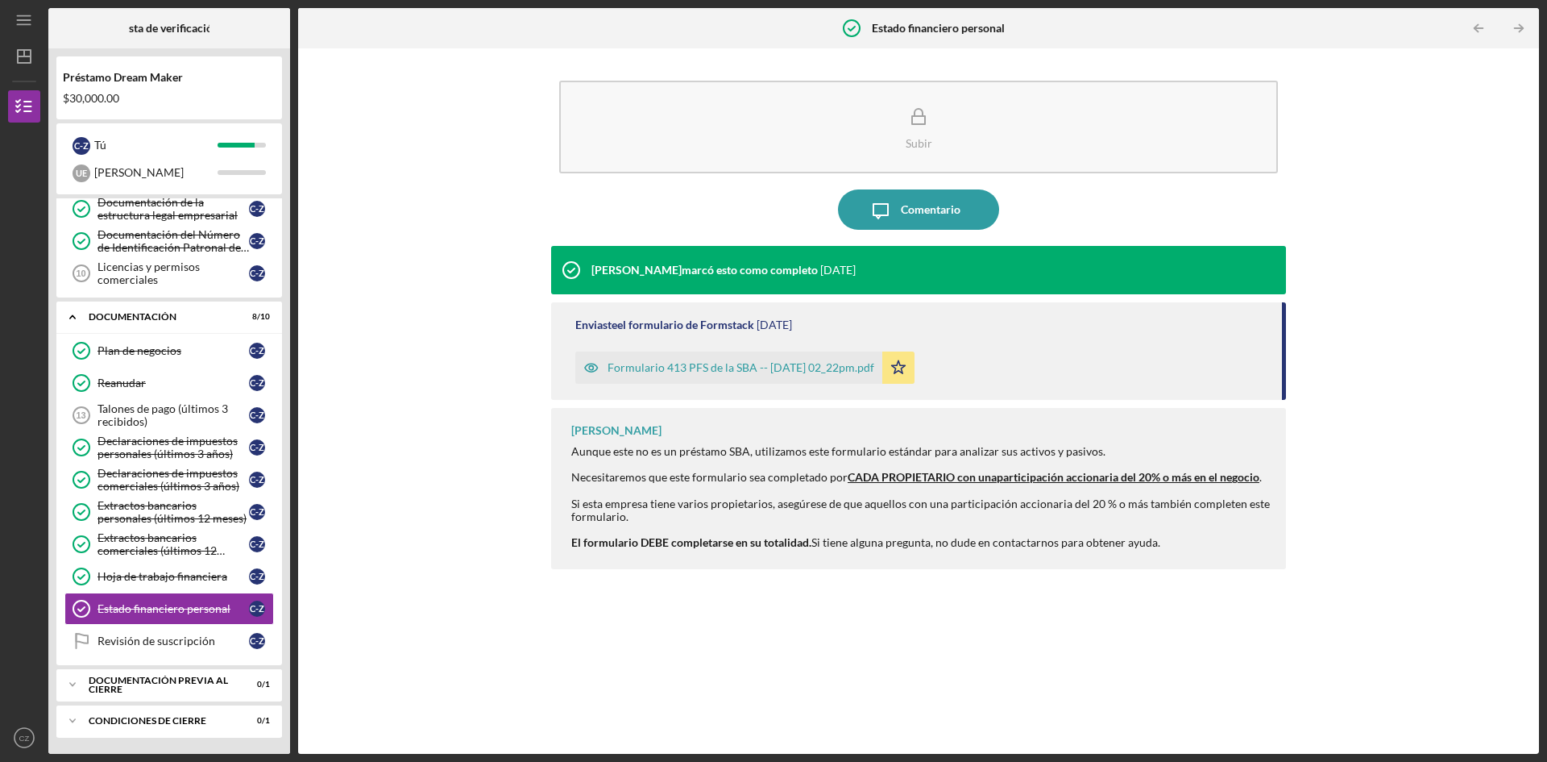
click at [685, 372] on font "Formulario 413 PFS de la SBA -- [DATE] 02_22pm.pdf" at bounding box center [741, 367] width 267 height 14
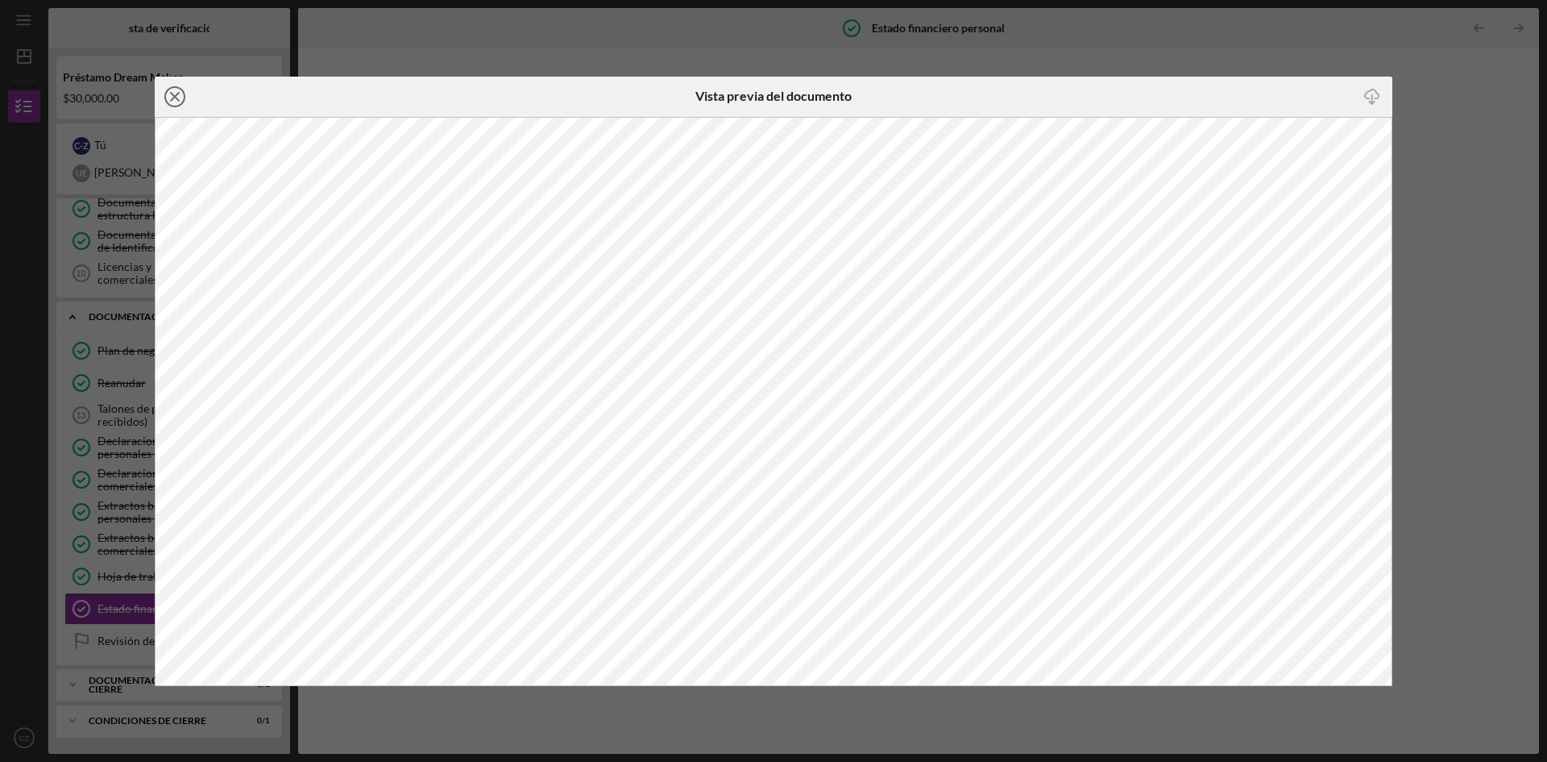
click at [169, 100] on icon "Icon/Close" at bounding box center [175, 97] width 40 height 40
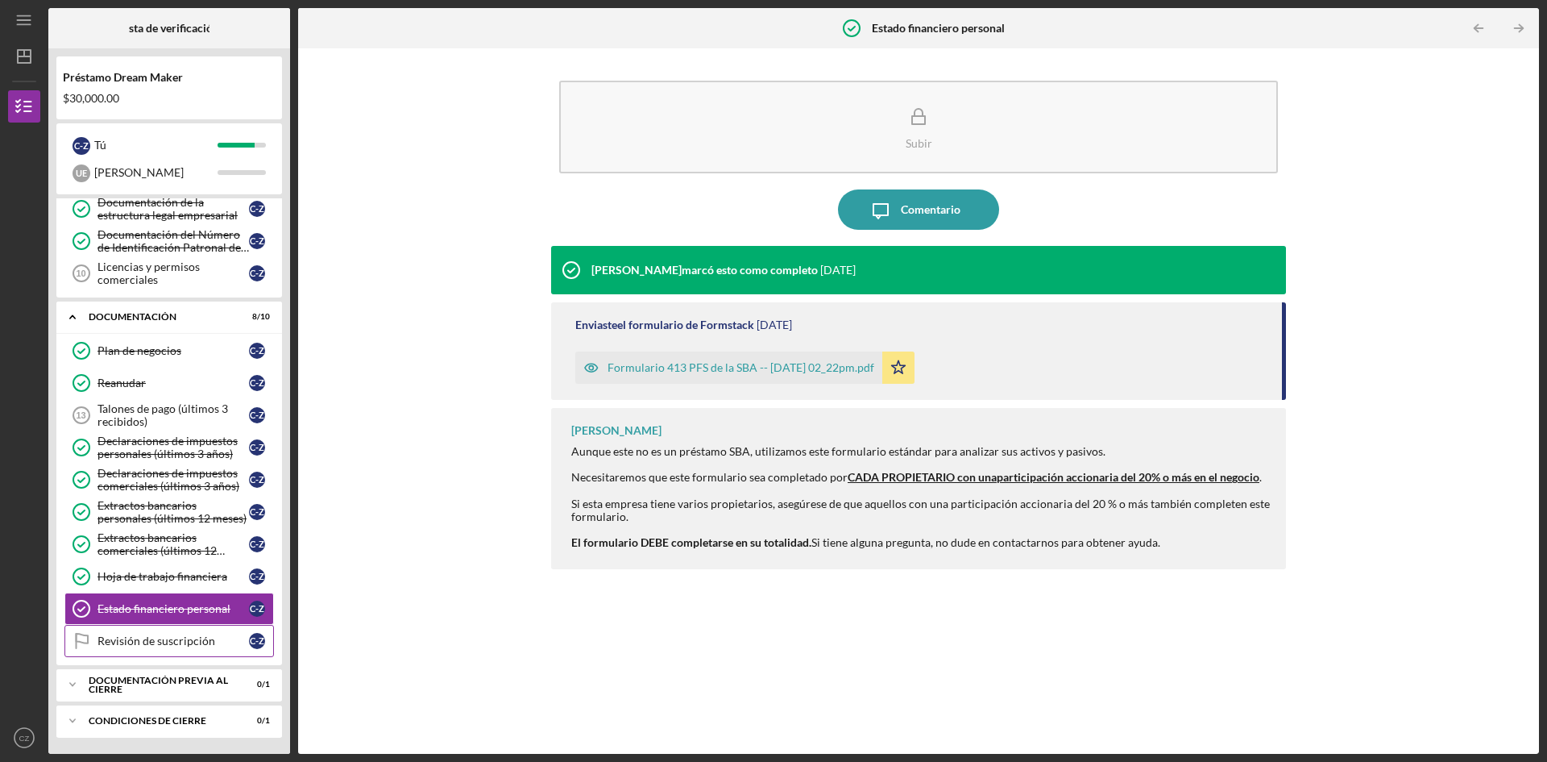
click at [144, 641] on font "Revisión de suscripción" at bounding box center [157, 640] width 118 height 14
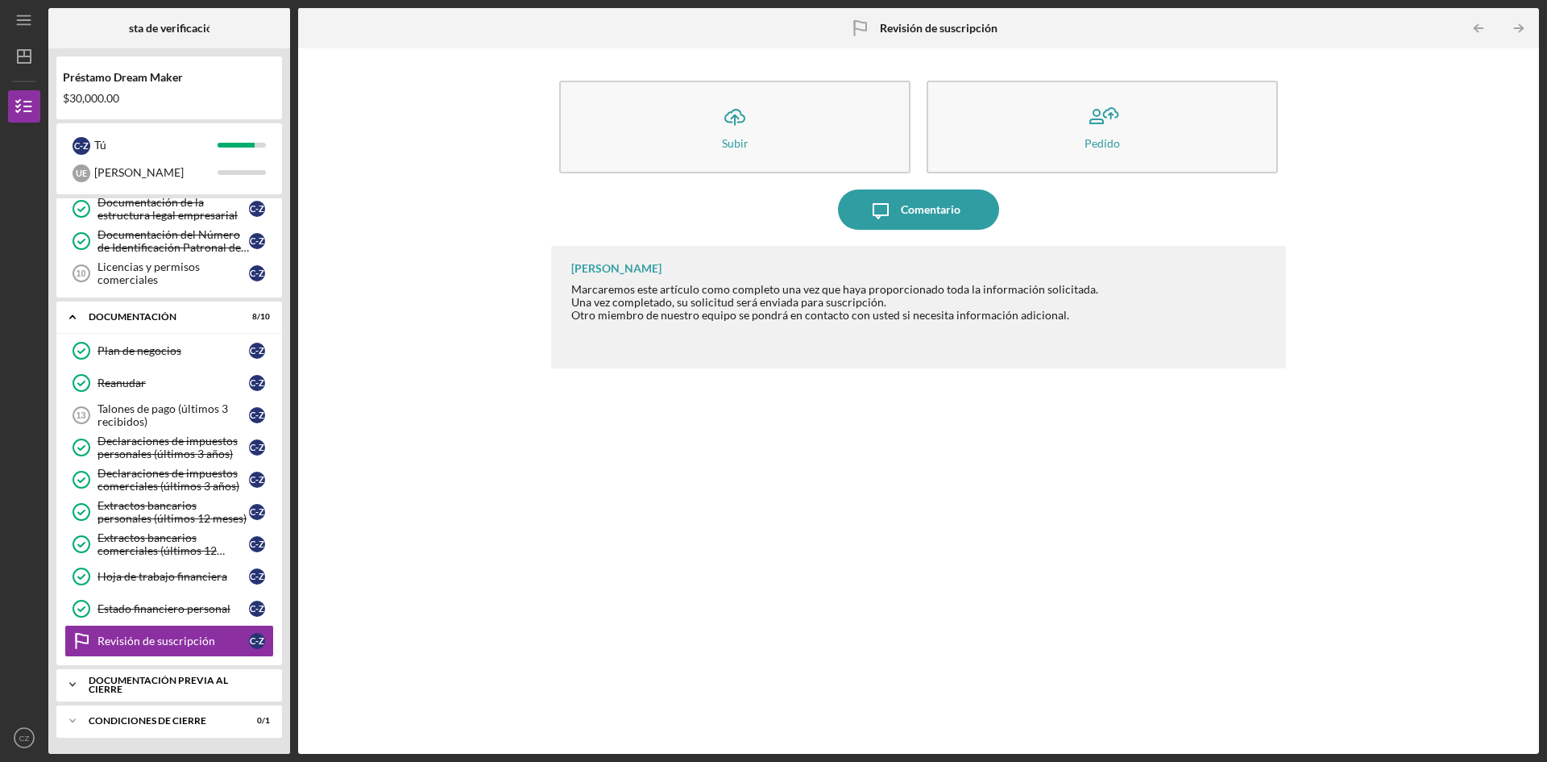
click at [150, 690] on div "Icon/Expander Documentación previa al cierre 0 / 1" at bounding box center [169, 684] width 226 height 32
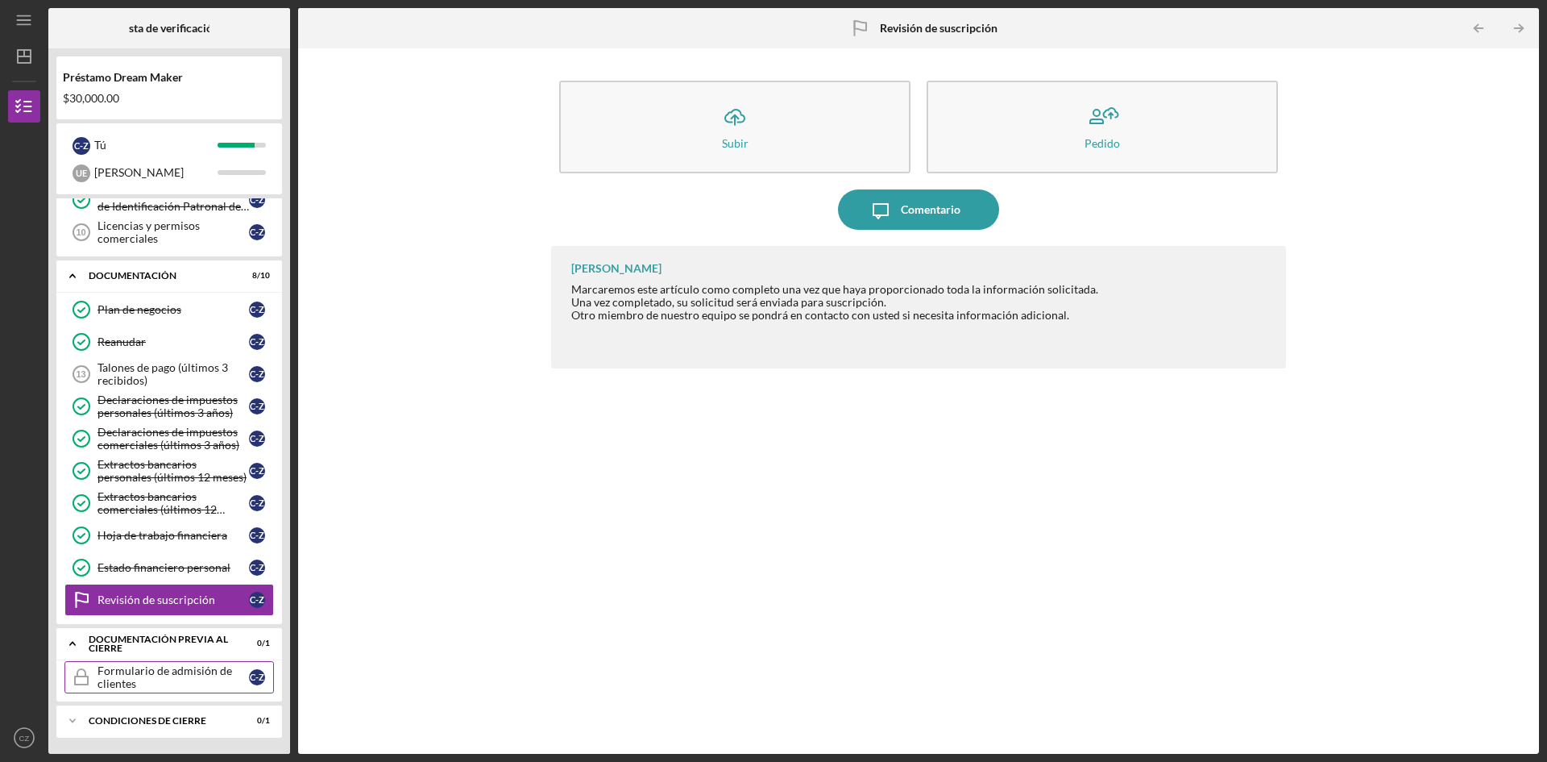
click at [154, 676] on font "Formulario de admisión de clientes" at bounding box center [165, 676] width 135 height 27
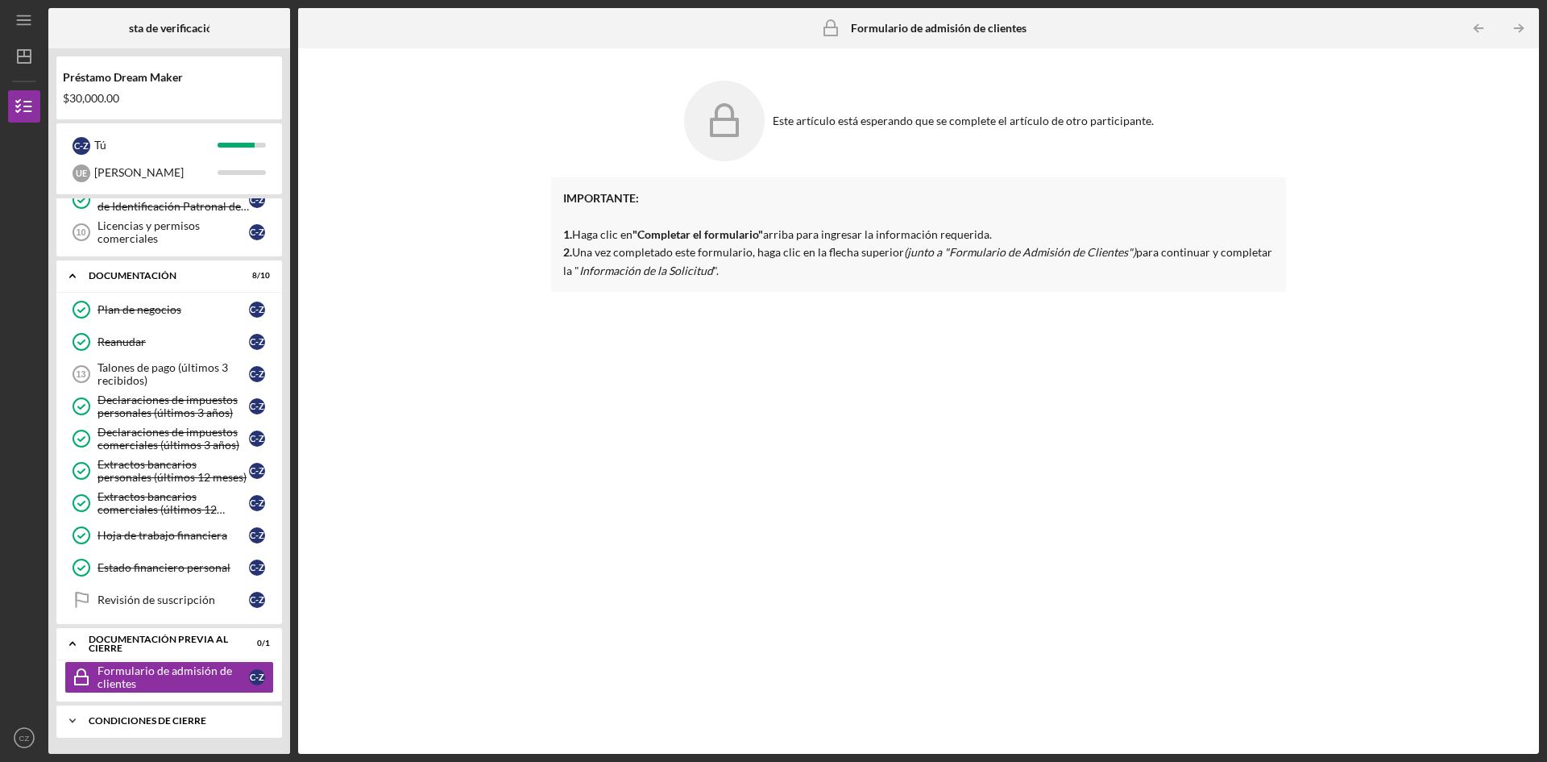
click at [121, 729] on div "Icon/Expander Condiciones de cierre 0 / 1" at bounding box center [169, 720] width 226 height 32
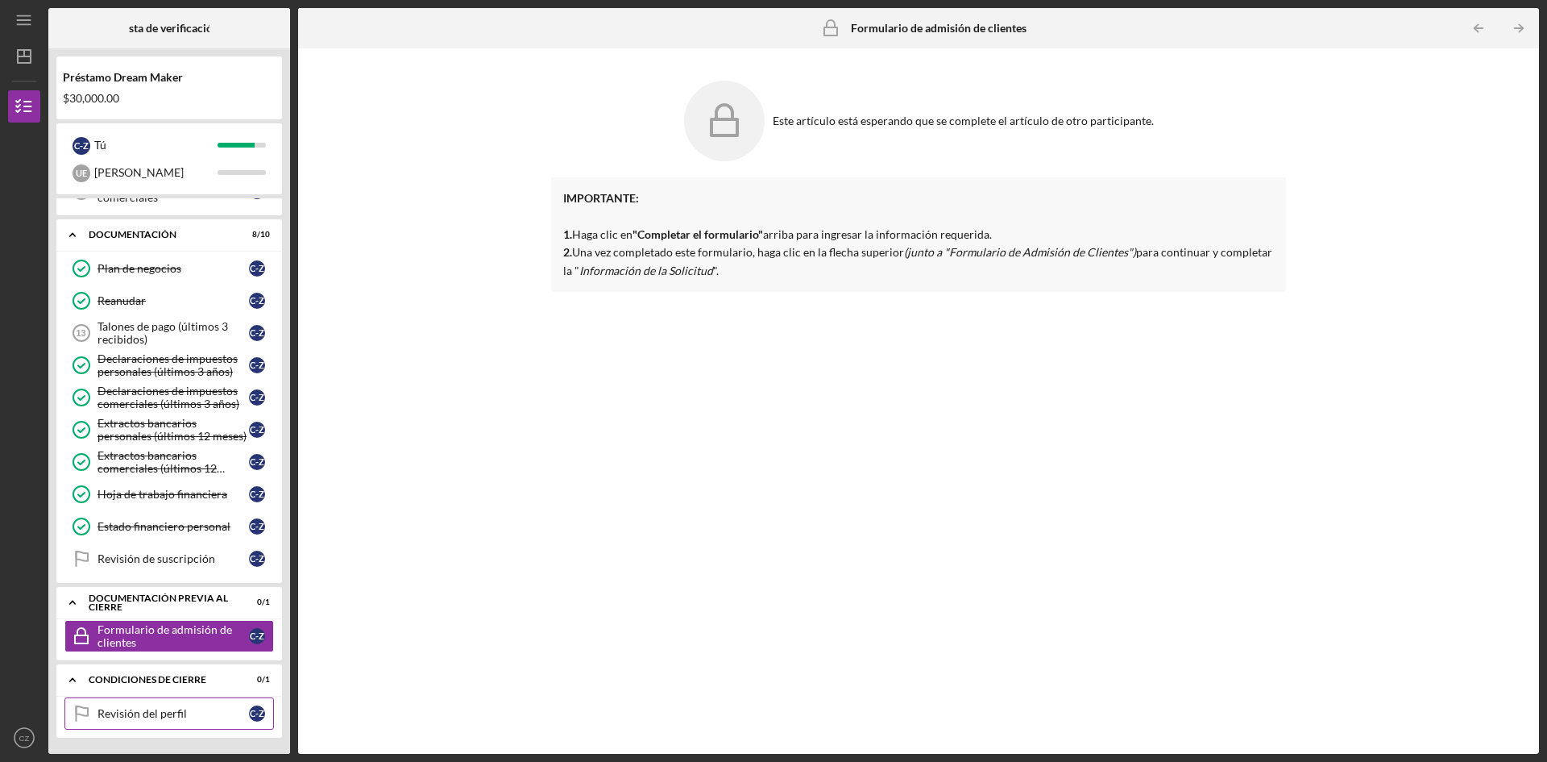
click at [131, 704] on link "Profile Review Revisión del perfil C -Z" at bounding box center [169, 713] width 210 height 32
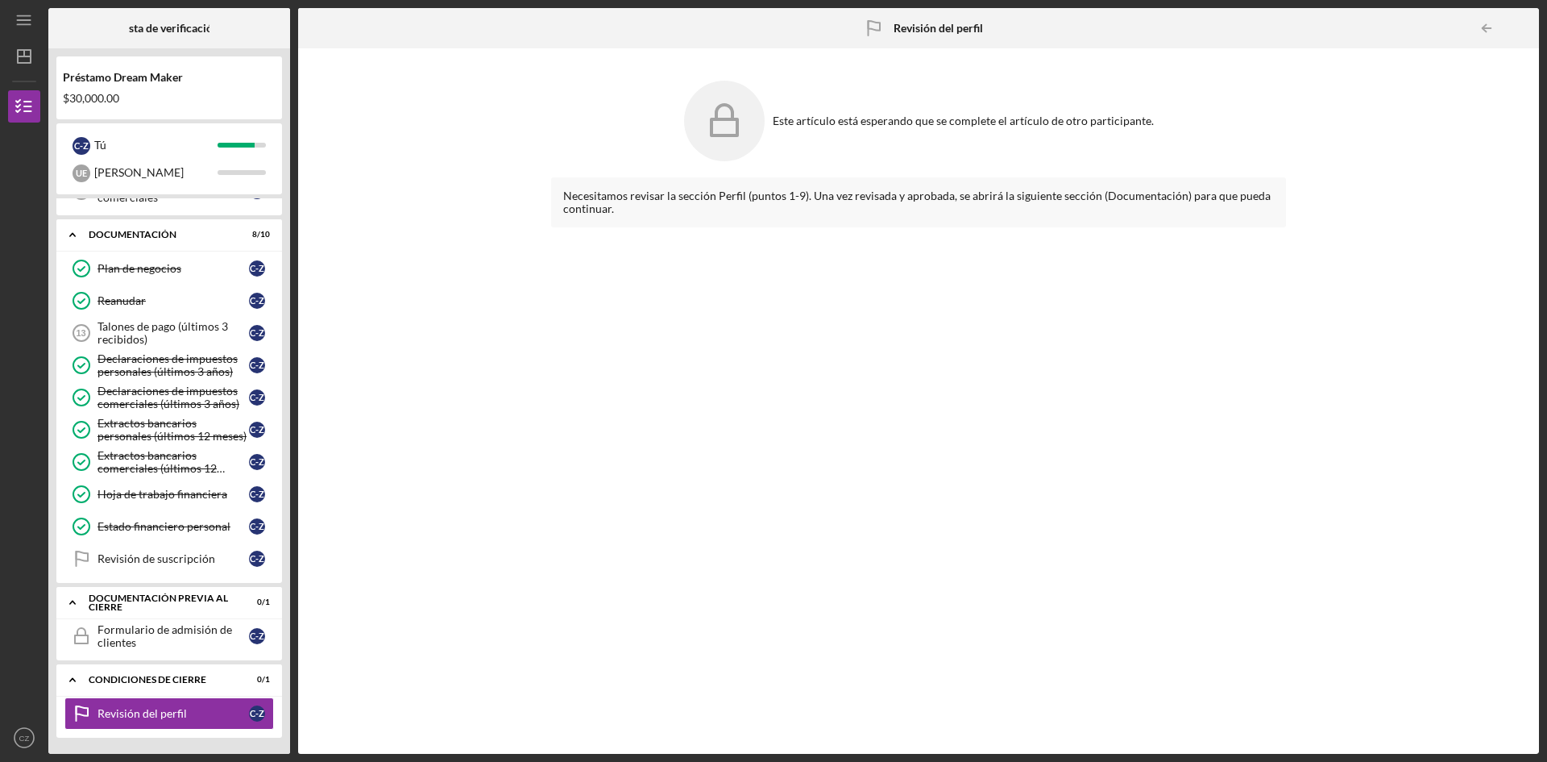
click at [691, 572] on div "Necesitamos revisar la sección Perfil (puntos 1-9). Una vez revisada y aprobada…" at bounding box center [918, 453] width 735 height 552
